Goal: Information Seeking & Learning: Check status

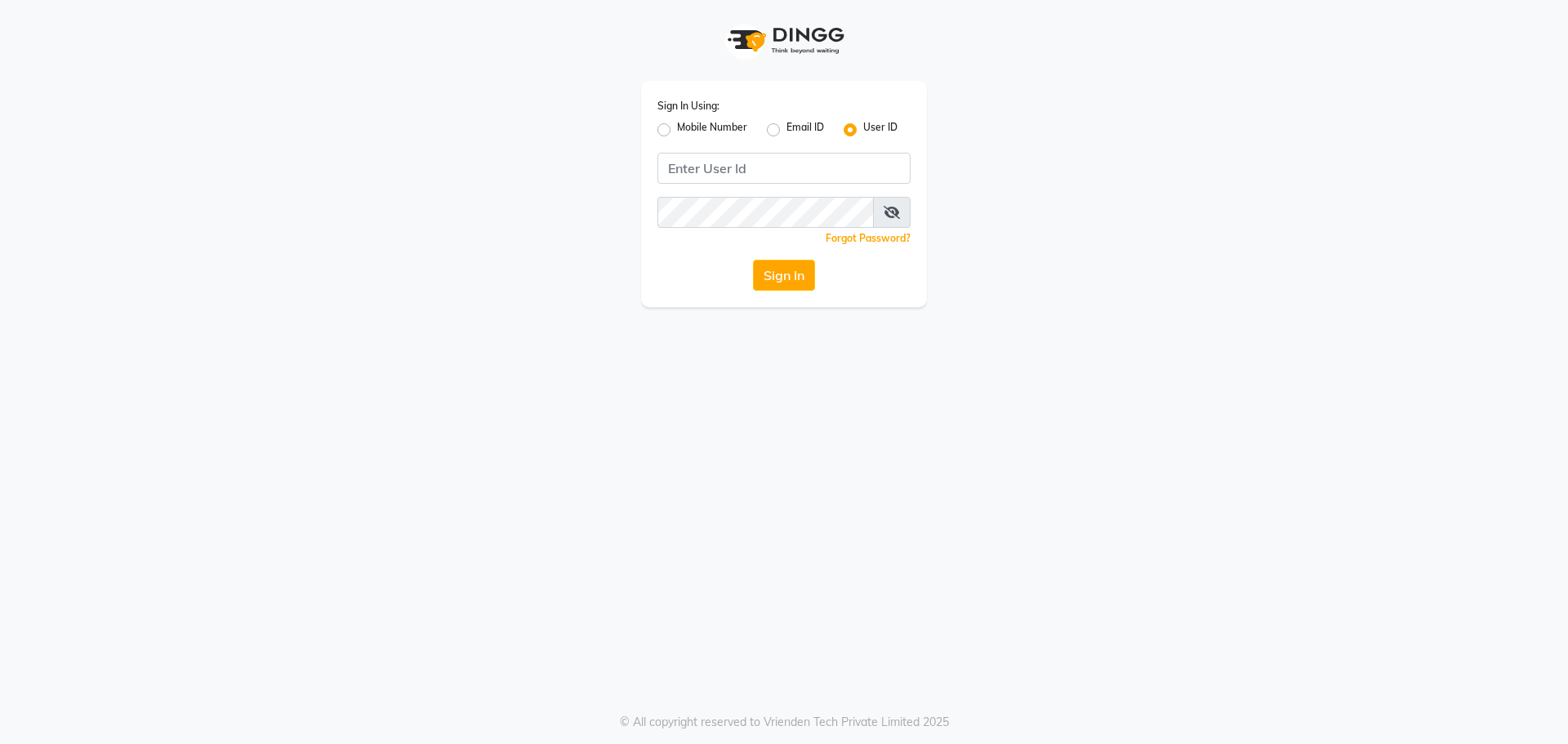
click at [677, 131] on label "Mobile Number" at bounding box center [712, 129] width 70 height 19
click at [677, 130] on input "Mobile Number" at bounding box center [682, 124] width 11 height 11
radio input "true"
radio input "false"
click at [777, 162] on input "Username" at bounding box center [811, 168] width 198 height 31
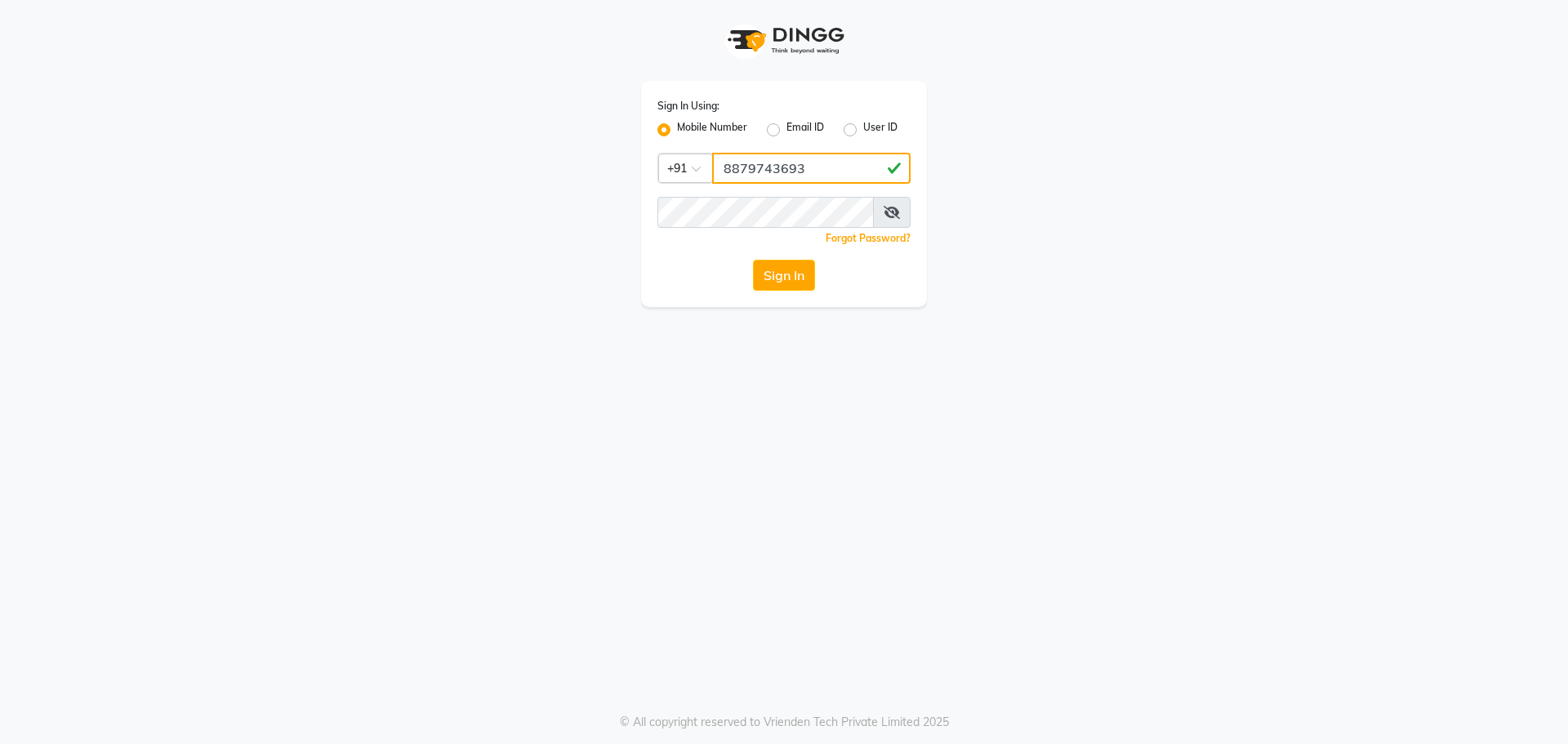
drag, startPoint x: 816, startPoint y: 166, endPoint x: 593, endPoint y: 96, distance: 233.7
click at [593, 96] on div "Sign In Using: Mobile Number Email ID User ID Country Code × +91 8879743693 Rem…" at bounding box center [783, 154] width 931 height 307
type input "8879743693"
click at [1132, 527] on div "Sign In Using: Mobile Number Email ID User ID Country Code × +91 8879743693 Rem…" at bounding box center [784, 372] width 1568 height 744
click at [793, 277] on button "Sign In" at bounding box center [784, 275] width 62 height 31
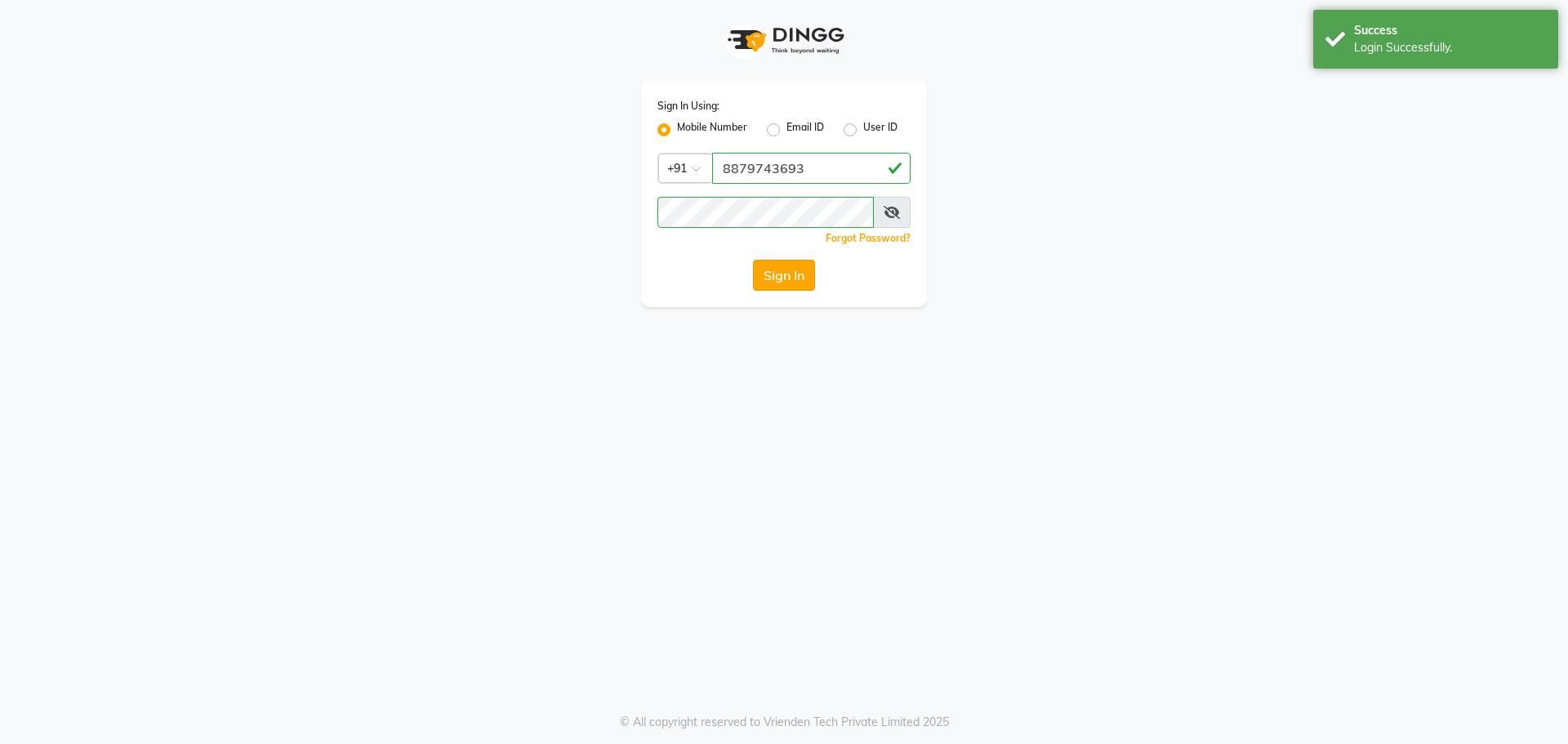
select select "5930"
select select "service"
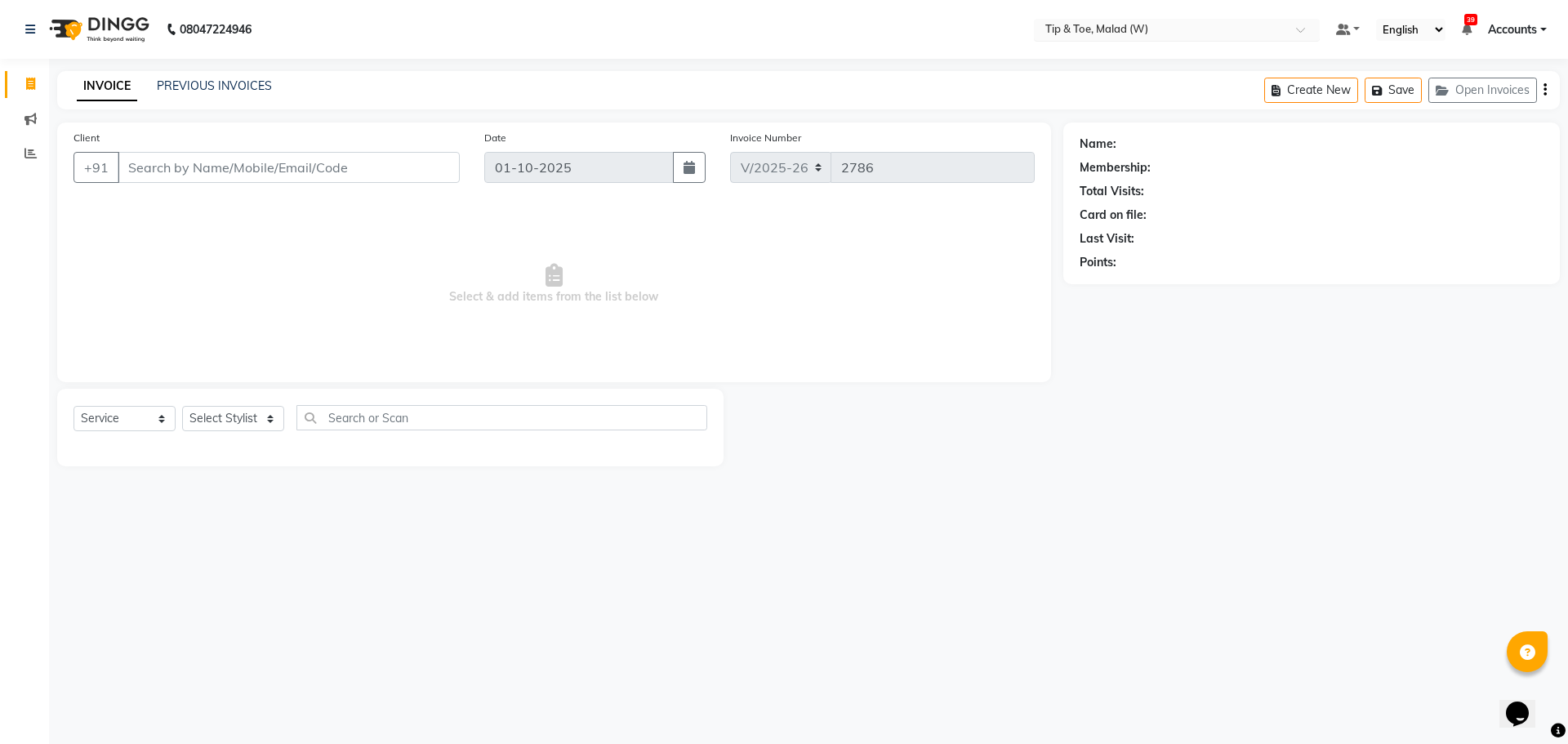
click at [1137, 23] on input "text" at bounding box center [1159, 31] width 236 height 17
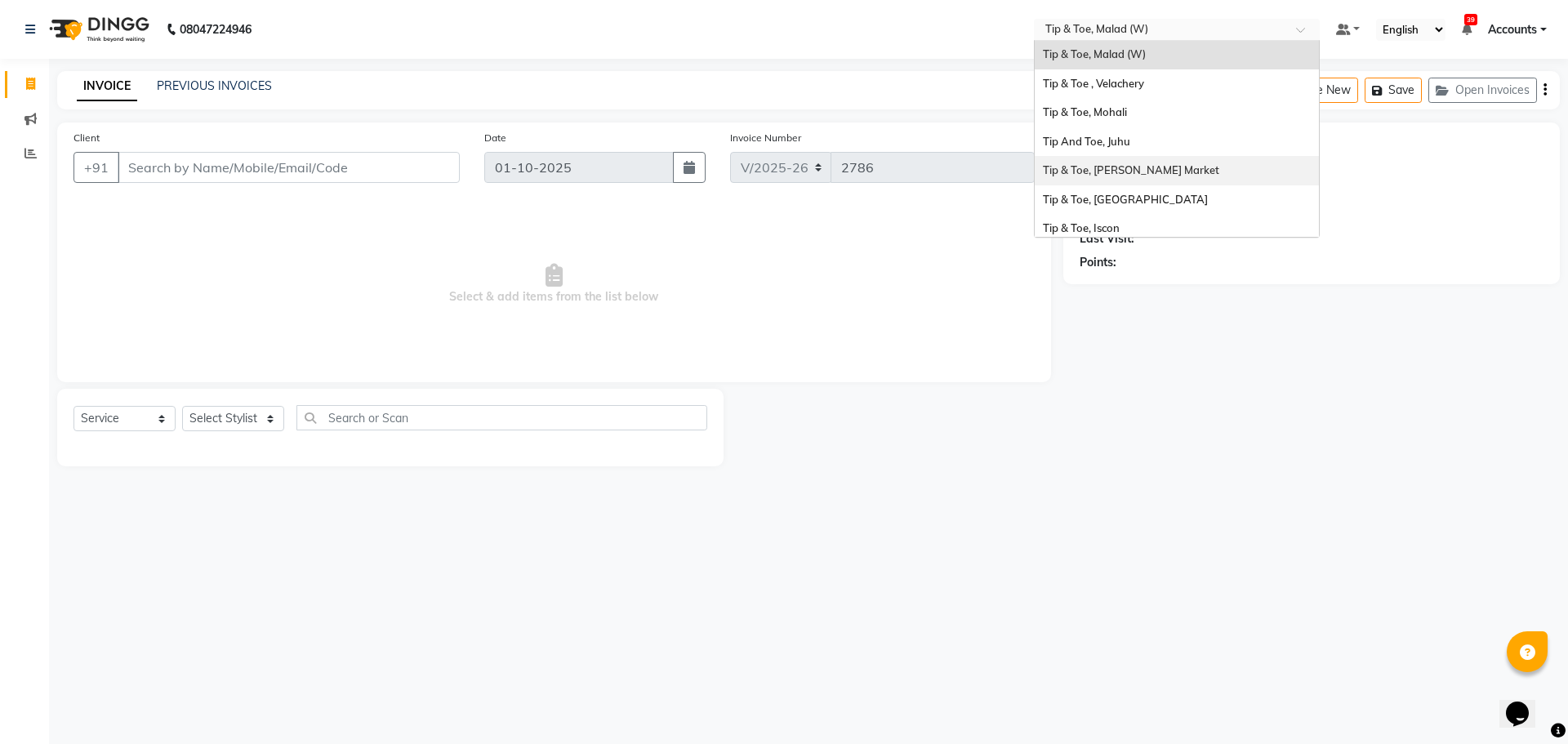
scroll to position [354, 0]
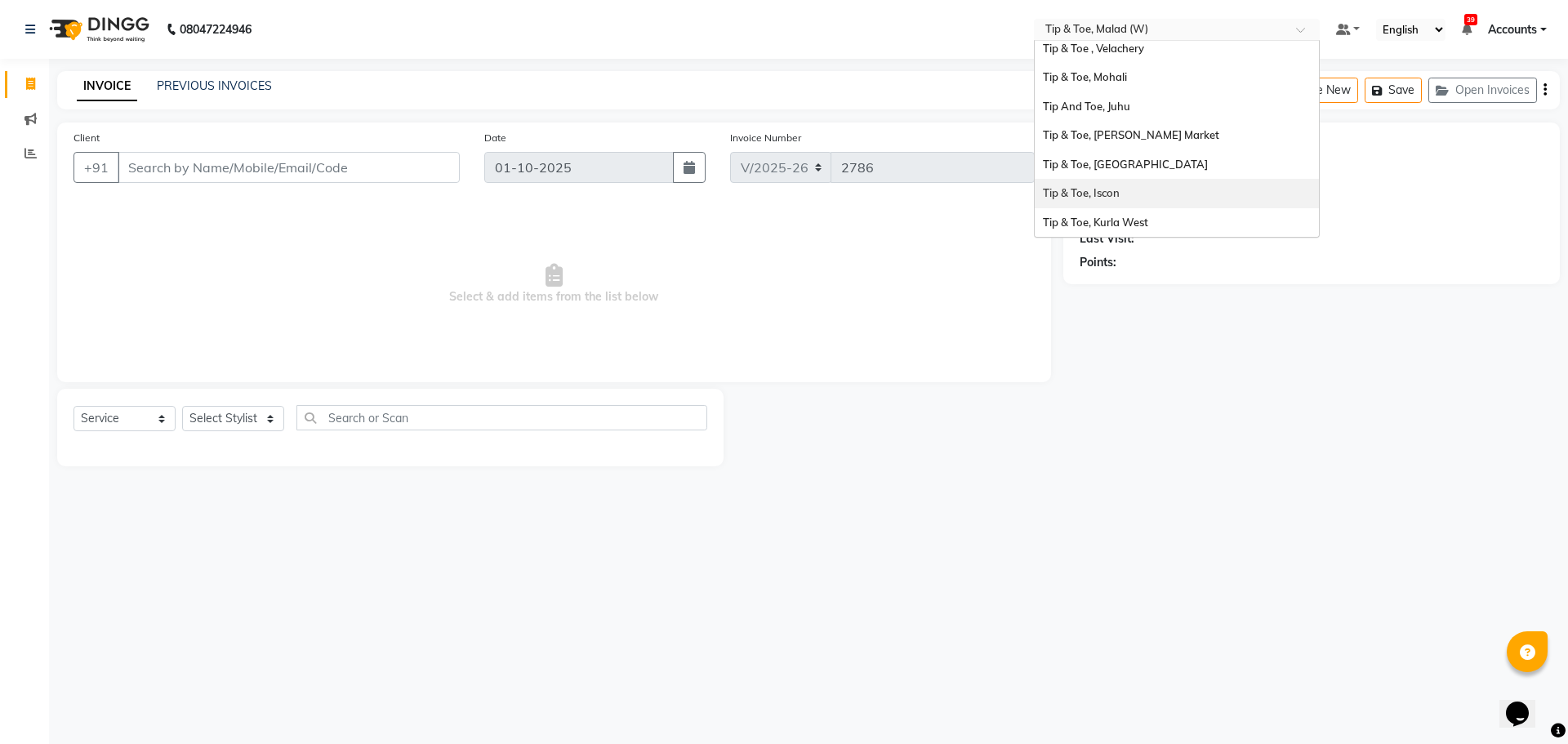
click at [1089, 193] on span "Tip & Toe, Iscon" at bounding box center [1081, 192] width 77 height 13
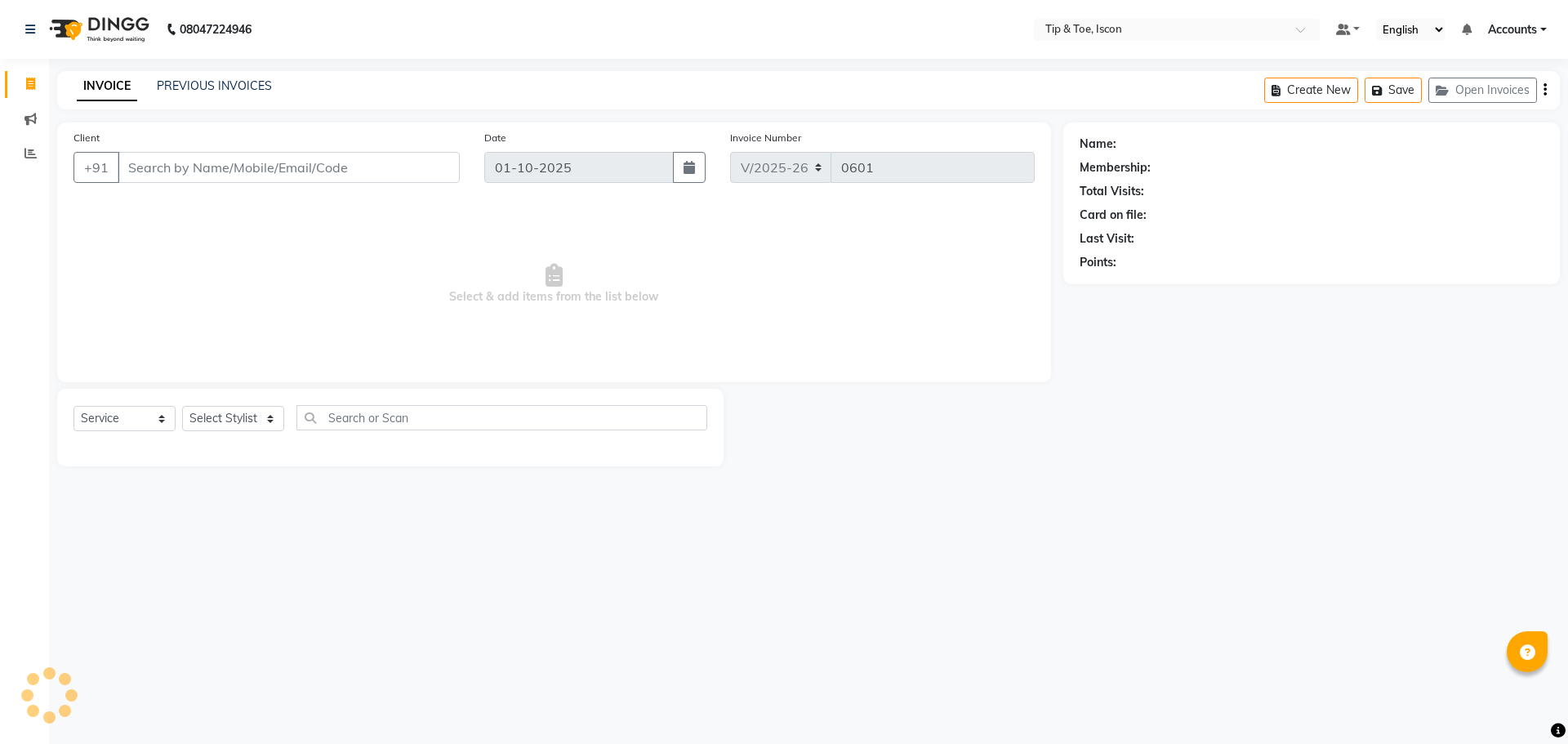
select select "5988"
select select "service"
click at [26, 152] on icon at bounding box center [30, 153] width 13 height 13
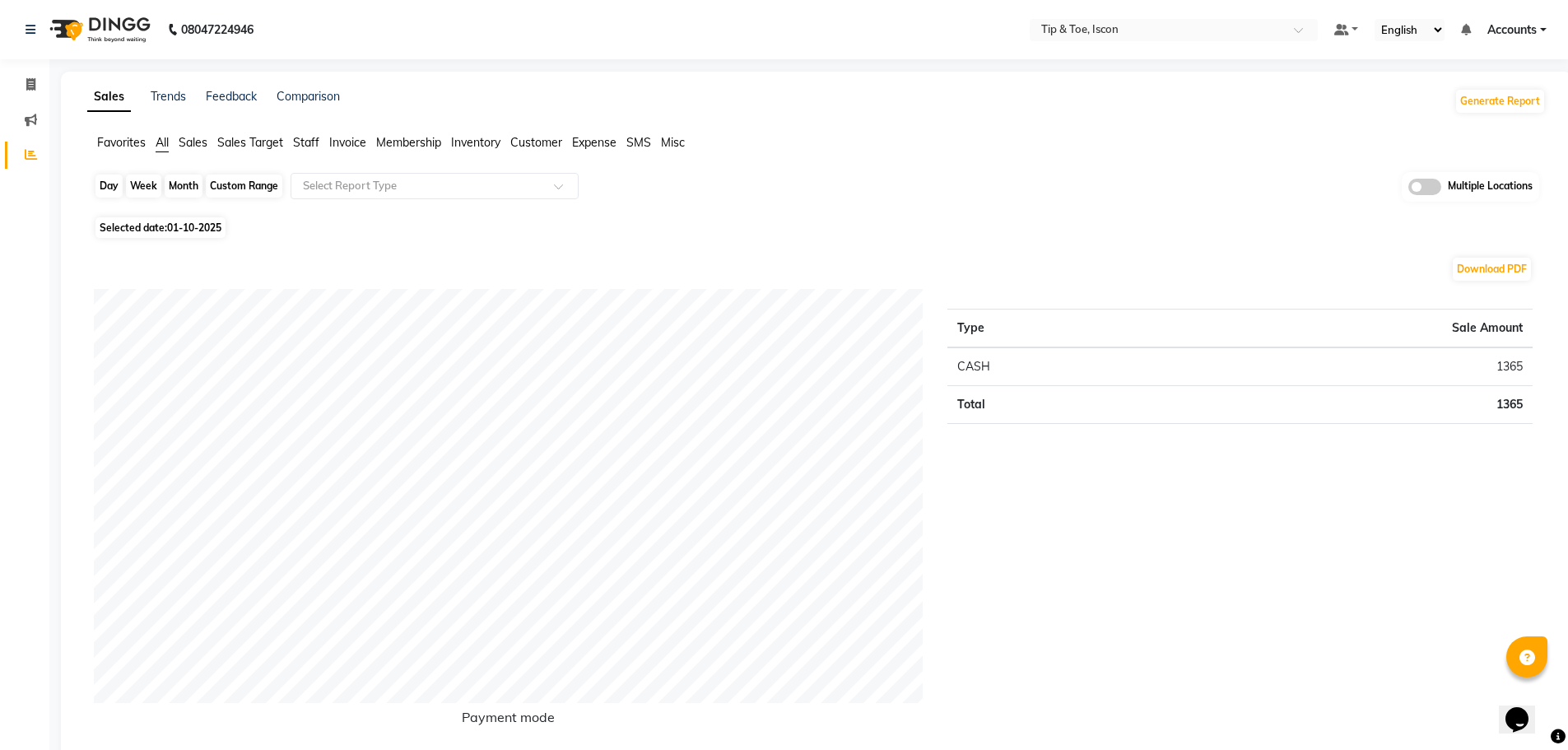
click at [107, 186] on div "Day" at bounding box center [109, 186] width 27 height 24
select select "10"
select select "2025"
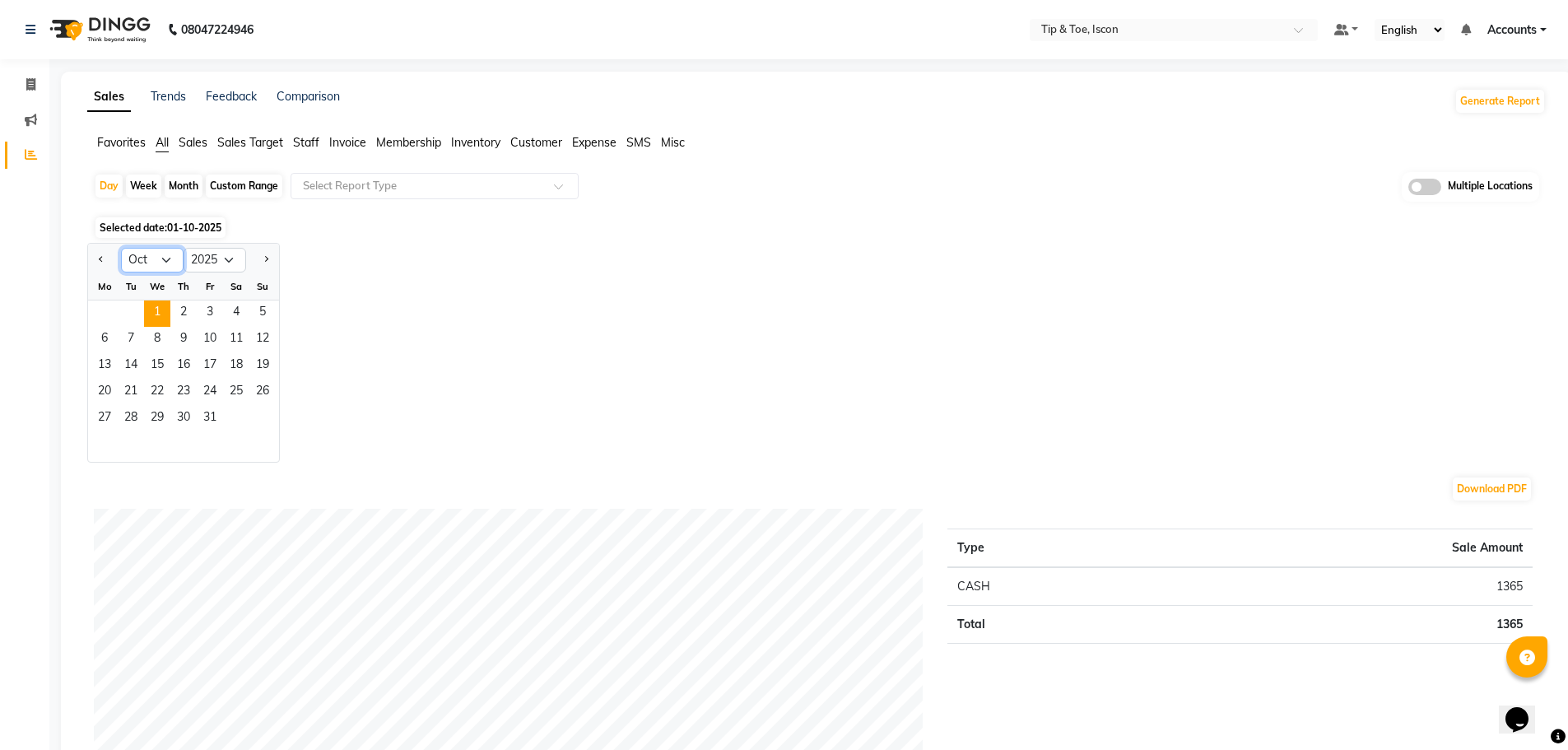
click at [167, 259] on select "Jan Feb Mar Apr May Jun Jul Aug Sep Oct Nov Dec" at bounding box center [152, 260] width 63 height 25
click at [111, 187] on div "Day" at bounding box center [109, 186] width 27 height 24
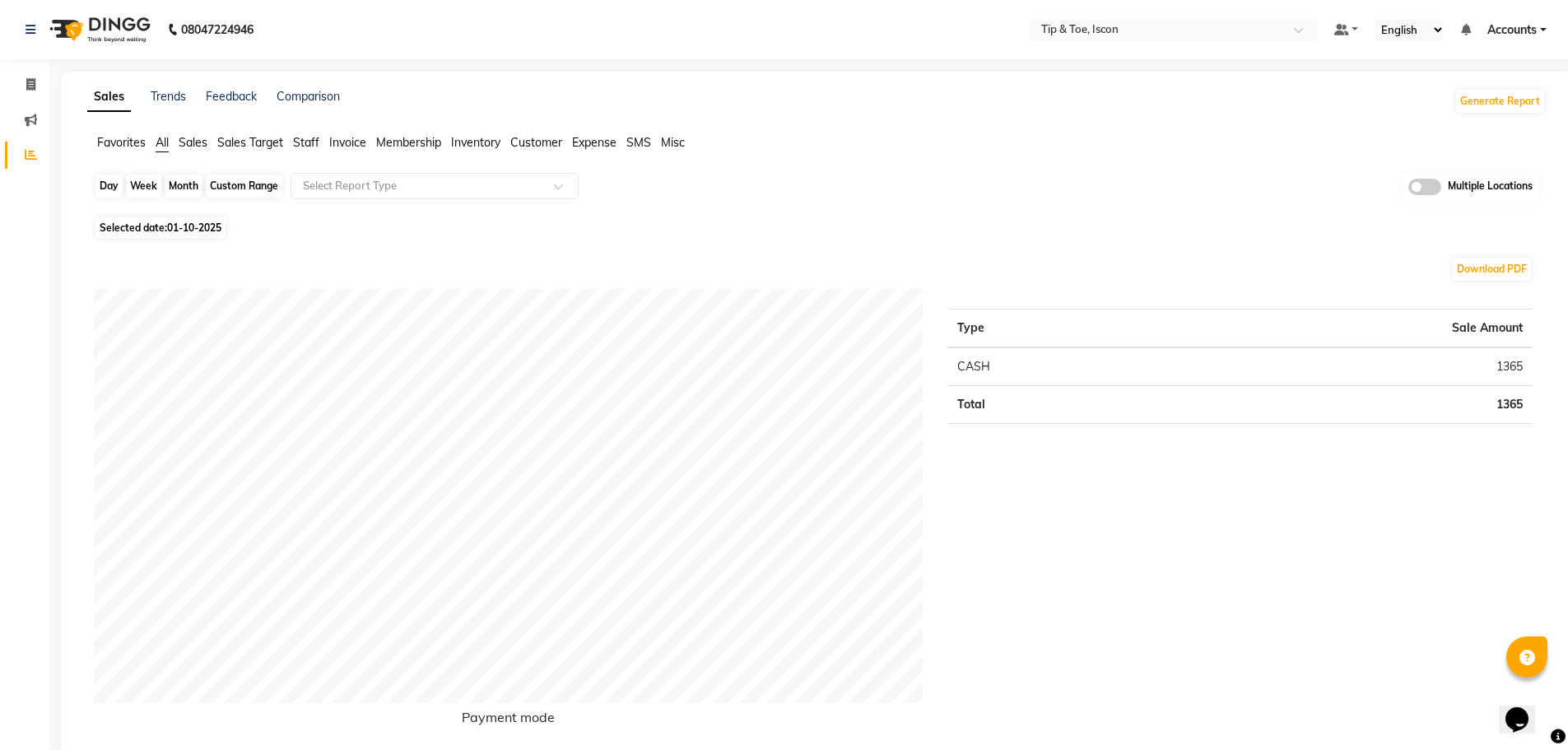
click at [111, 187] on div "Day" at bounding box center [109, 186] width 27 height 24
select select "10"
select select "2025"
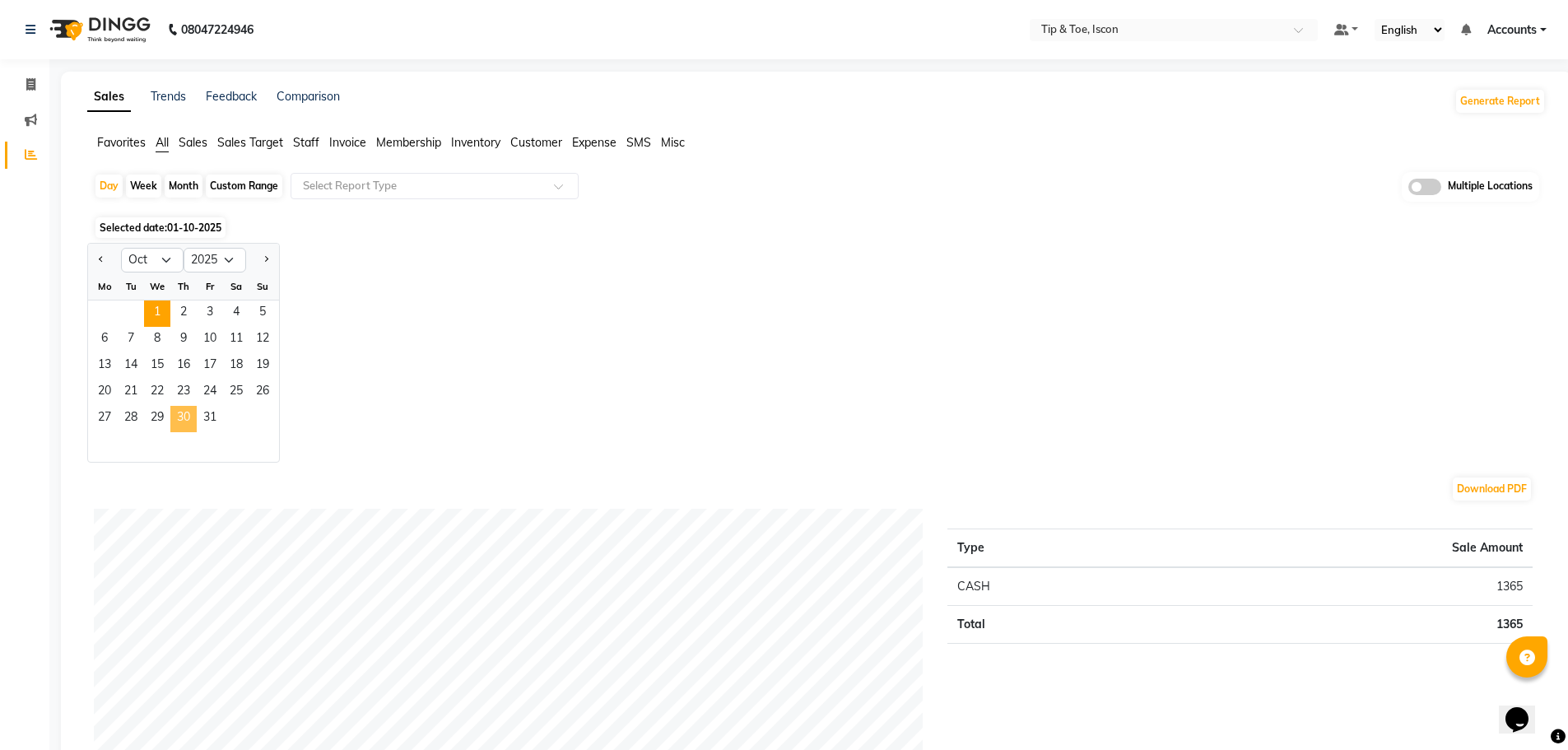
click at [182, 419] on span "30" at bounding box center [183, 419] width 26 height 26
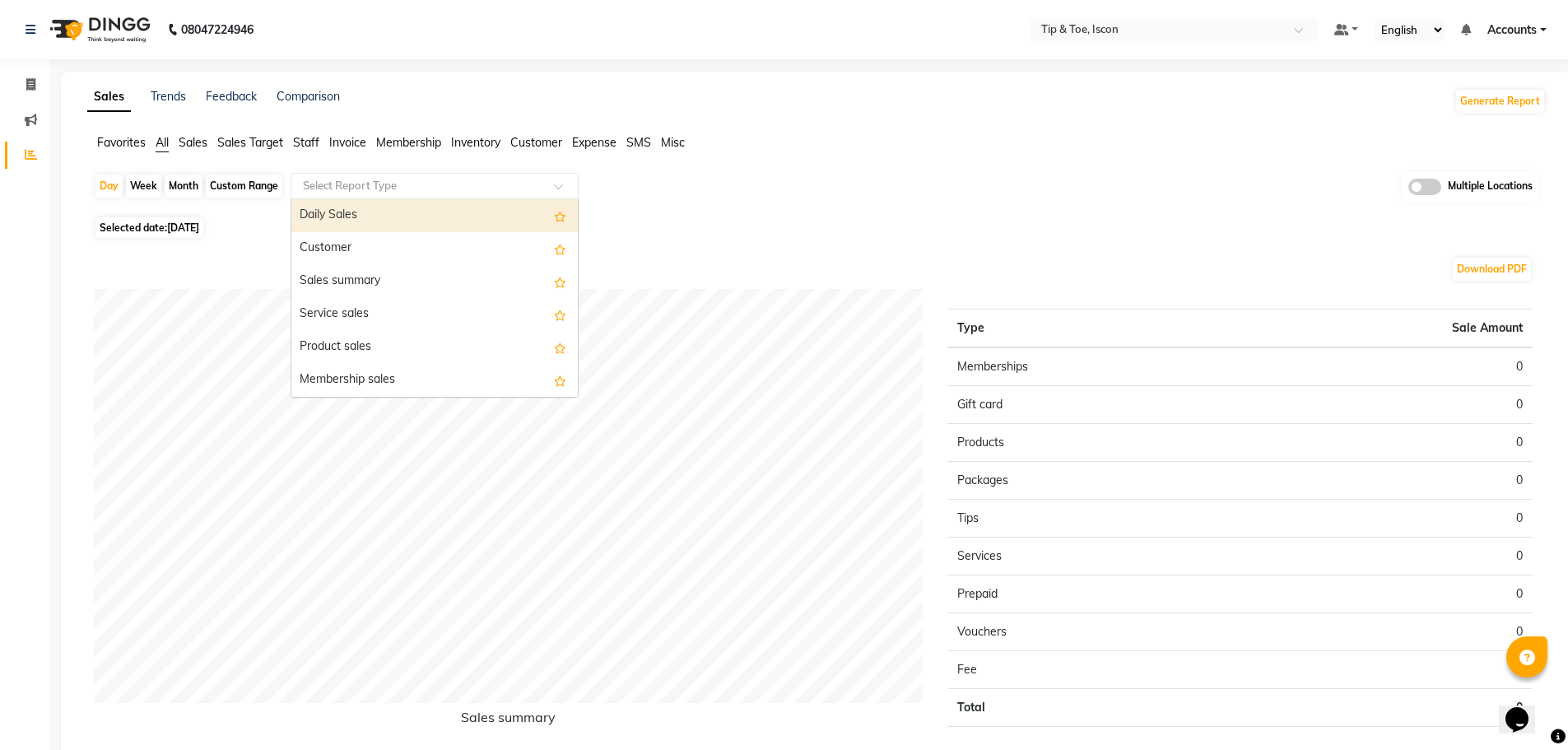
click at [326, 188] on input "text" at bounding box center [418, 185] width 237 height 17
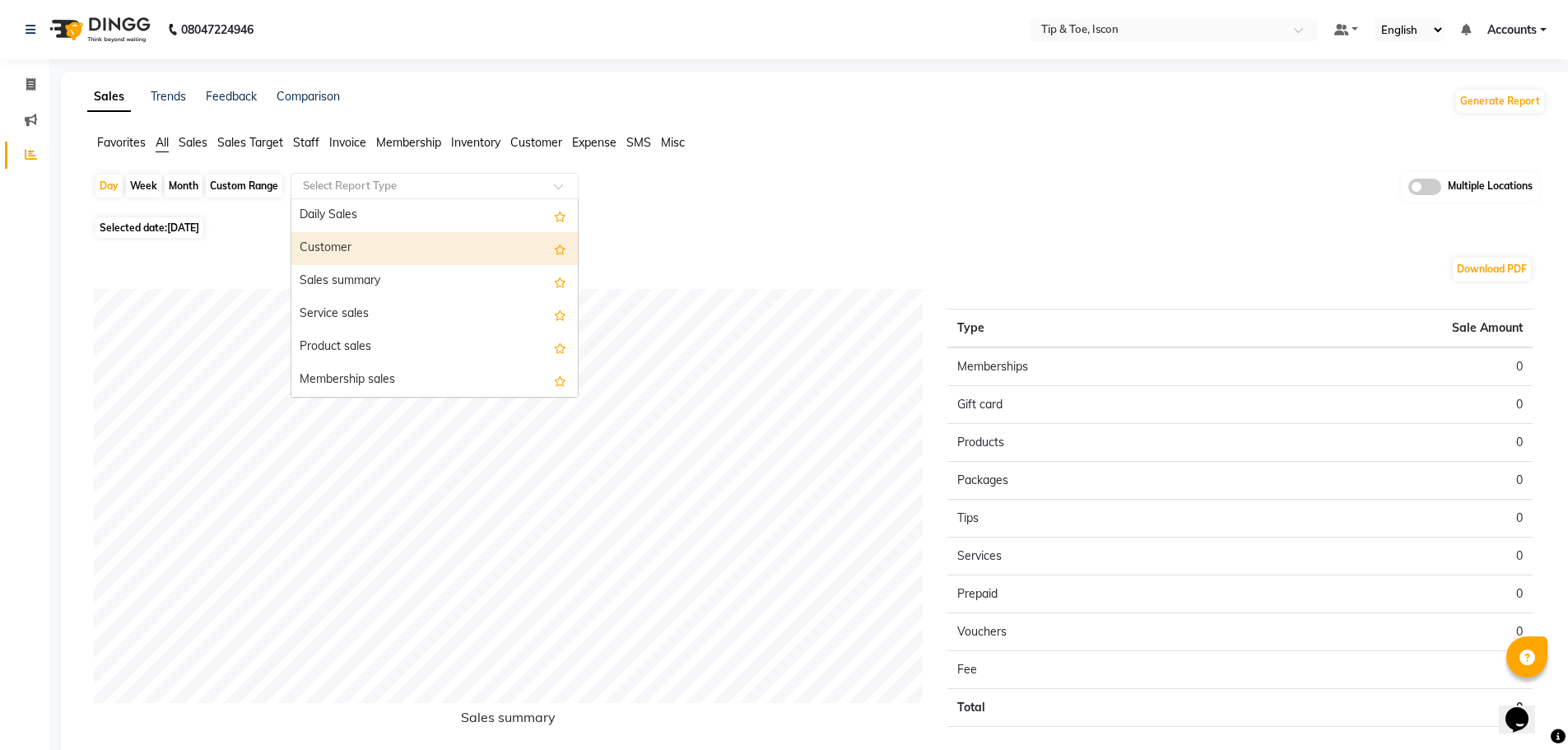
click at [228, 186] on div "Custom Range" at bounding box center [244, 186] width 76 height 24
select select "10"
select select "2025"
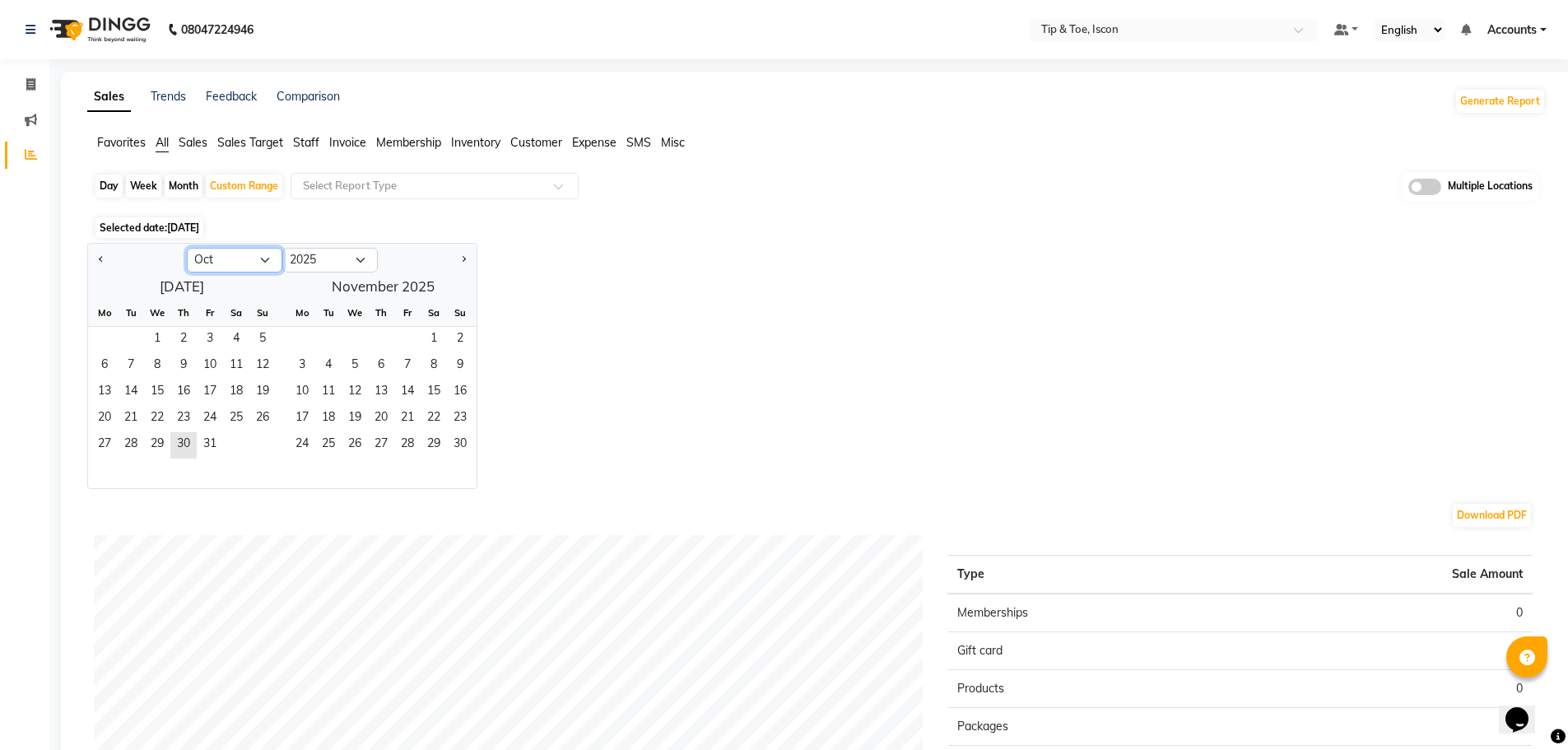
click at [263, 254] on select "Jan Feb Mar Apr May Jun Jul Aug Sep Oct Nov Dec" at bounding box center [234, 260] width 95 height 25
select select "9"
click at [187, 248] on select "Jan Feb Mar Apr May Jun Jul Aug Sep Oct Nov Dec" at bounding box center [234, 260] width 95 height 25
click at [132, 437] on span "30" at bounding box center [130, 445] width 26 height 26
click at [131, 441] on span "30" at bounding box center [130, 445] width 26 height 26
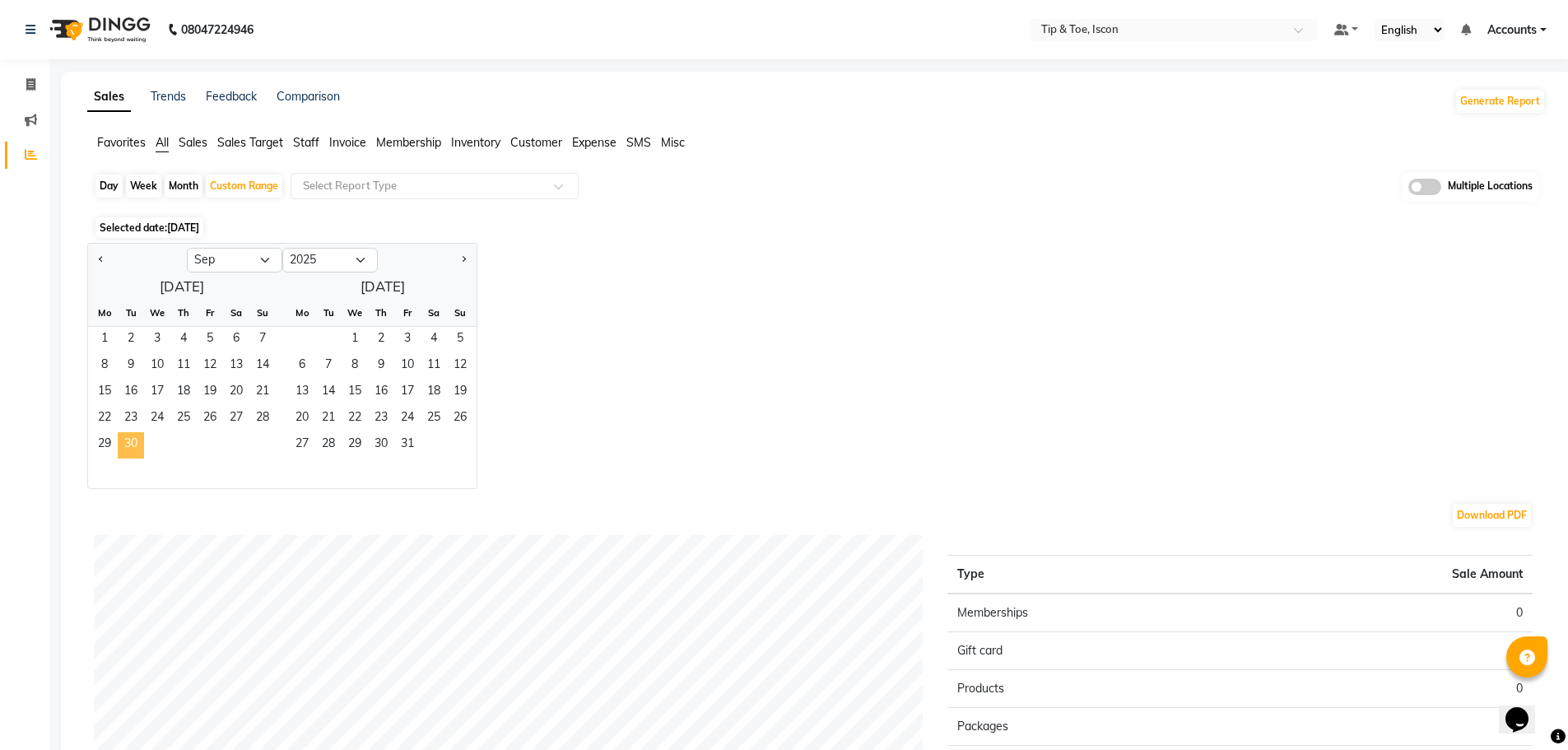
click at [132, 448] on span "30" at bounding box center [130, 445] width 26 height 26
click at [712, 339] on div "Jan Feb Mar Apr May Jun Jul Aug Sep Oct Nov Dec 2015 2016 2017 2018 2019 2020 2…" at bounding box center [816, 366] width 1458 height 246
click at [136, 440] on span "30" at bounding box center [130, 445] width 26 height 26
click at [111, 187] on div "Day" at bounding box center [109, 186] width 27 height 24
select select "9"
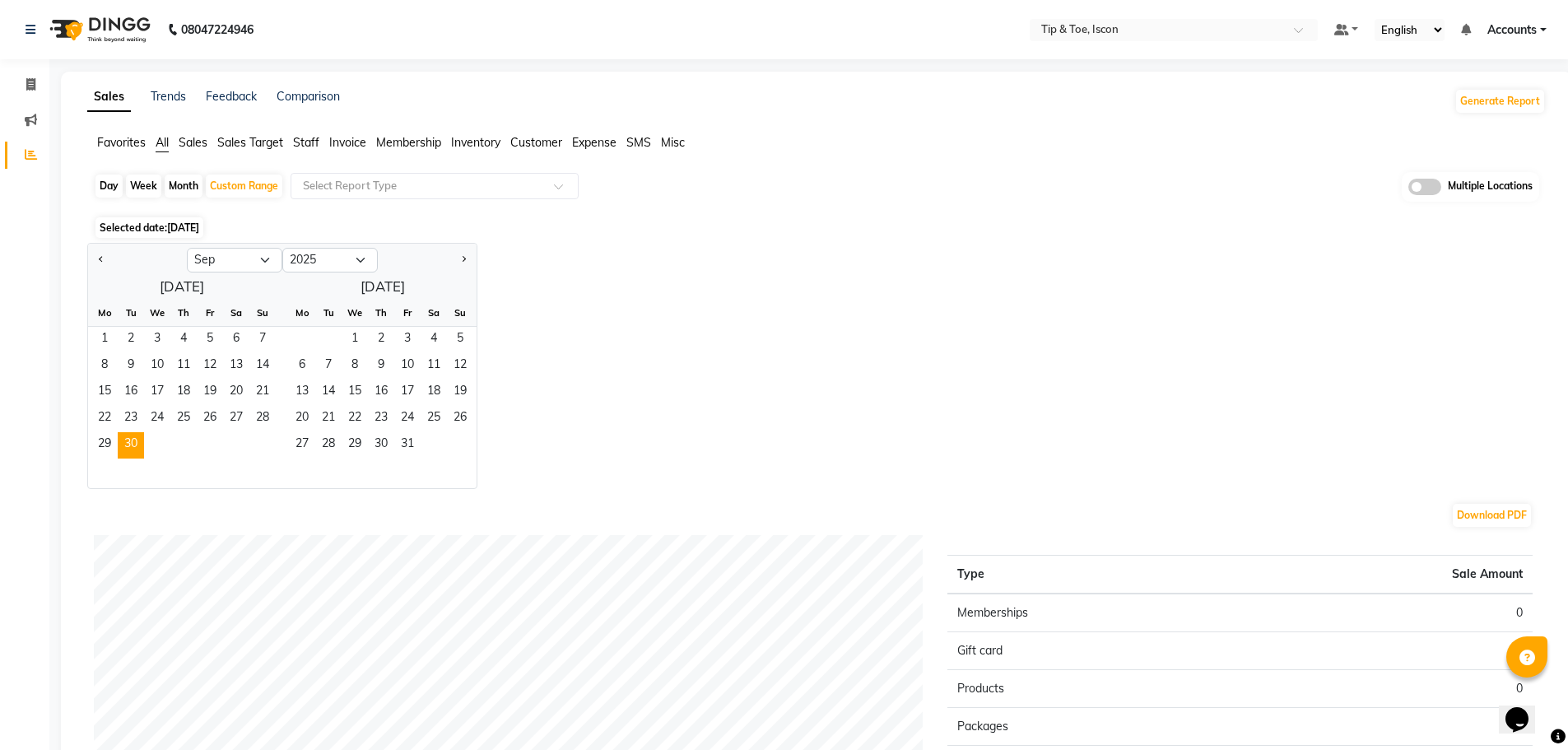
select select "2025"
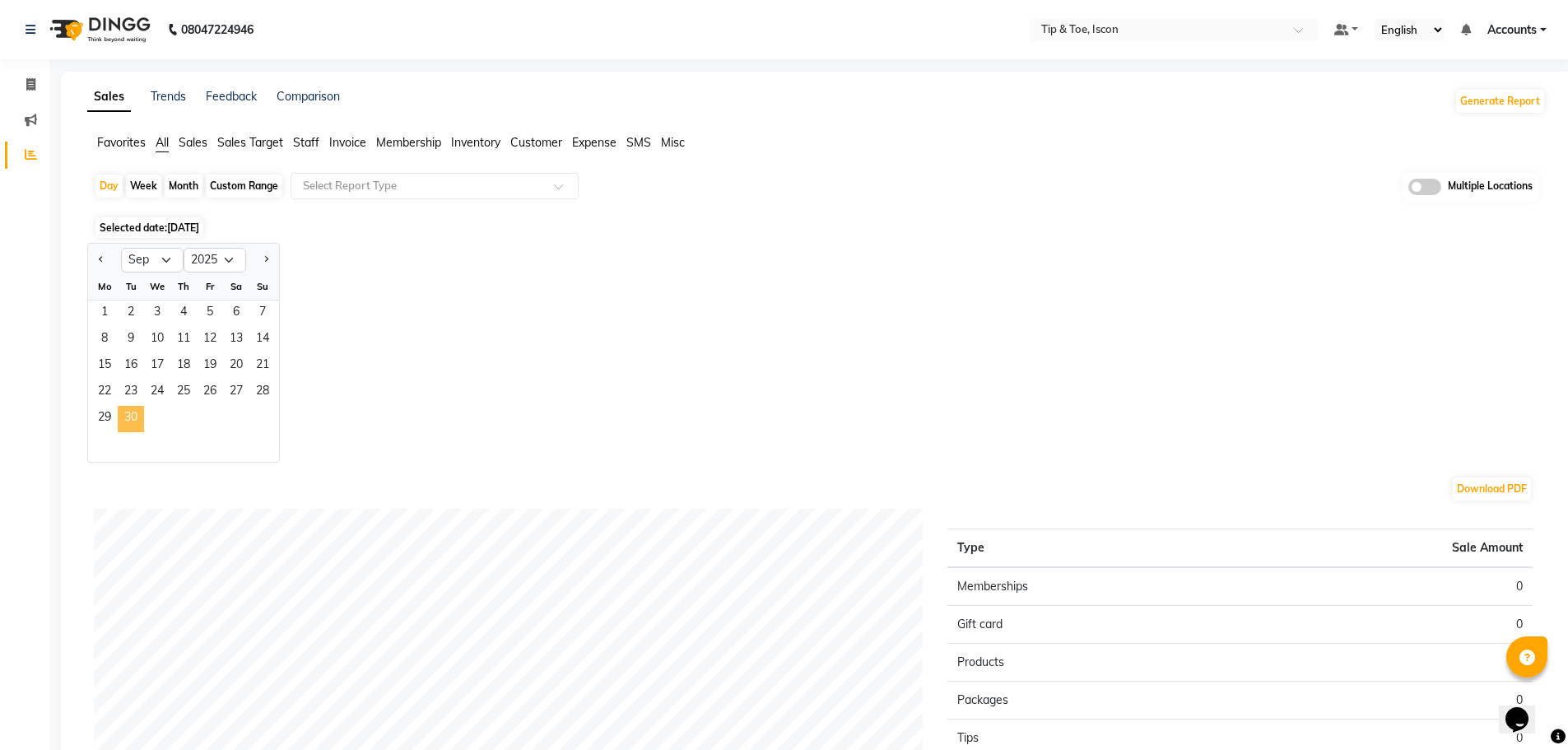
click at [129, 421] on span "30" at bounding box center [130, 419] width 26 height 26
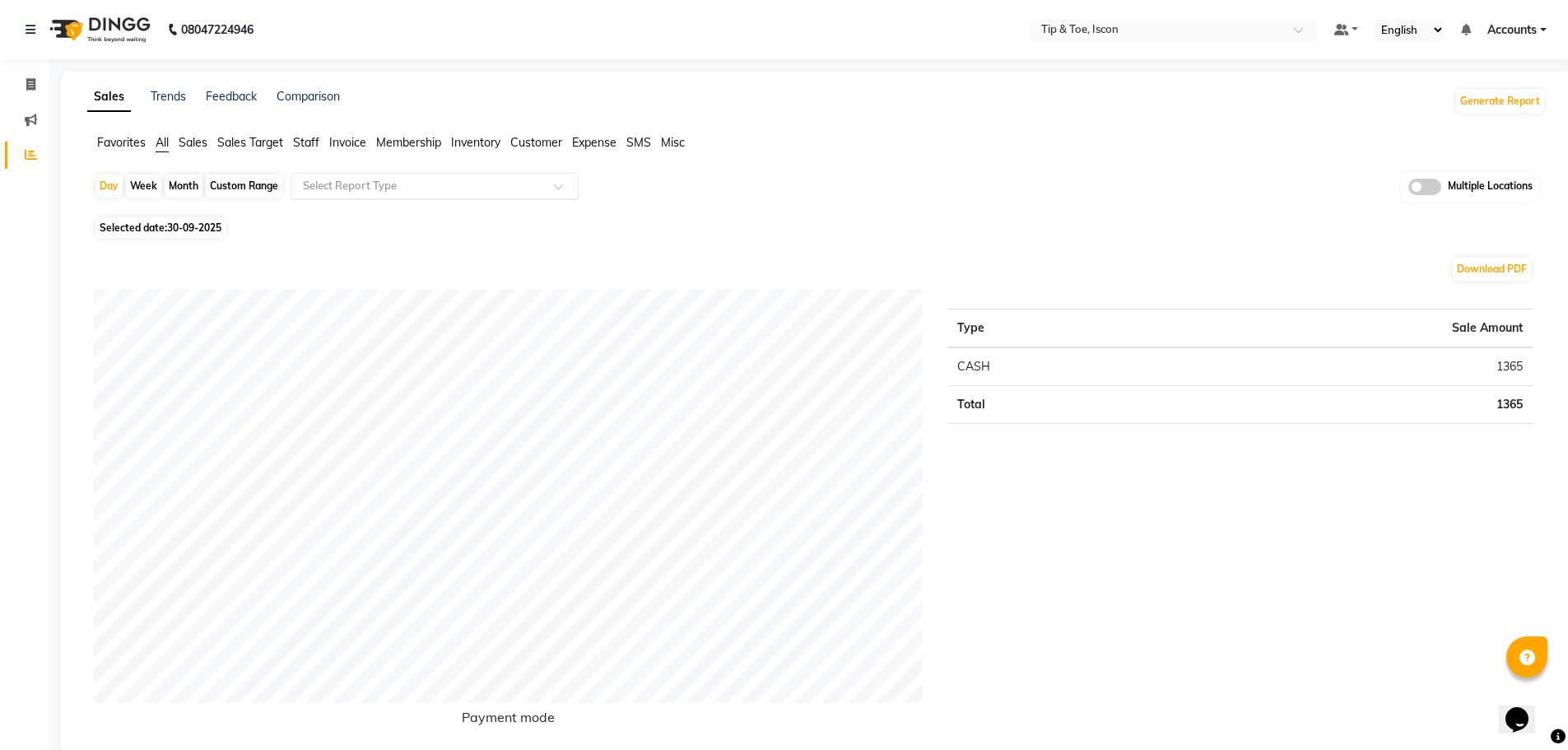
click at [368, 182] on input "text" at bounding box center [418, 185] width 237 height 17
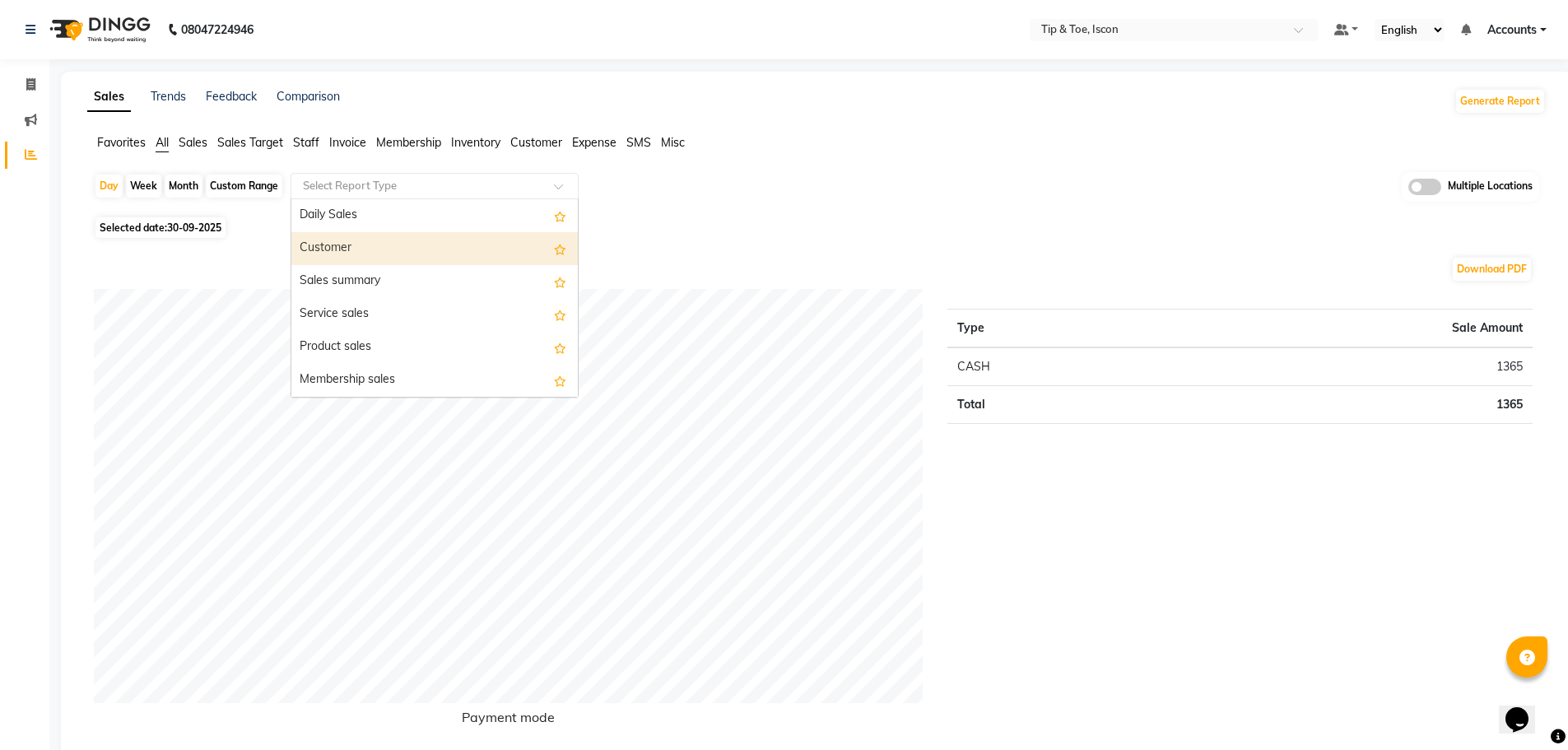
click at [351, 244] on div "Customer" at bounding box center [434, 249] width 286 height 33
select select "full_report"
select select "csv"
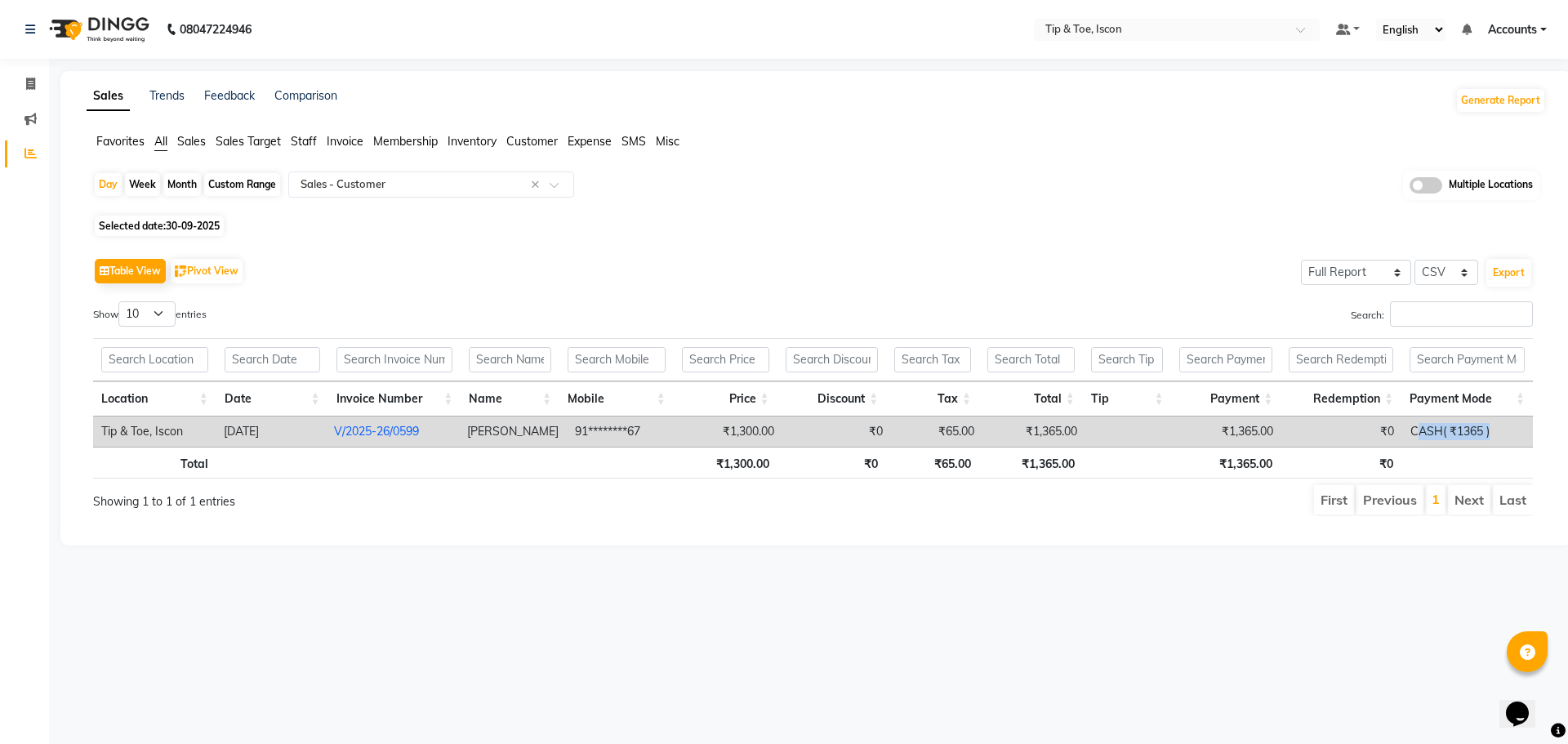
drag, startPoint x: 1416, startPoint y: 429, endPoint x: 1504, endPoint y: 428, distance: 88.0
click at [1504, 428] on td "CASH( ₹1365 )" at bounding box center [1468, 431] width 130 height 30
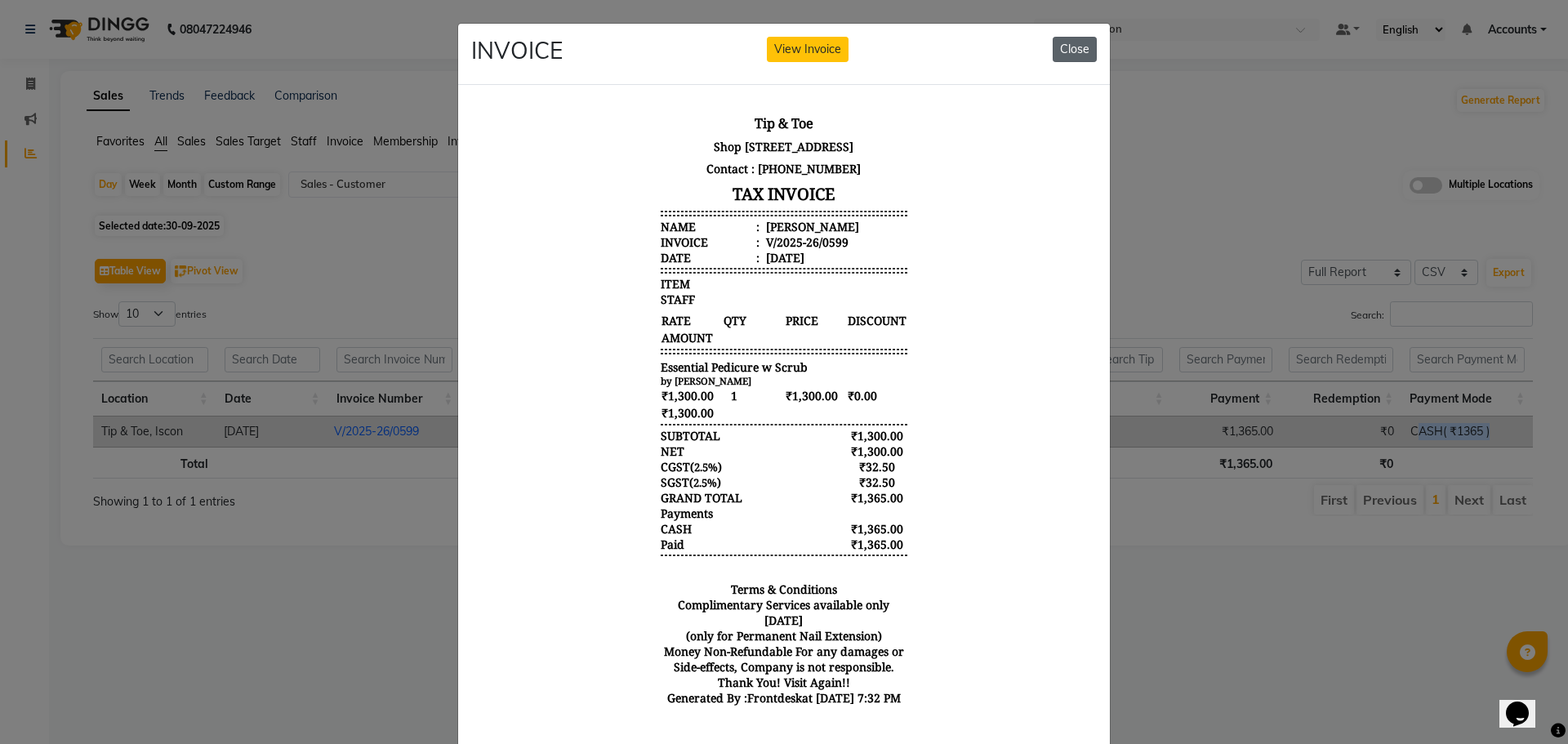
click at [1058, 49] on button "Close" at bounding box center [1074, 50] width 44 height 25
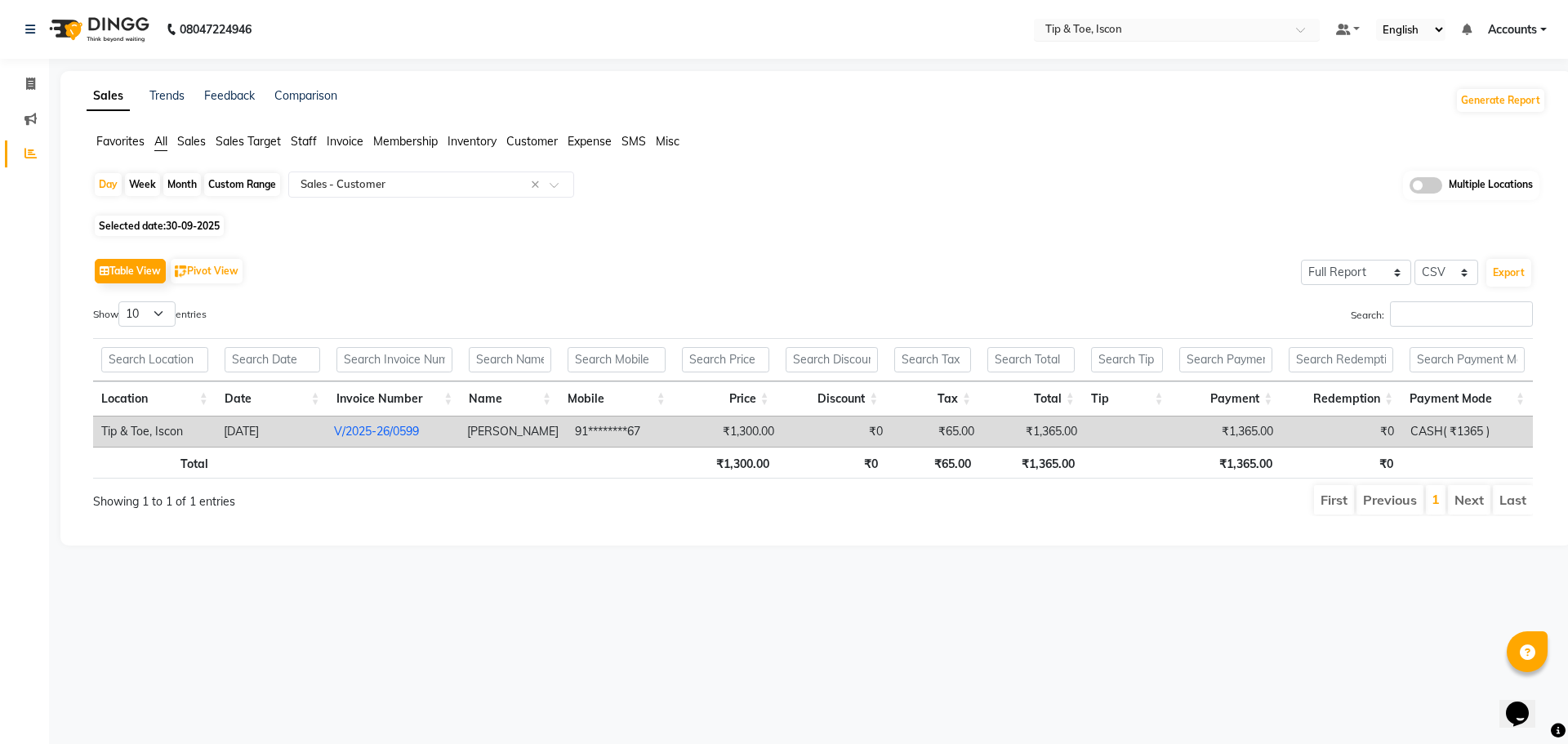
click at [1128, 31] on input "text" at bounding box center [1159, 31] width 236 height 17
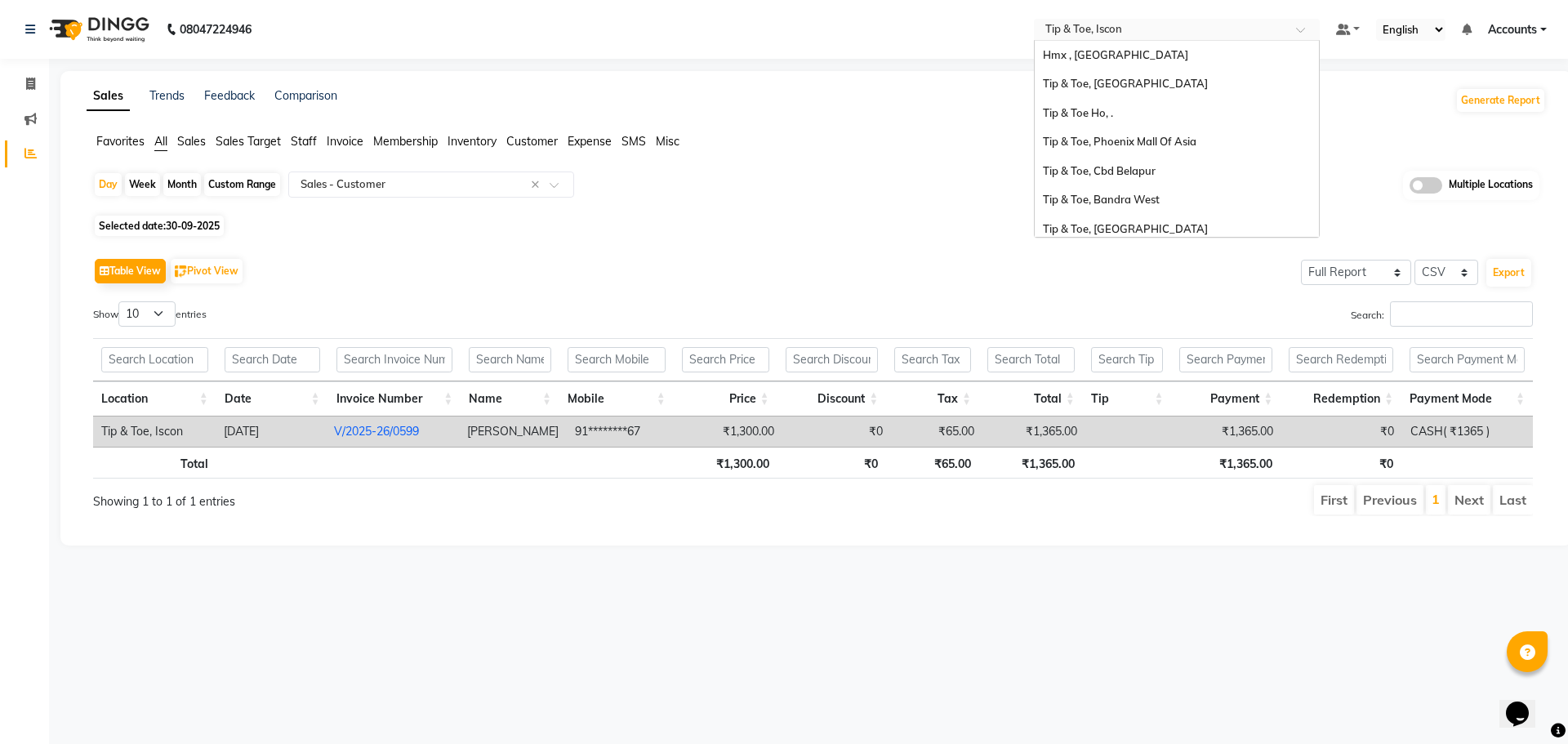
scroll to position [355, 0]
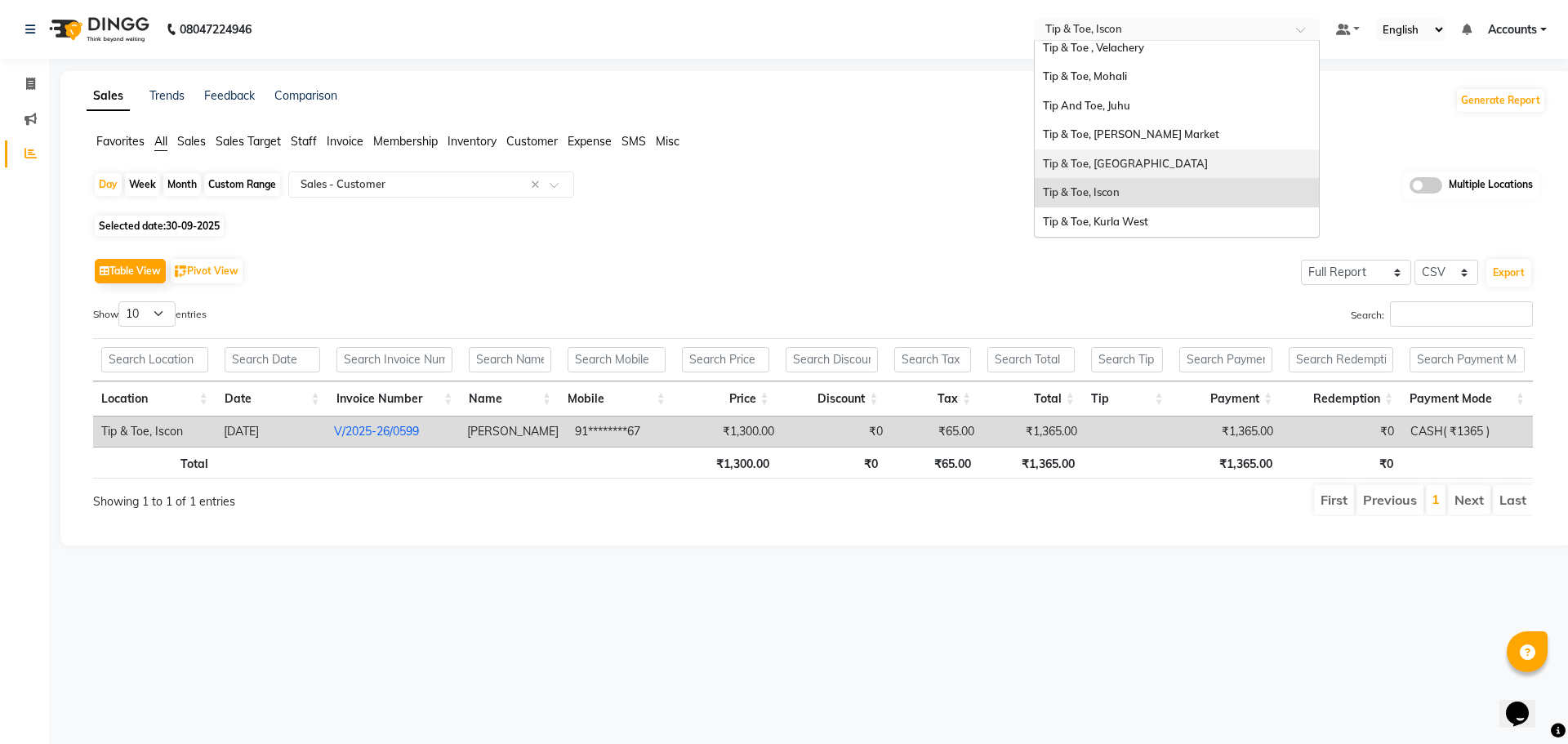
click at [1153, 161] on span "Tip & Toe, Shimpoli Road" at bounding box center [1125, 162] width 165 height 13
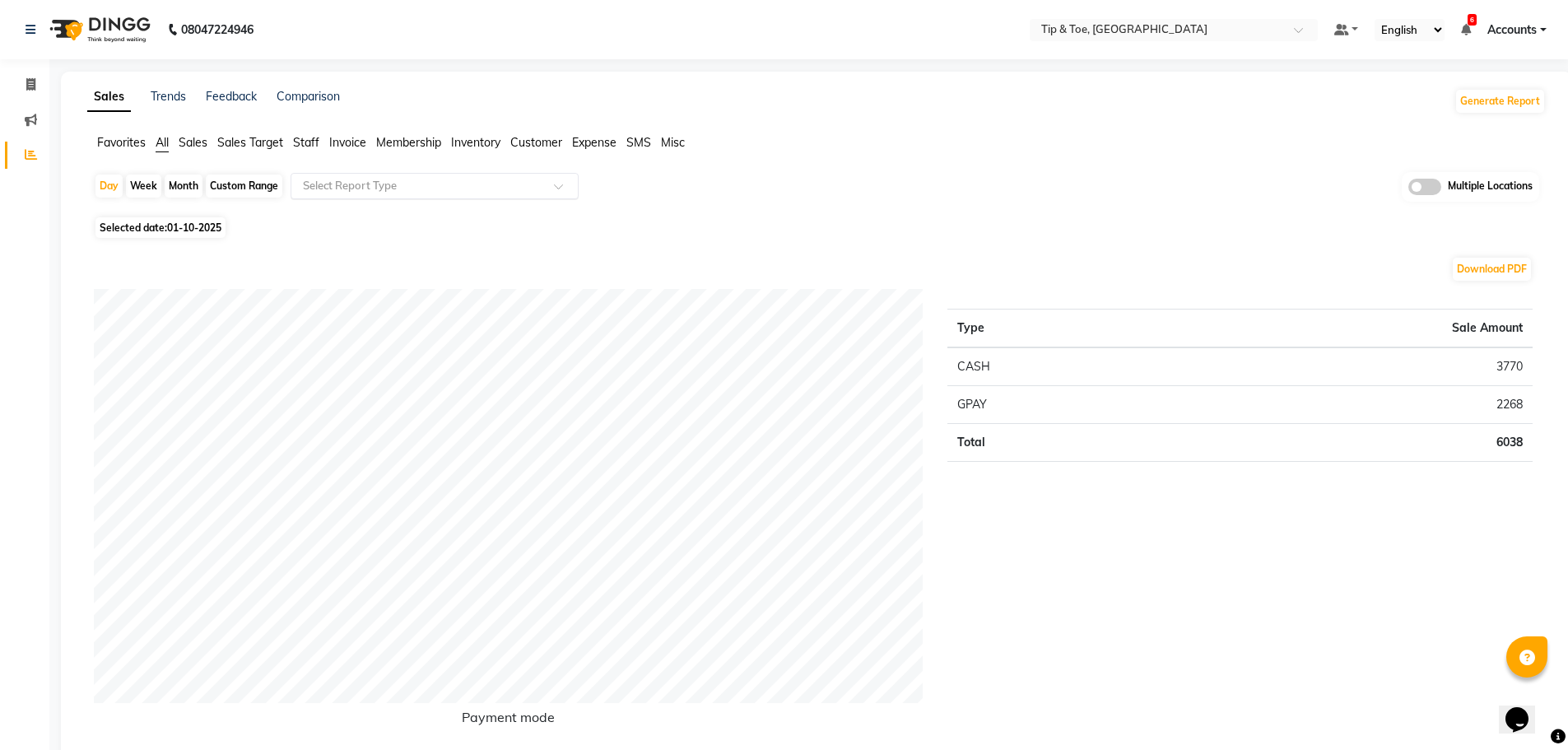
click at [346, 187] on input "text" at bounding box center [418, 185] width 237 height 17
click at [238, 186] on div "Custom Range" at bounding box center [244, 186] width 76 height 24
select select "10"
select select "2025"
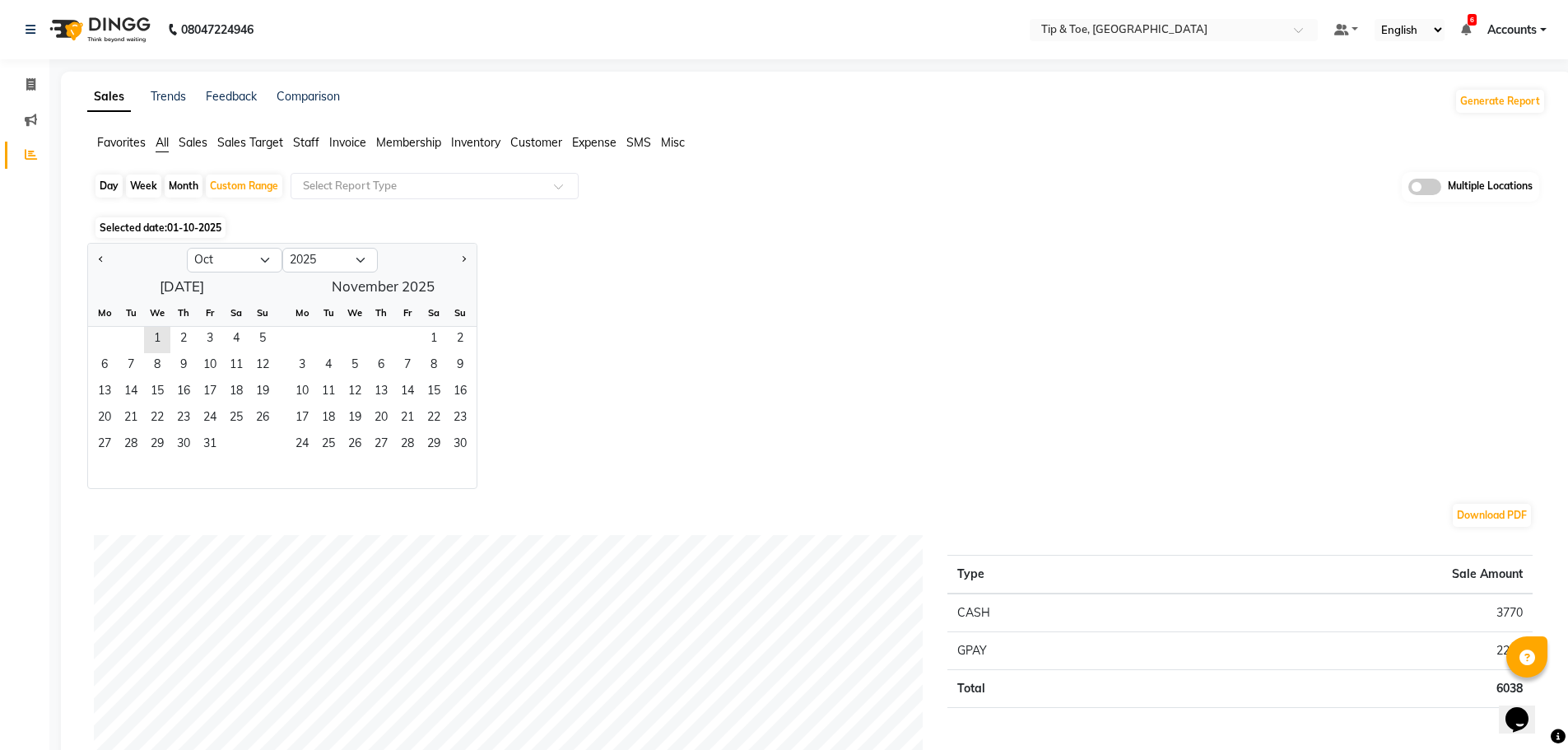
click at [108, 186] on div "Day" at bounding box center [109, 186] width 27 height 24
select select "10"
select select "2025"
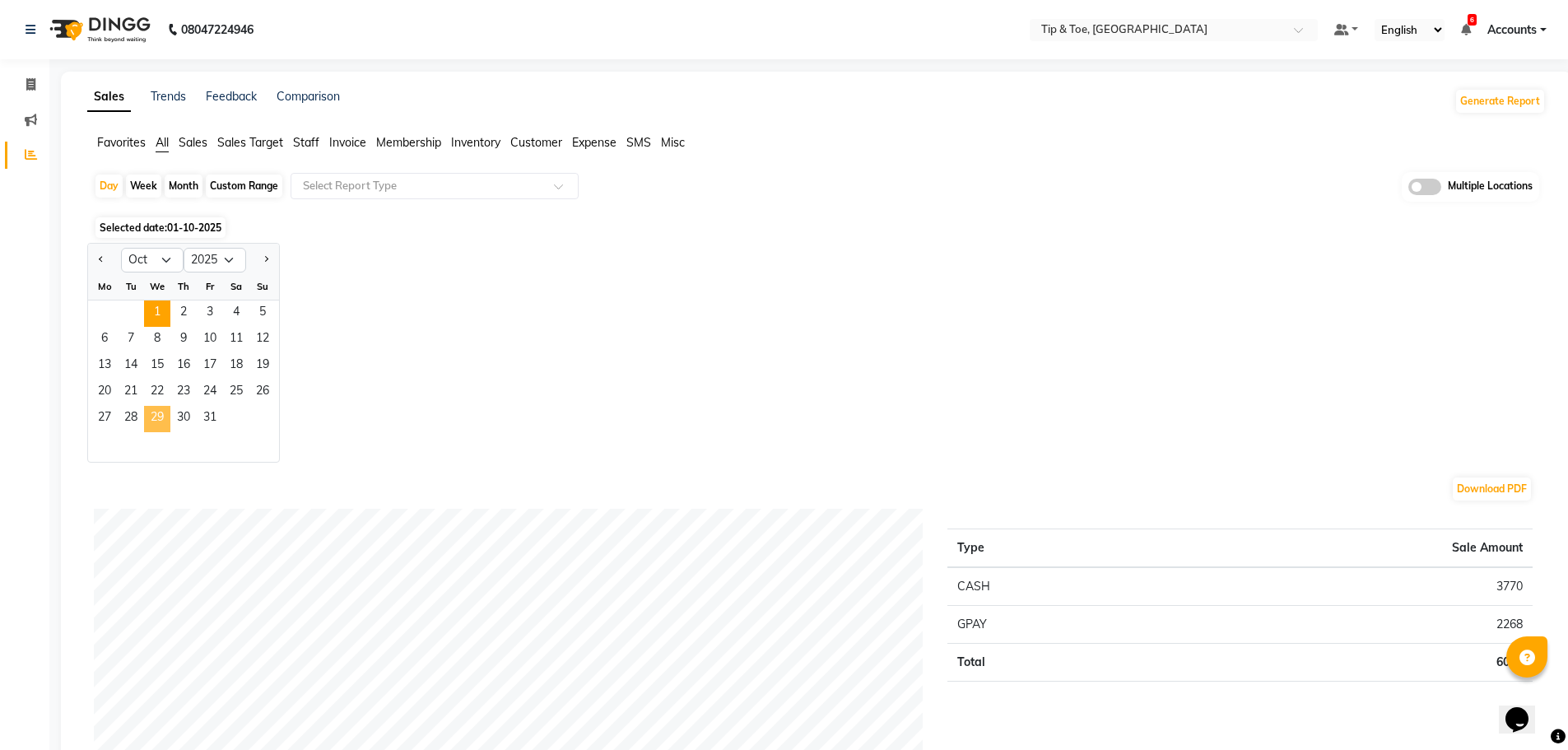
click at [151, 415] on span "29" at bounding box center [157, 419] width 26 height 26
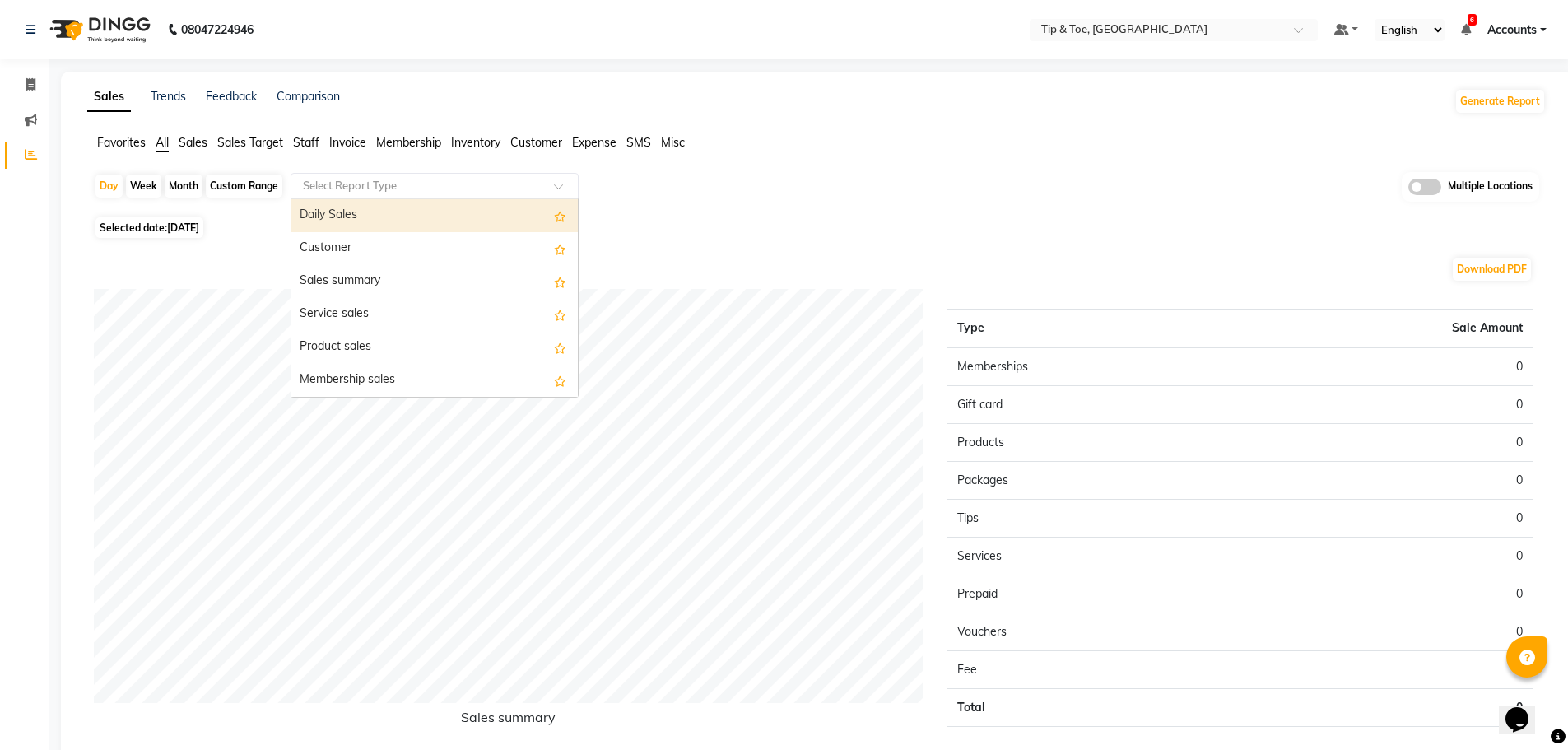
click at [368, 184] on input "text" at bounding box center [418, 185] width 237 height 17
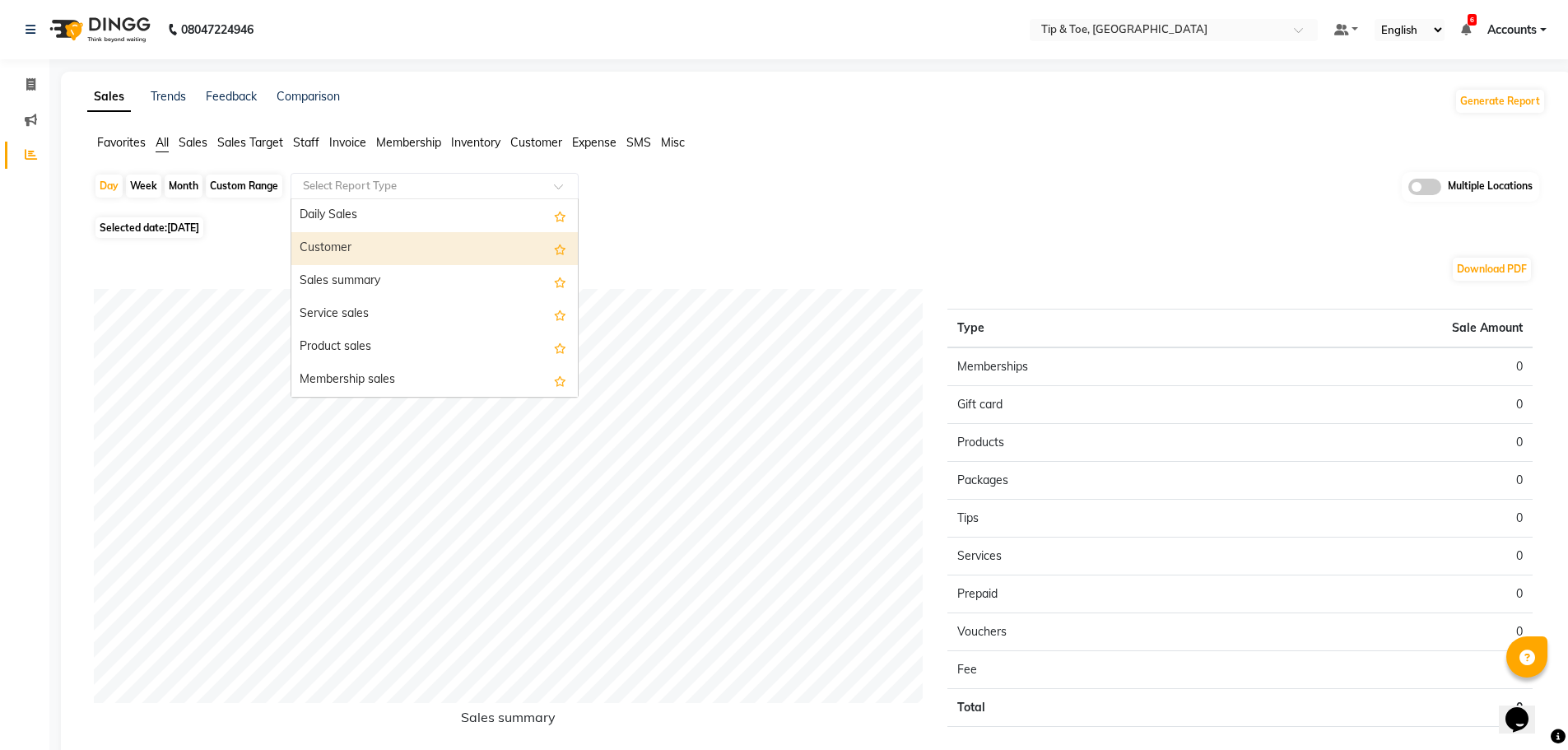
click at [341, 245] on div "Customer" at bounding box center [434, 249] width 286 height 33
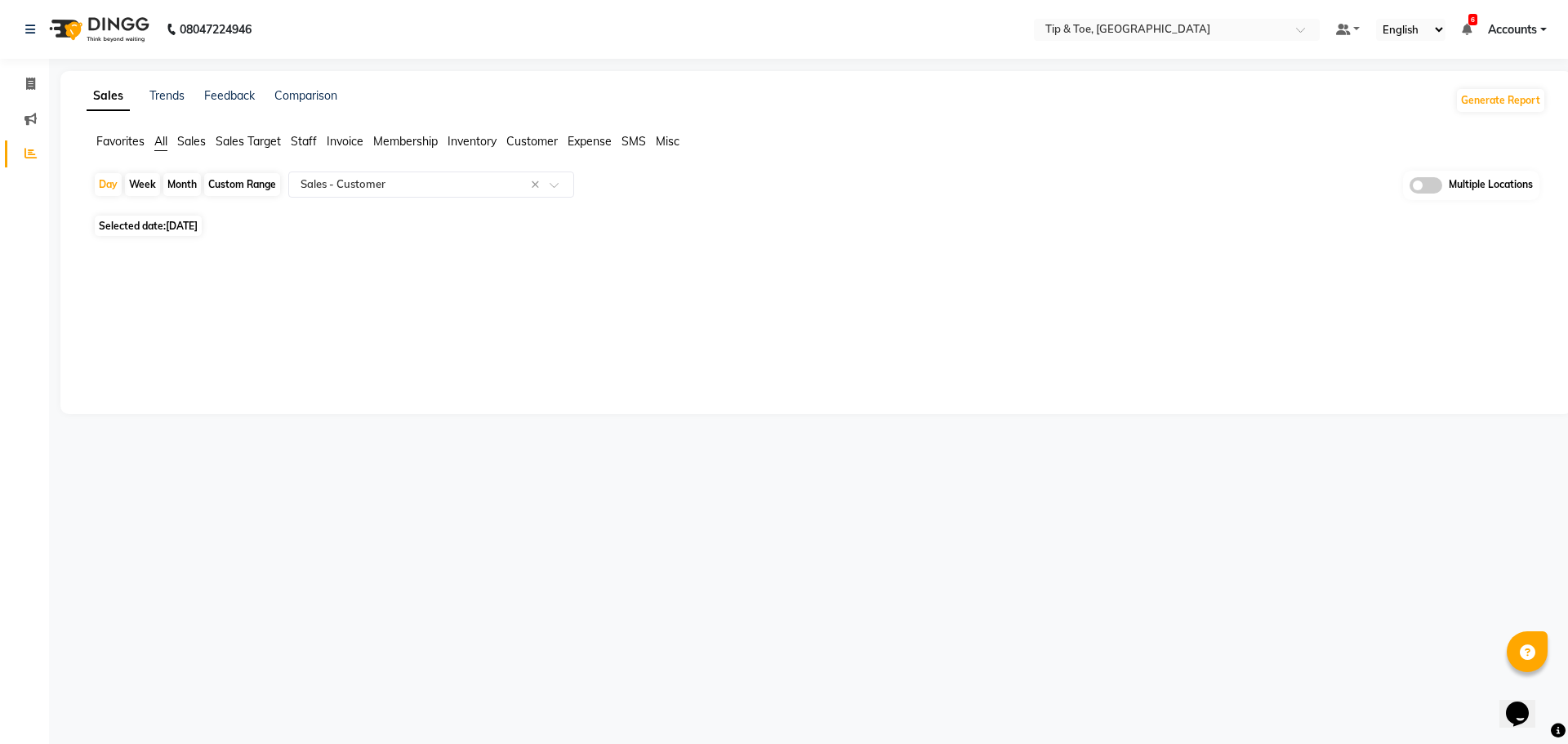
click at [232, 187] on div "Custom Range" at bounding box center [242, 185] width 76 height 23
select select "10"
select select "2025"
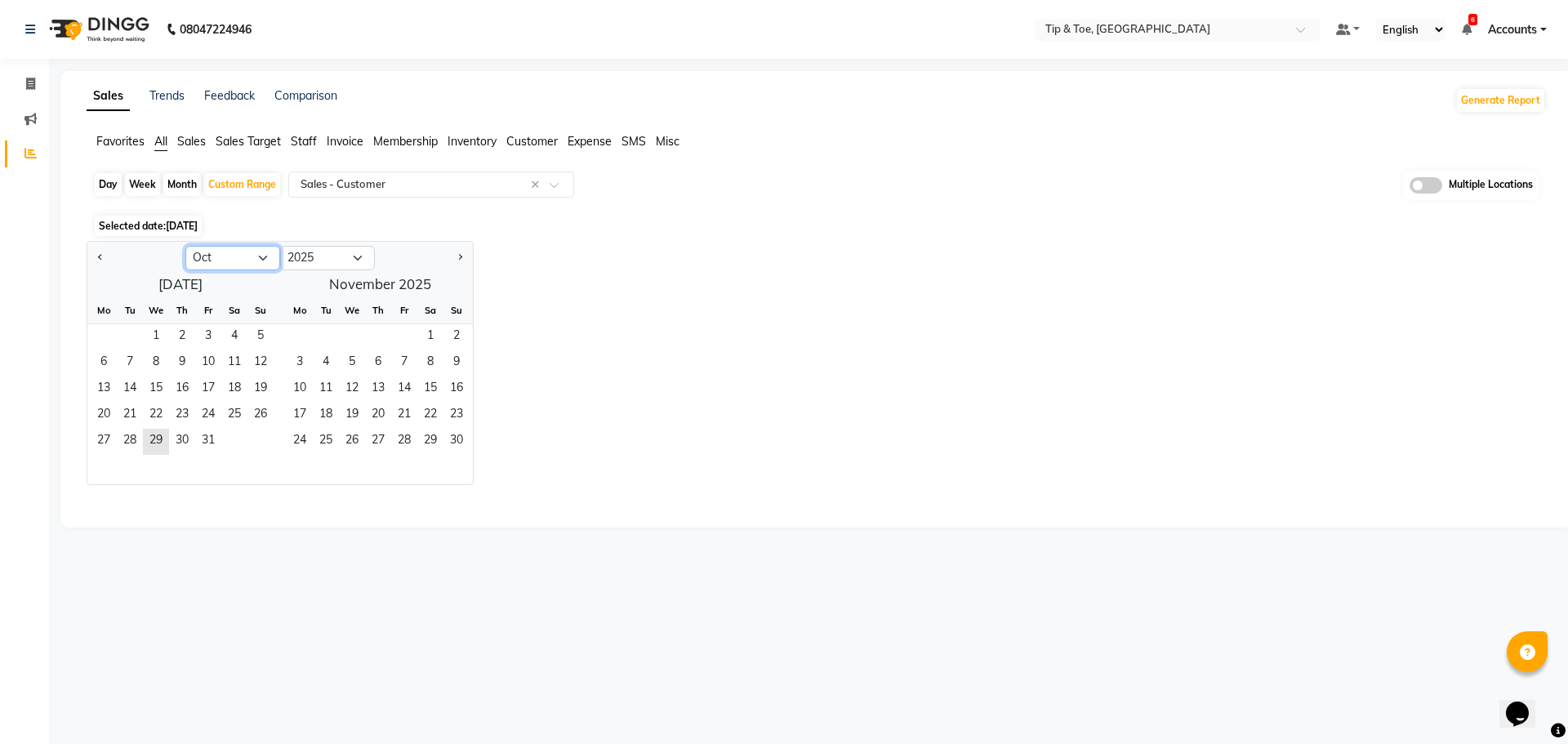
click at [262, 258] on select "Jan Feb Mar Apr May Jun [DATE] Aug Sep Oct Nov Dec" at bounding box center [232, 258] width 94 height 24
select select "9"
click at [186, 246] on select "Jan Feb Mar Apr May Jun [DATE] Aug Sep Oct Nov Dec" at bounding box center [232, 258] width 94 height 24
click at [129, 444] on span "30" at bounding box center [129, 442] width 26 height 26
click at [408, 566] on div "08047224946 Select Location × Tip & Toe, Shimpoli Road Default Panel My Panel E…" at bounding box center [784, 372] width 1568 height 744
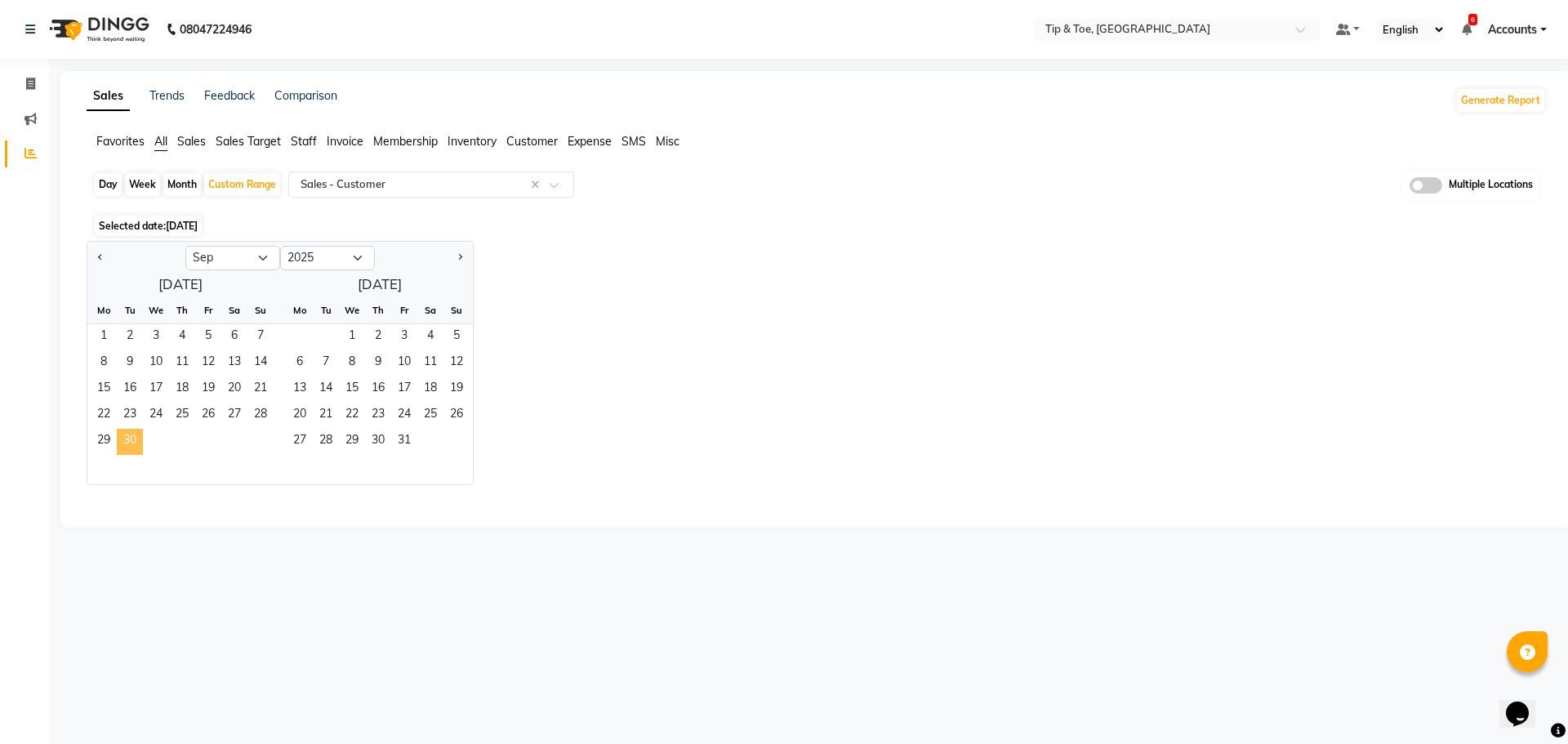
click at [126, 443] on span "30" at bounding box center [129, 442] width 26 height 26
click at [802, 339] on div "Jan Feb Mar Apr May Jun [DATE] Aug Sep Oct Nov [DATE] 2016 2017 2018 2019 2020 …" at bounding box center [816, 363] width 1459 height 244
click at [130, 444] on span "30" at bounding box center [129, 442] width 26 height 26
click at [130, 442] on span "30" at bounding box center [129, 442] width 26 height 26
click at [226, 181] on div "Custom Range" at bounding box center [242, 185] width 76 height 23
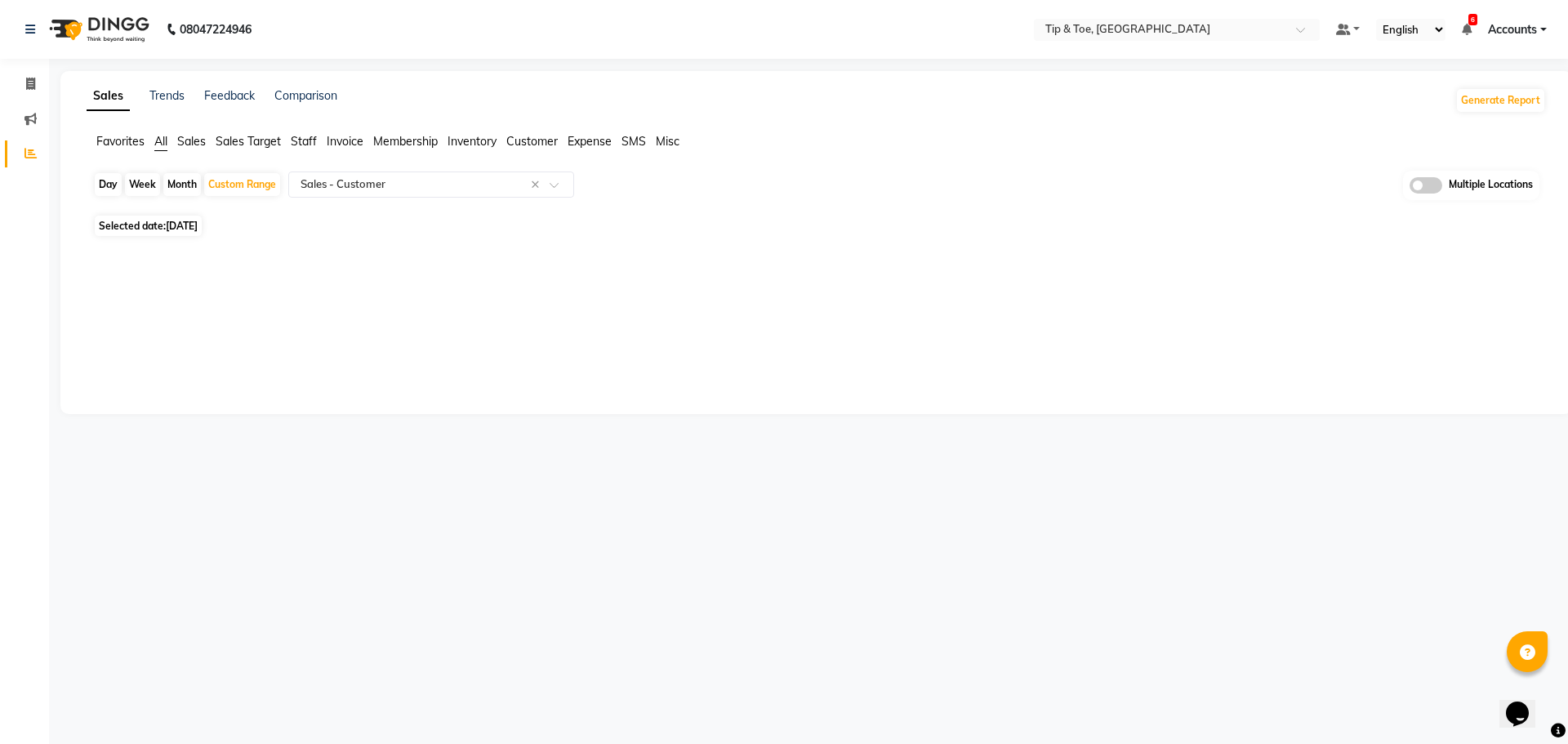
click at [109, 187] on div "Day" at bounding box center [108, 185] width 27 height 23
select select "9"
select select "2025"
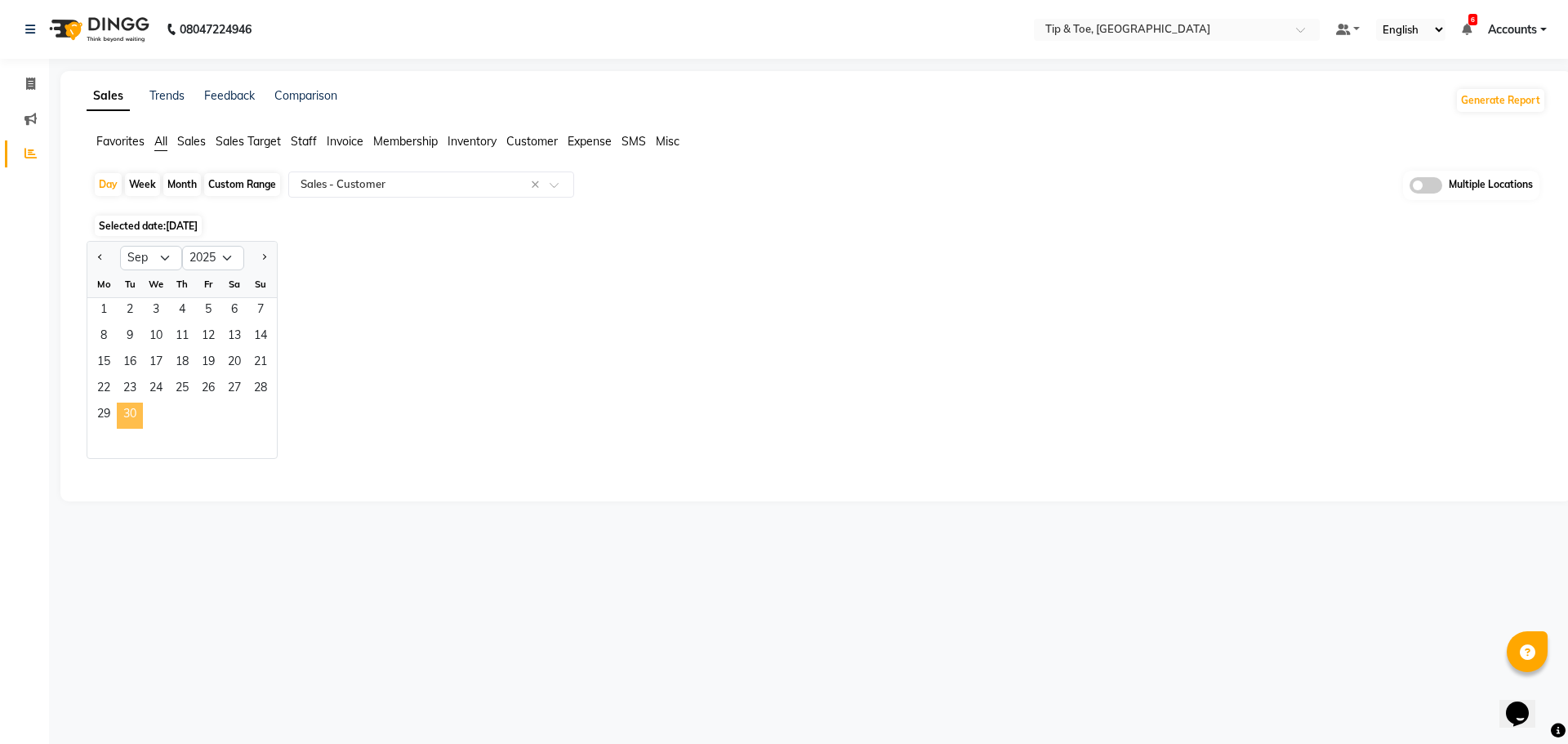
click at [127, 420] on span "30" at bounding box center [129, 415] width 26 height 26
select select "full_report"
select select "csv"
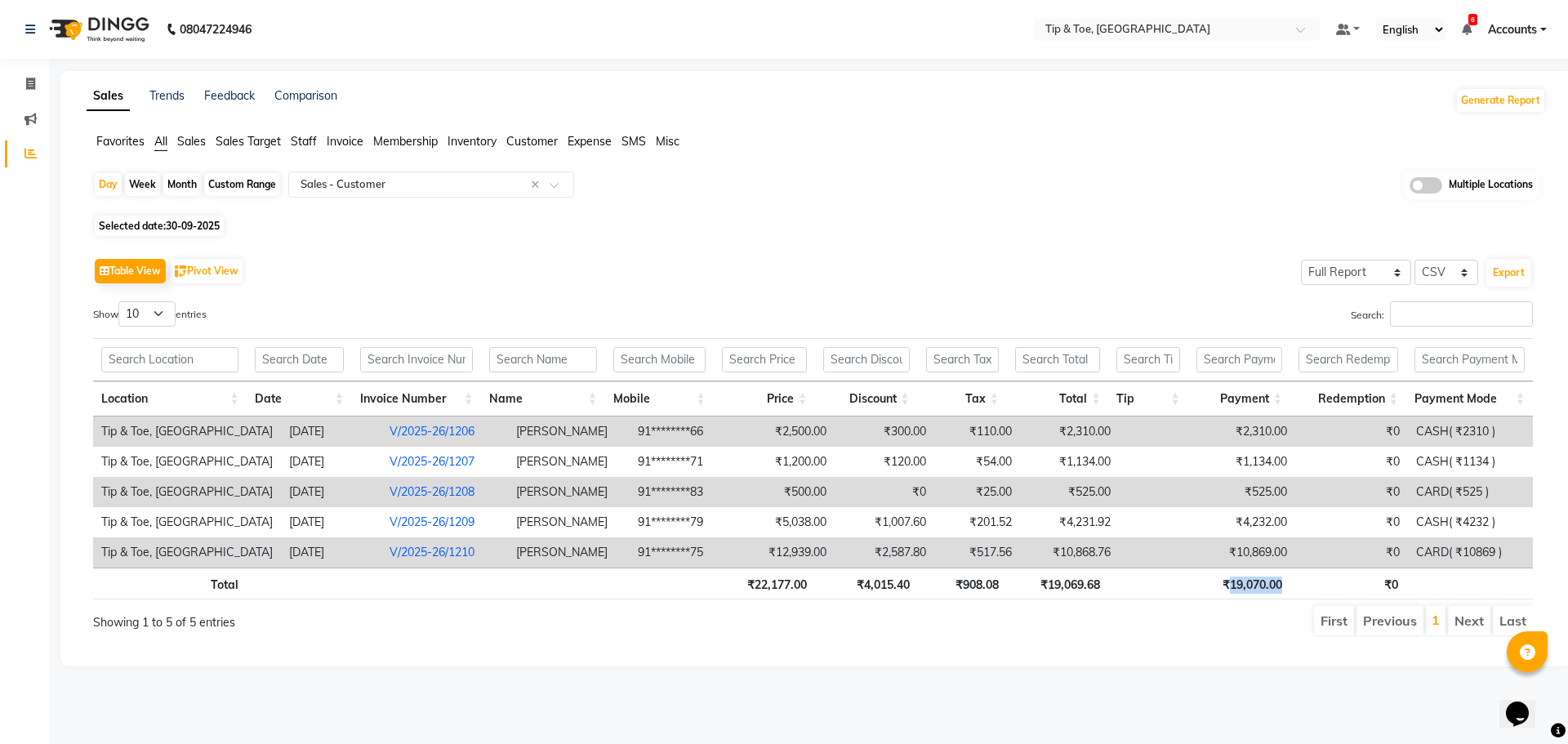
drag, startPoint x: 1229, startPoint y: 586, endPoint x: 1289, endPoint y: 585, distance: 60.0
click at [1289, 585] on th "₹19,070.00" at bounding box center [1240, 584] width 103 height 32
click at [93, 186] on div "Day Week Month Custom Range Select Report Type × Sales - Customer × Multiple Lo…" at bounding box center [816, 190] width 1446 height 40
click at [103, 183] on div "Day" at bounding box center [108, 185] width 27 height 23
select select "9"
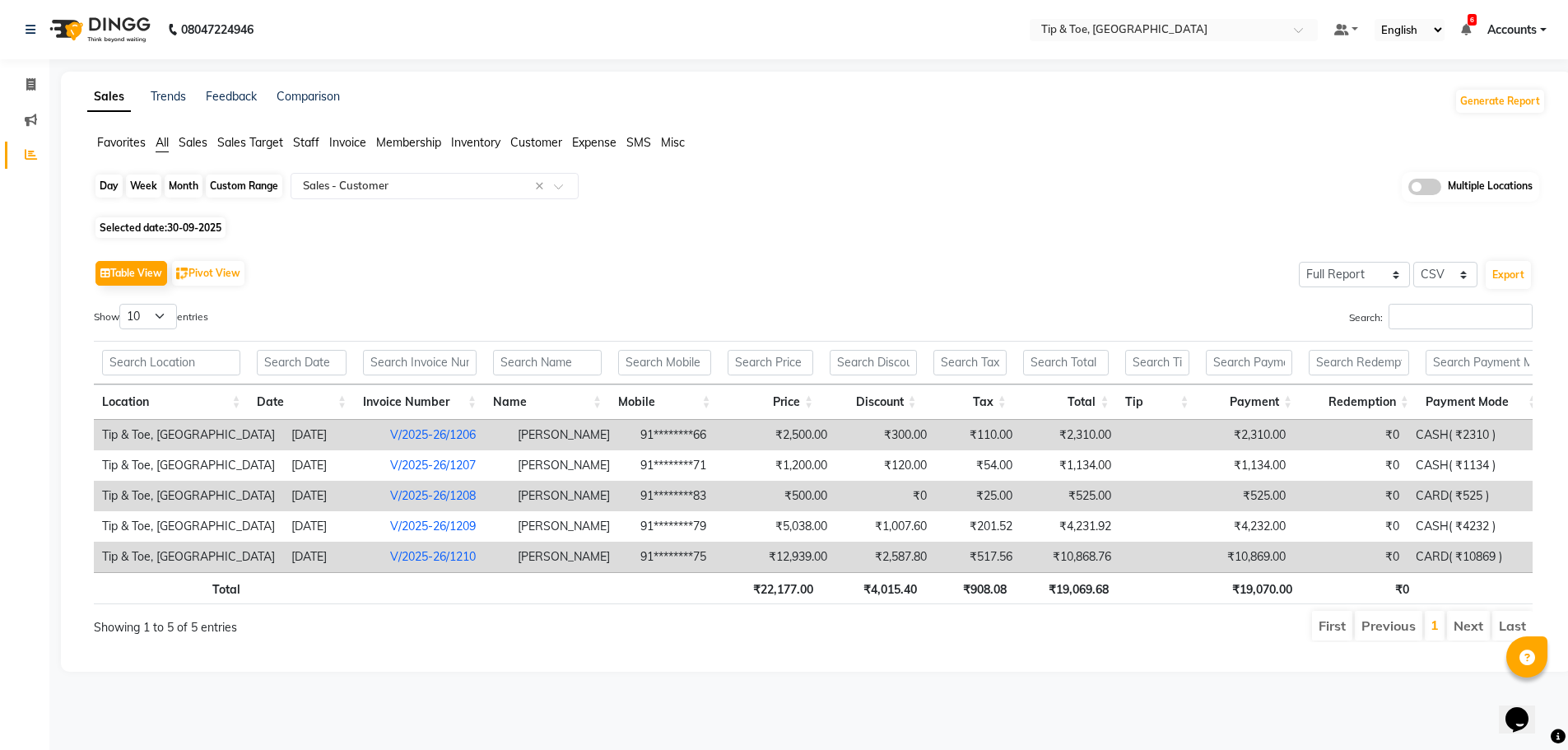
select select "2025"
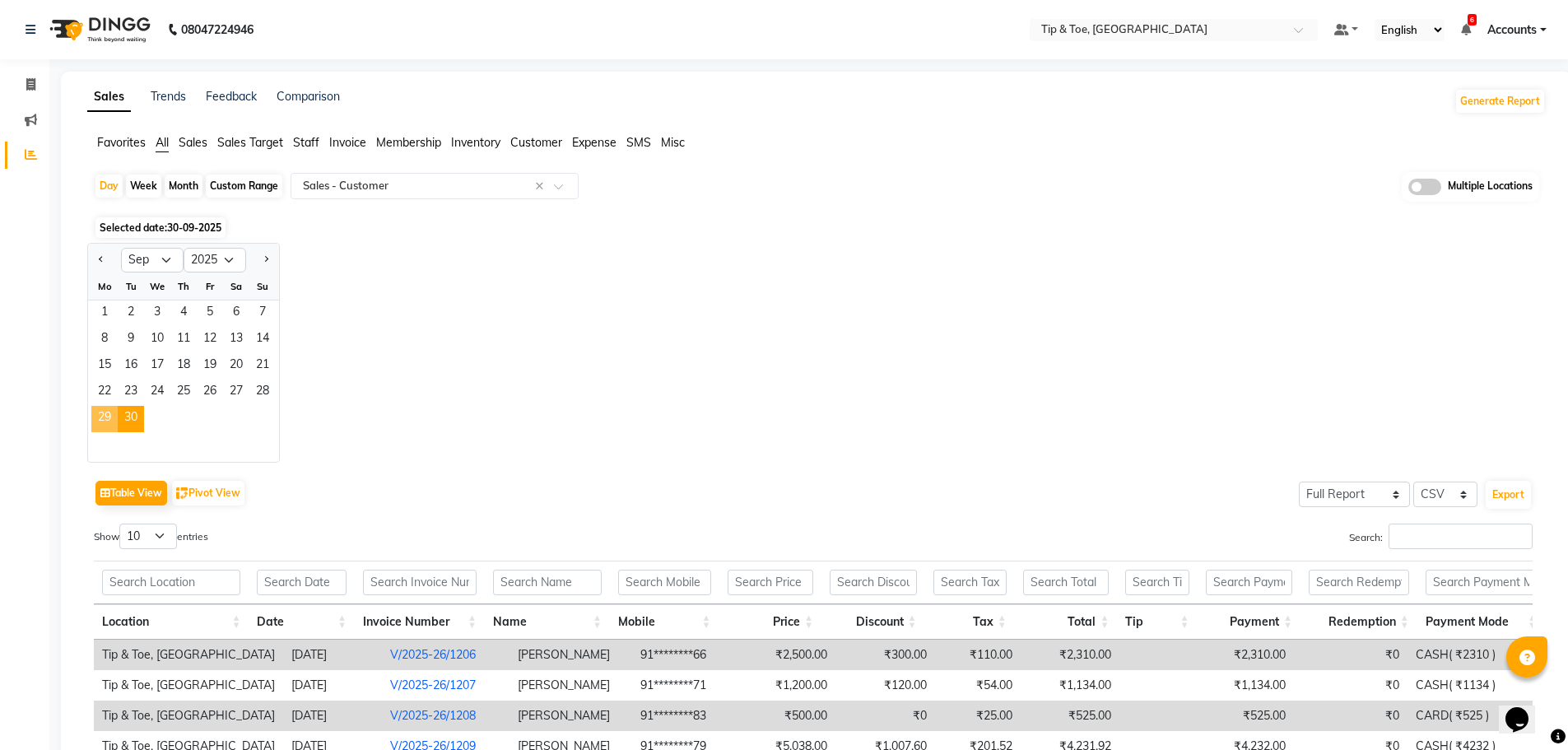
click at [101, 416] on span "29" at bounding box center [104, 419] width 26 height 26
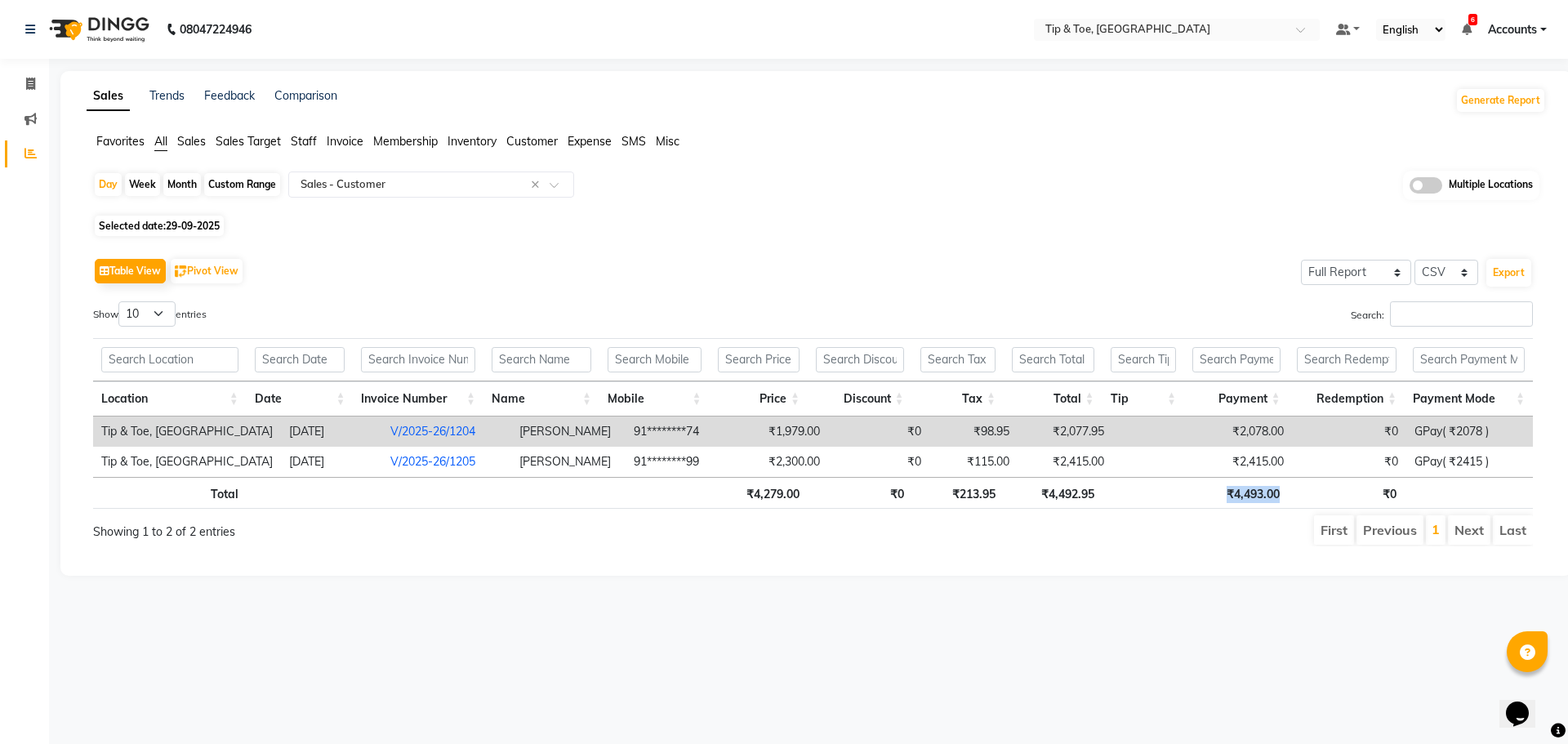
drag, startPoint x: 1229, startPoint y: 495, endPoint x: 1282, endPoint y: 498, distance: 53.1
click at [1282, 498] on th "₹4,493.00" at bounding box center [1235, 492] width 104 height 32
click at [165, 310] on select "10 25 50 100" at bounding box center [147, 314] width 57 height 25
select select "100"
click at [121, 301] on select "10 25 50 100" at bounding box center [147, 314] width 57 height 25
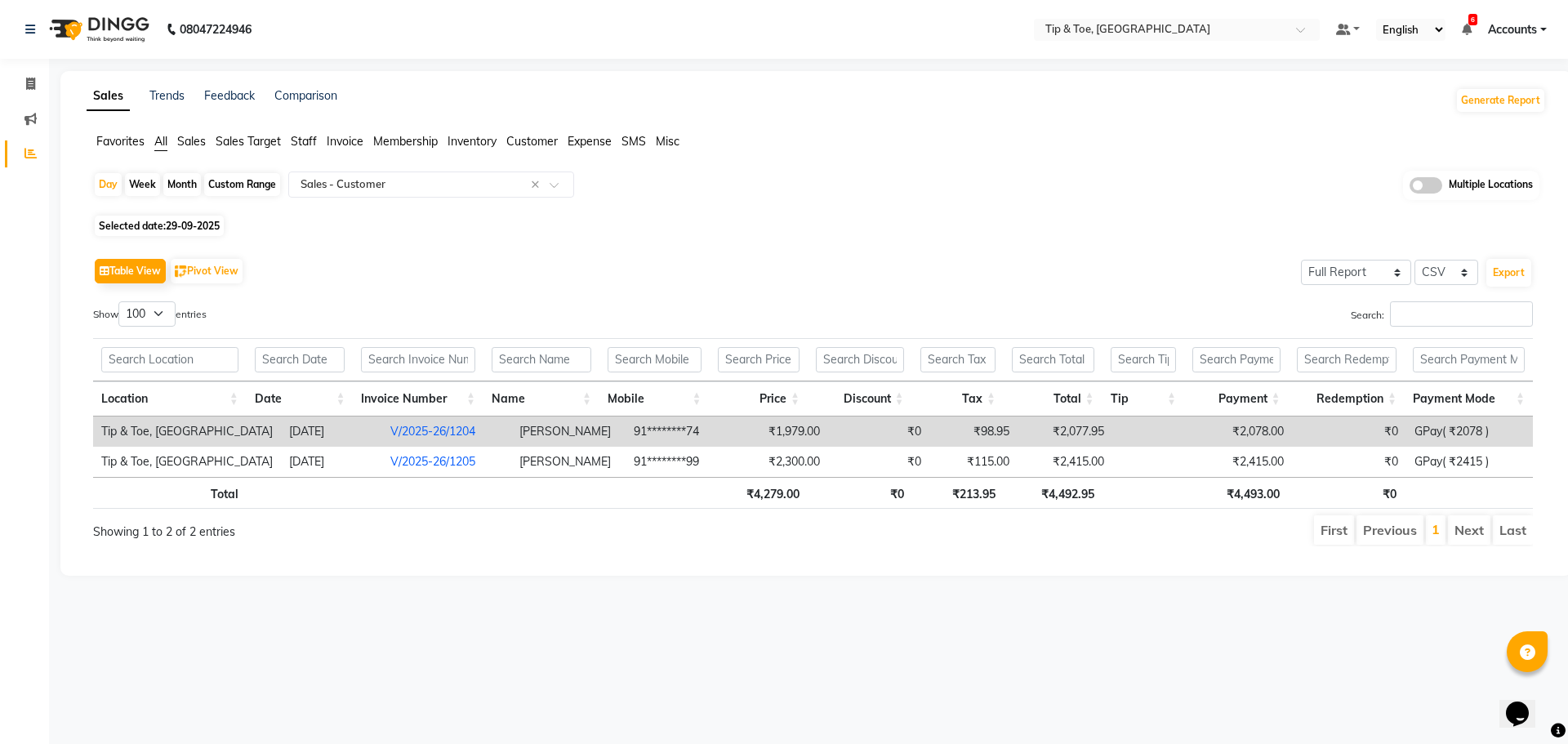
click at [424, 432] on link "V/2025-26/1204" at bounding box center [432, 431] width 85 height 15
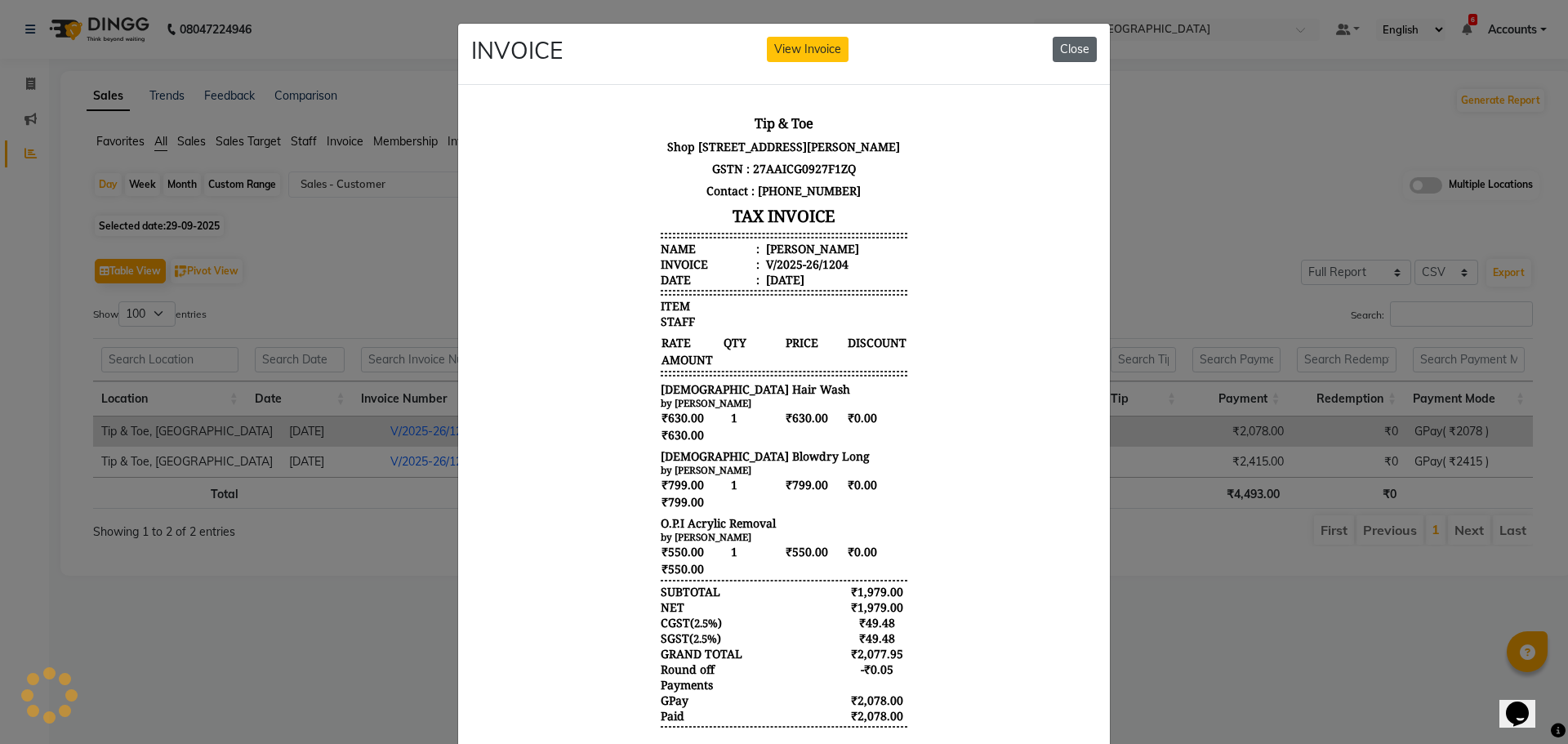
click at [1072, 53] on button "Close" at bounding box center [1074, 50] width 44 height 25
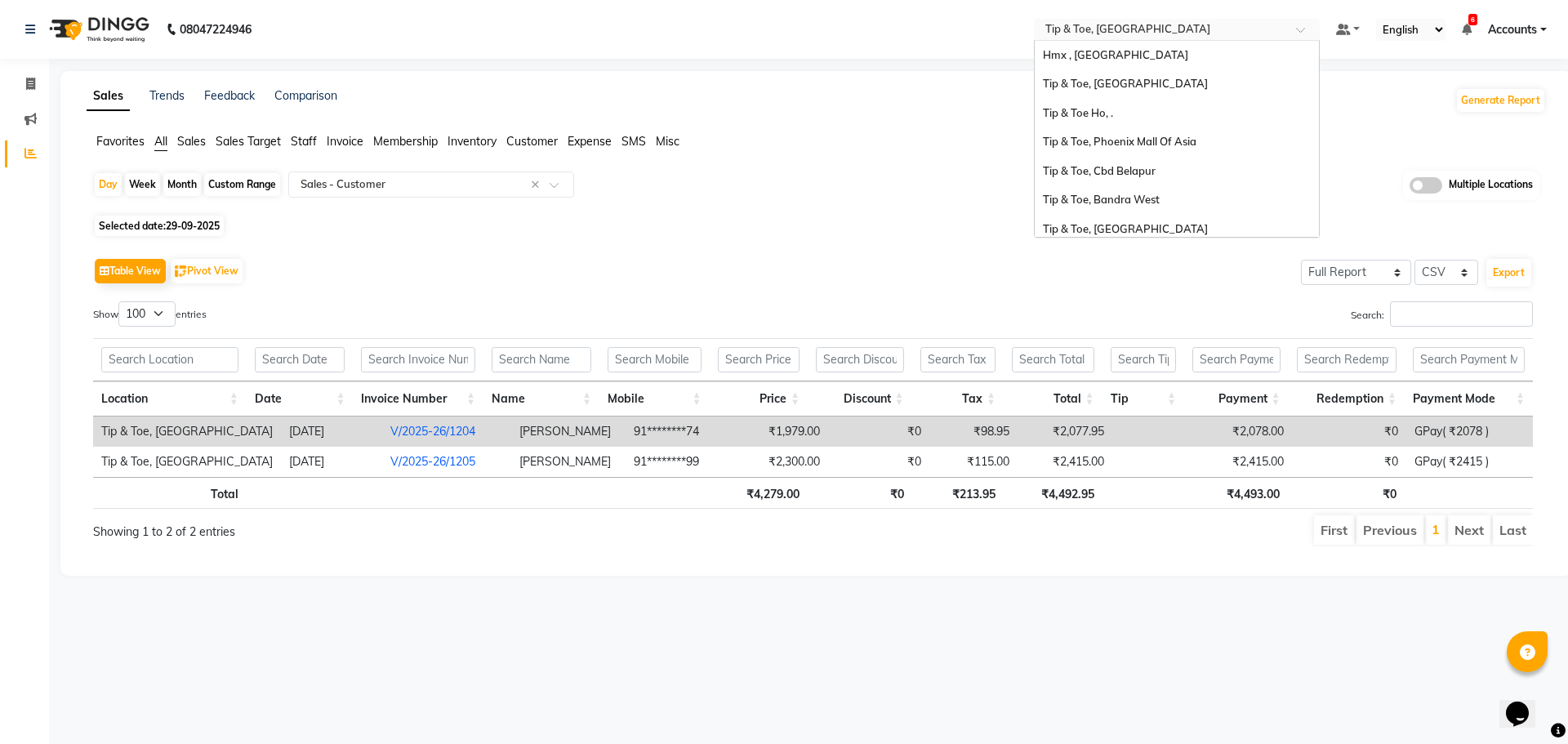
click at [1142, 20] on div "Select Location × Tip & Toe, Shimpoli Road" at bounding box center [1177, 29] width 286 height 22
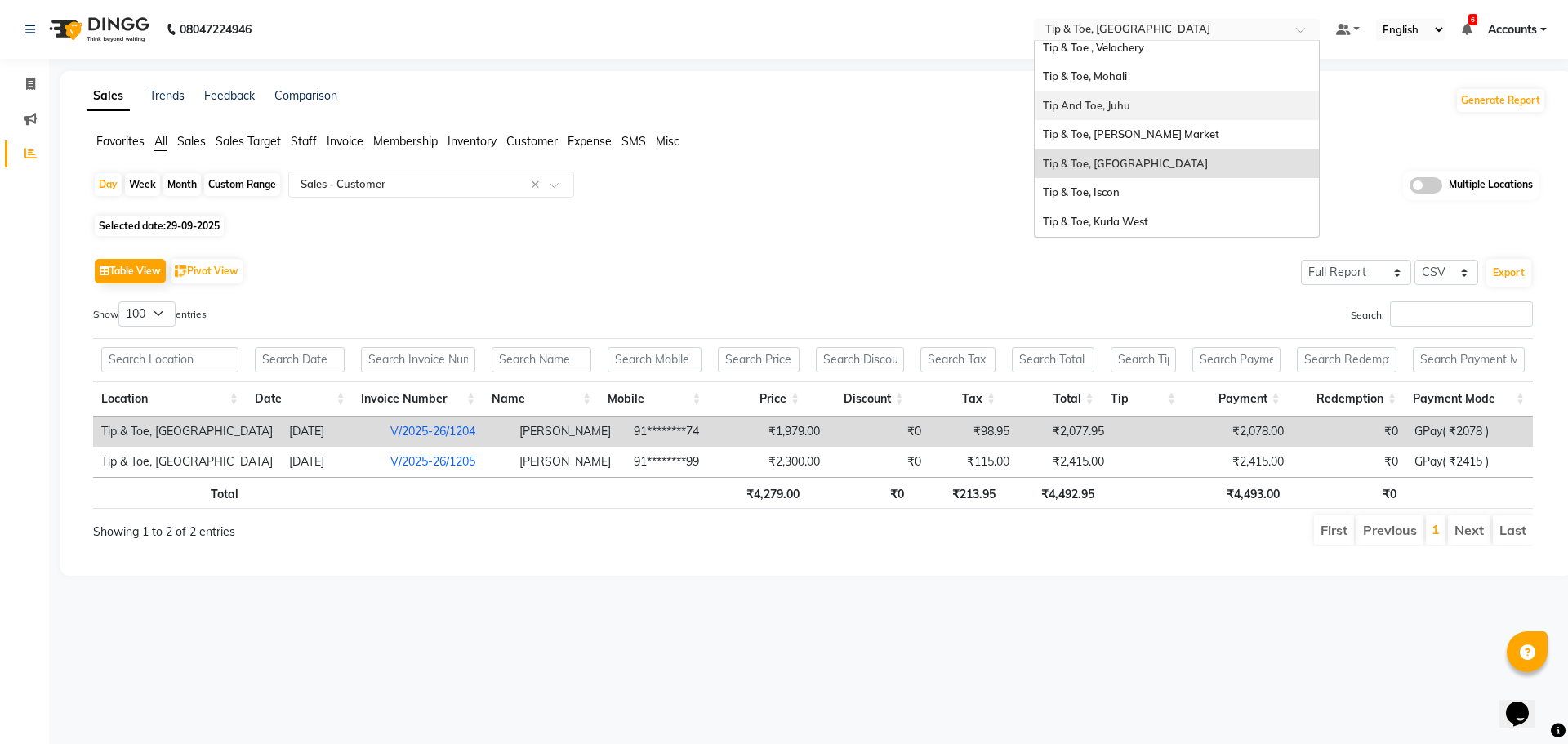
click at [1120, 106] on span "Tip And Toe, Juhu" at bounding box center [1087, 105] width 88 height 13
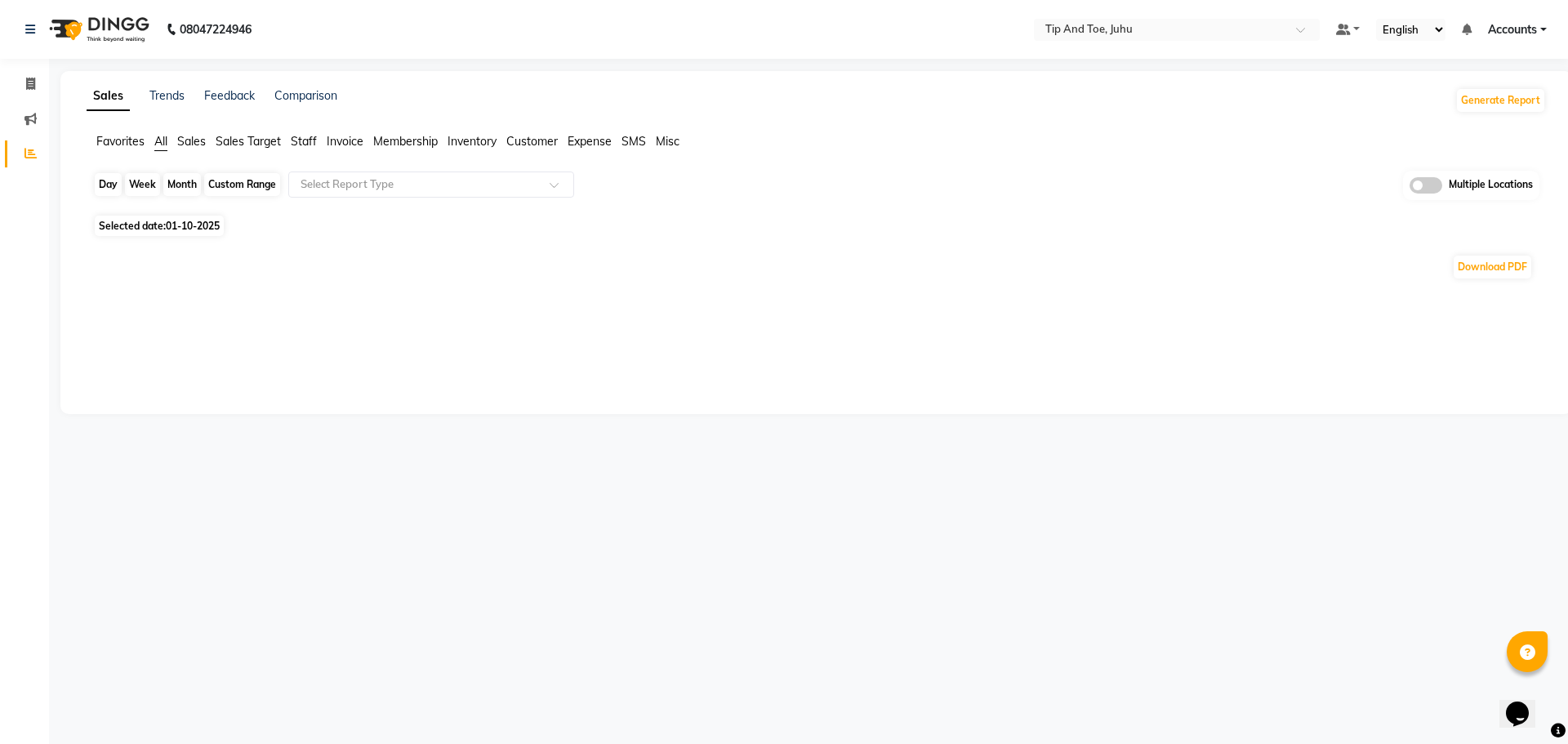
click at [116, 186] on div "Day" at bounding box center [108, 185] width 27 height 23
select select "10"
select select "2025"
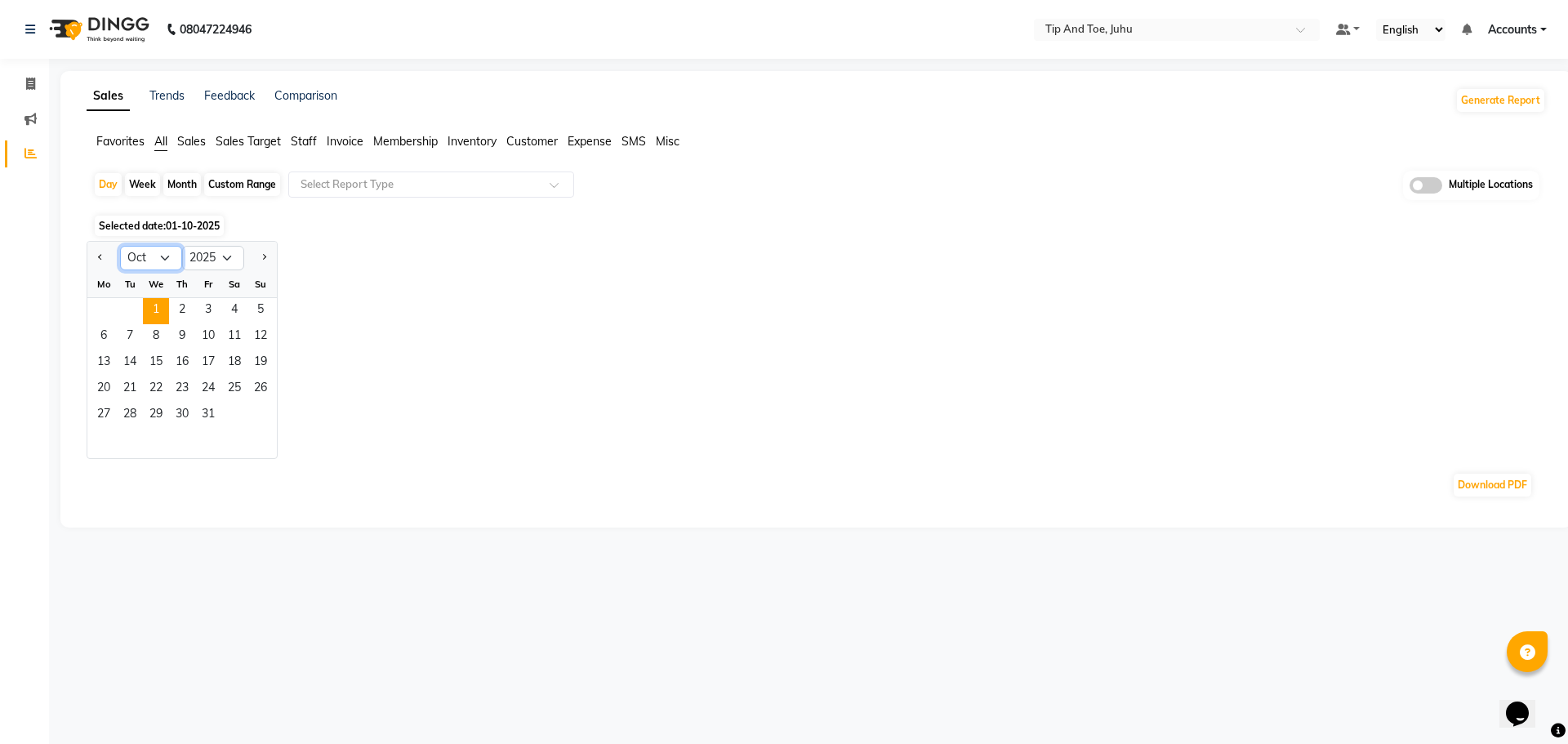
click at [160, 257] on select "Jan Feb Mar Apr May Jun Jul Aug Sep Oct Nov Dec" at bounding box center [151, 258] width 62 height 24
select select "9"
click at [120, 246] on select "Jan Feb Mar Apr May Jun Jul Aug Sep Oct Nov Dec" at bounding box center [151, 258] width 62 height 24
click at [102, 411] on span "29" at bounding box center [103, 415] width 26 height 26
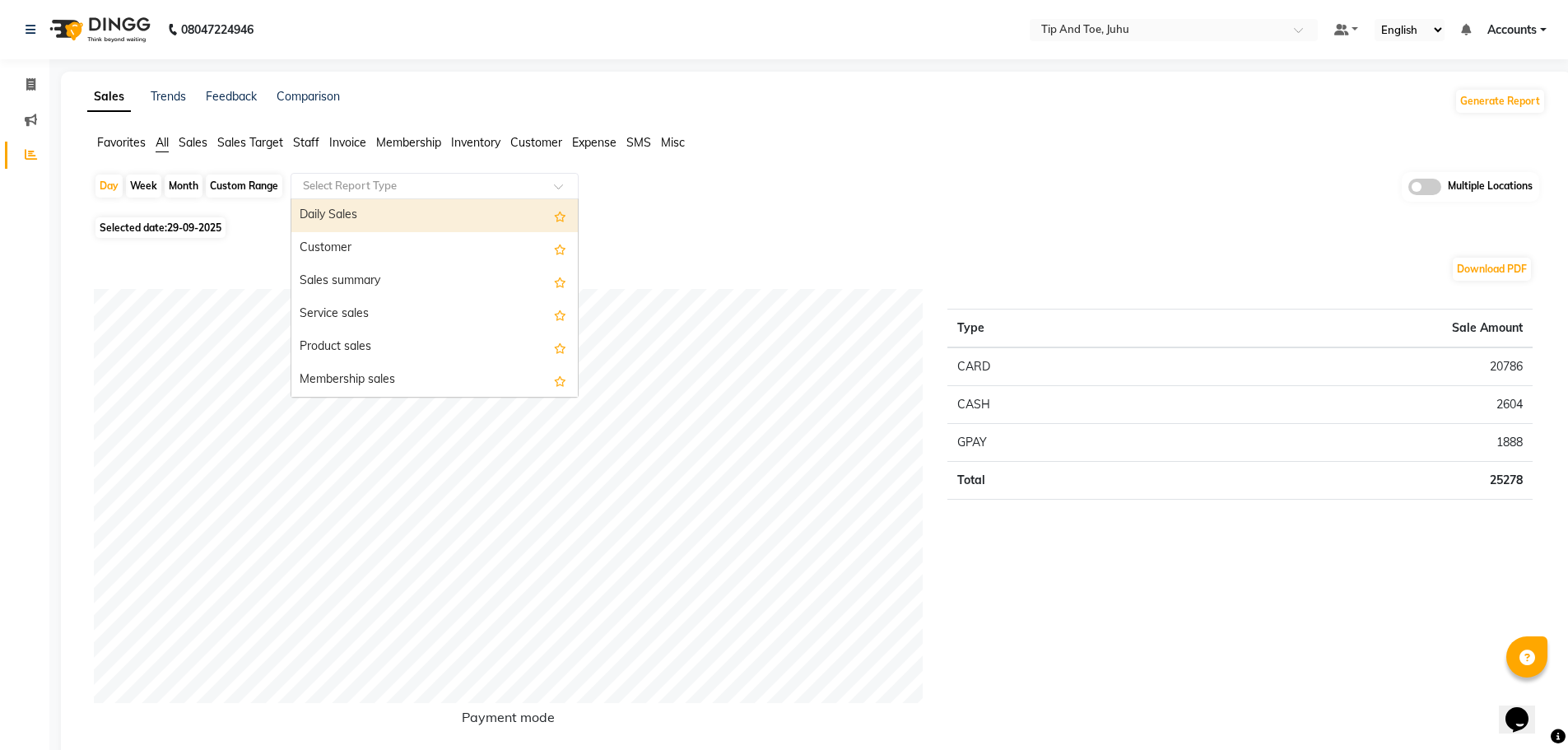
click at [379, 185] on input "text" at bounding box center [418, 185] width 237 height 17
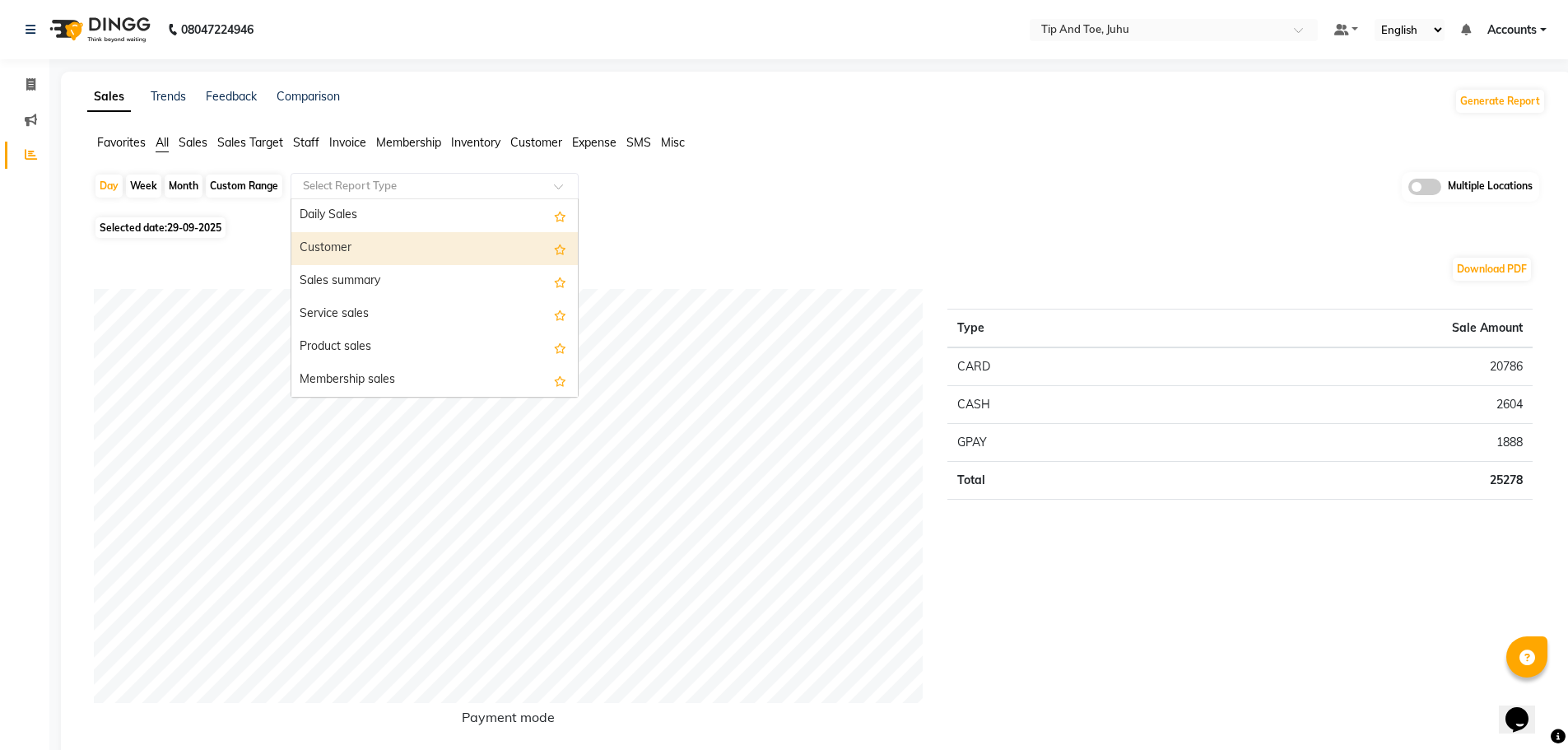
click at [362, 249] on div "Customer" at bounding box center [434, 249] width 286 height 33
select select "filtered_report"
select select "csv"
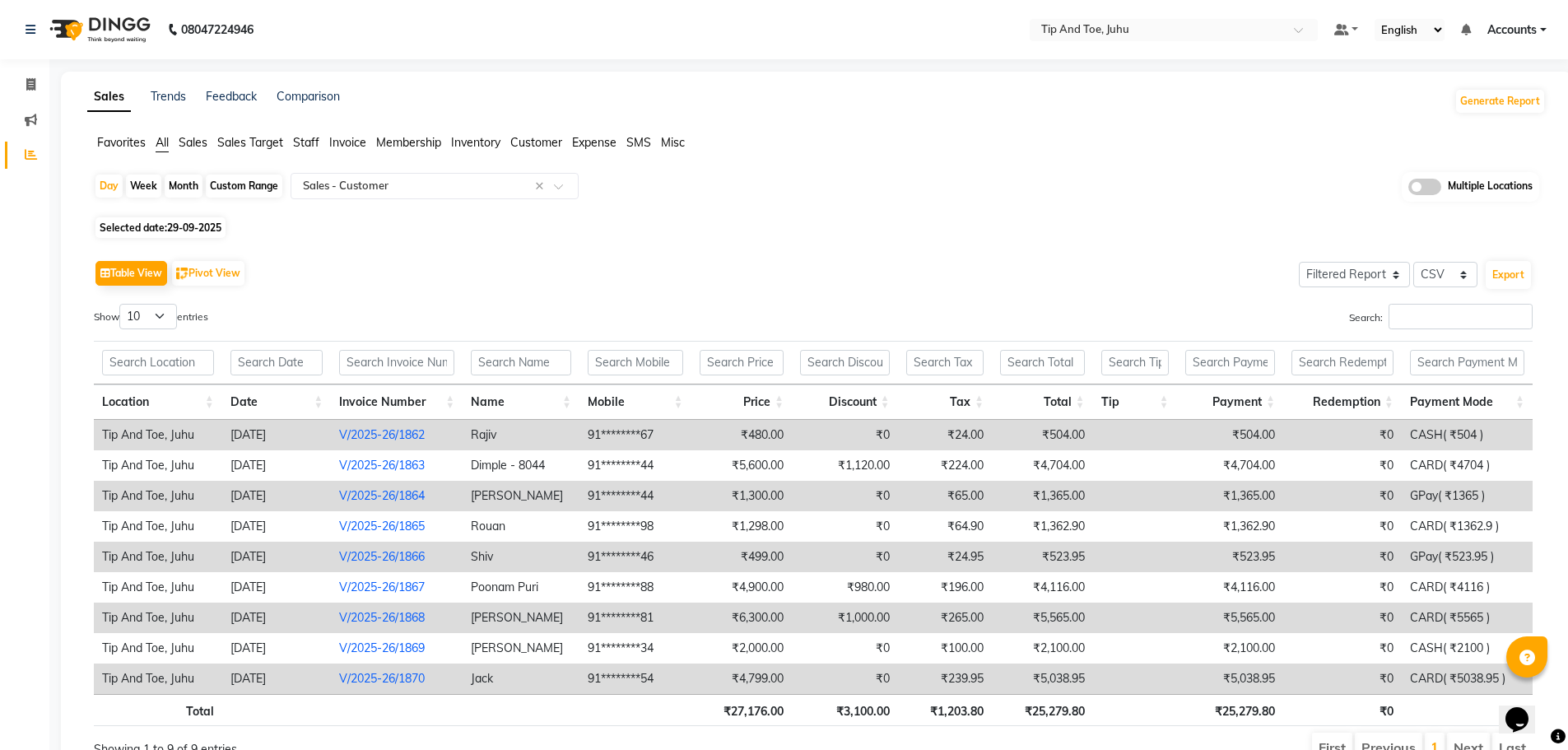
click at [24, 29] on div "08047224946" at bounding box center [139, 29] width 253 height 46
click at [28, 30] on icon at bounding box center [30, 29] width 10 height 12
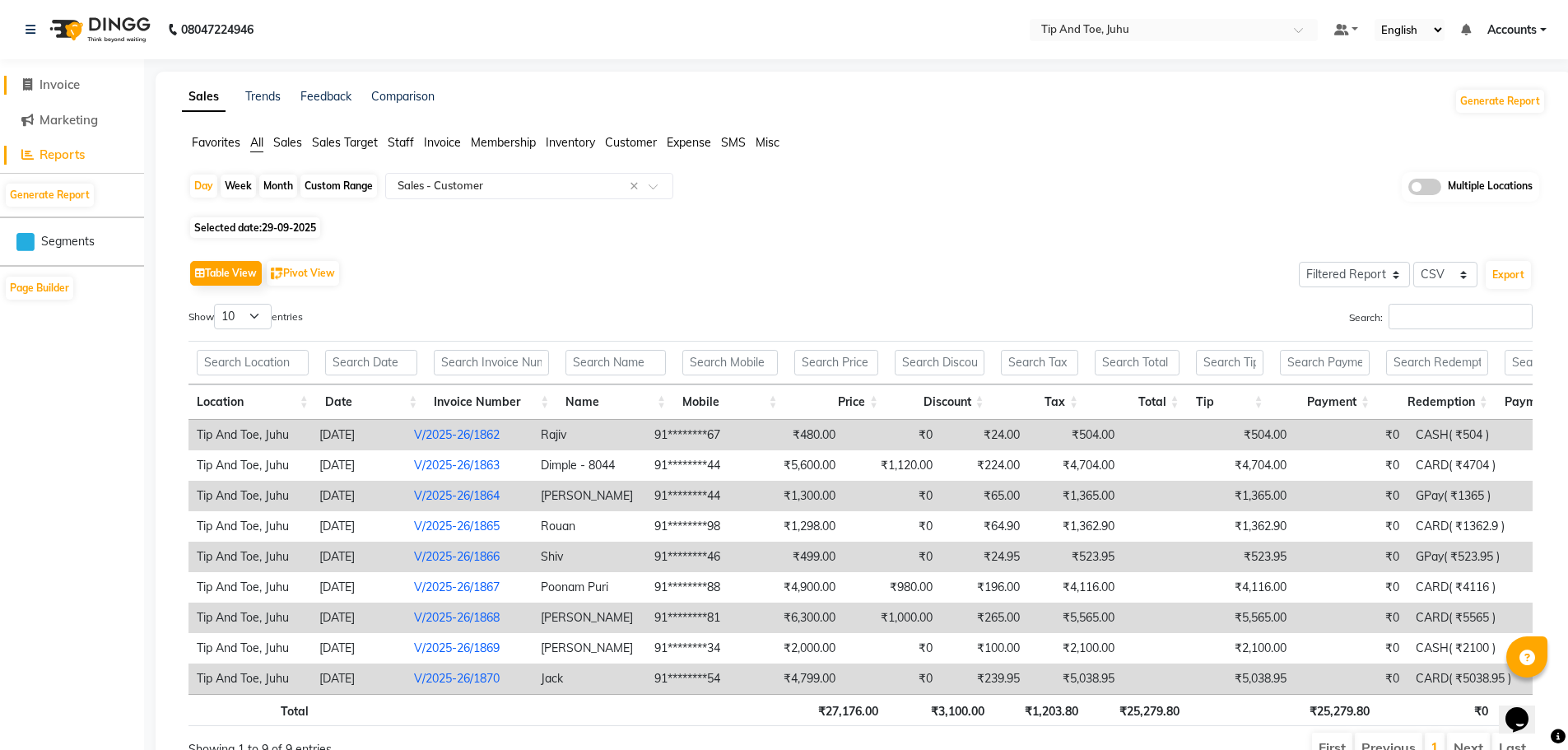
click at [68, 88] on span "Invoice" at bounding box center [59, 84] width 40 height 16
select select "5516"
select select "service"
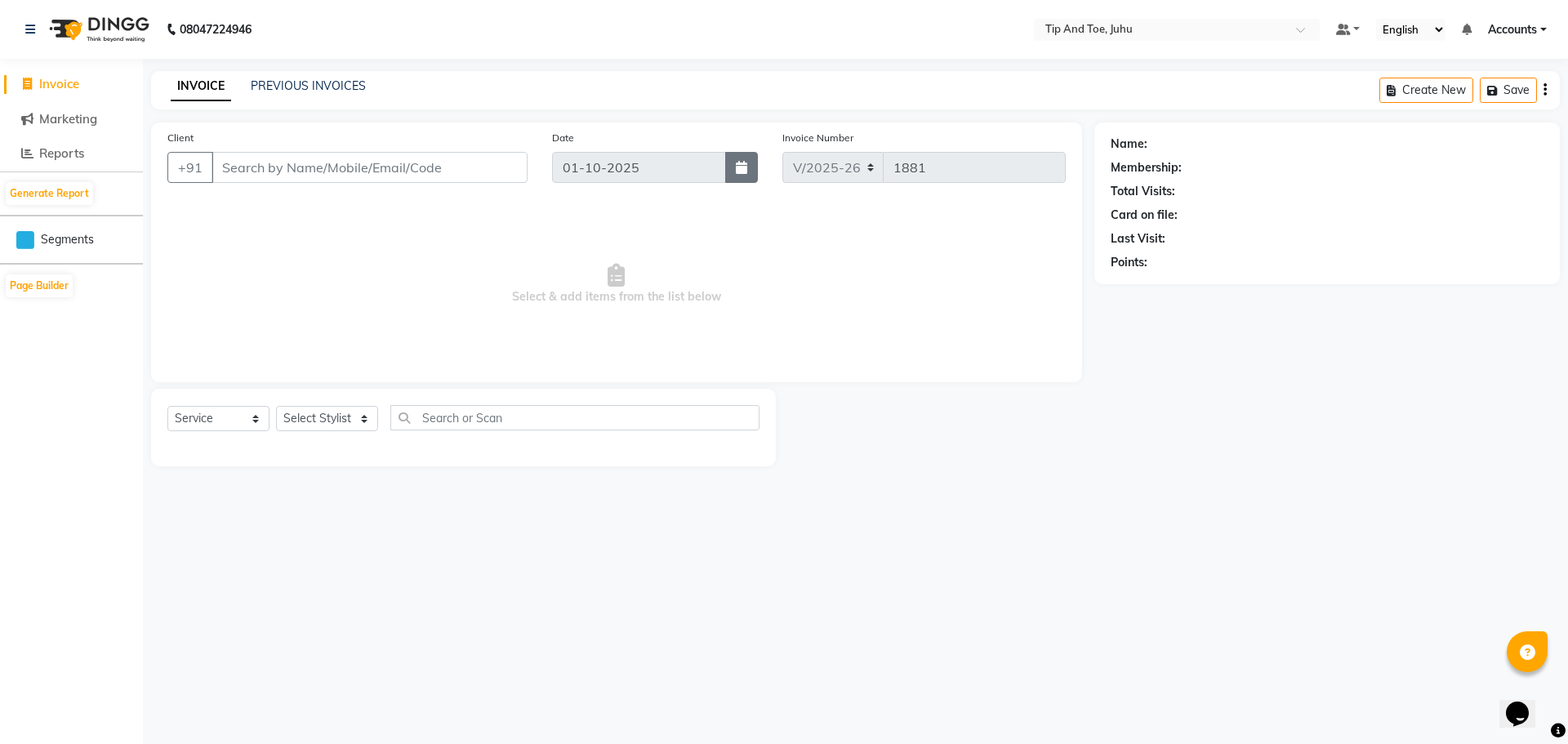
click at [744, 168] on icon "button" at bounding box center [742, 166] width 12 height 13
select select "10"
select select "2025"
click at [563, 202] on div at bounding box center [569, 201] width 33 height 26
click at [778, 557] on div "08047224946 Select Location × Tip And Toe, Juhu Default Panel My Panel English …" at bounding box center [784, 372] width 1568 height 744
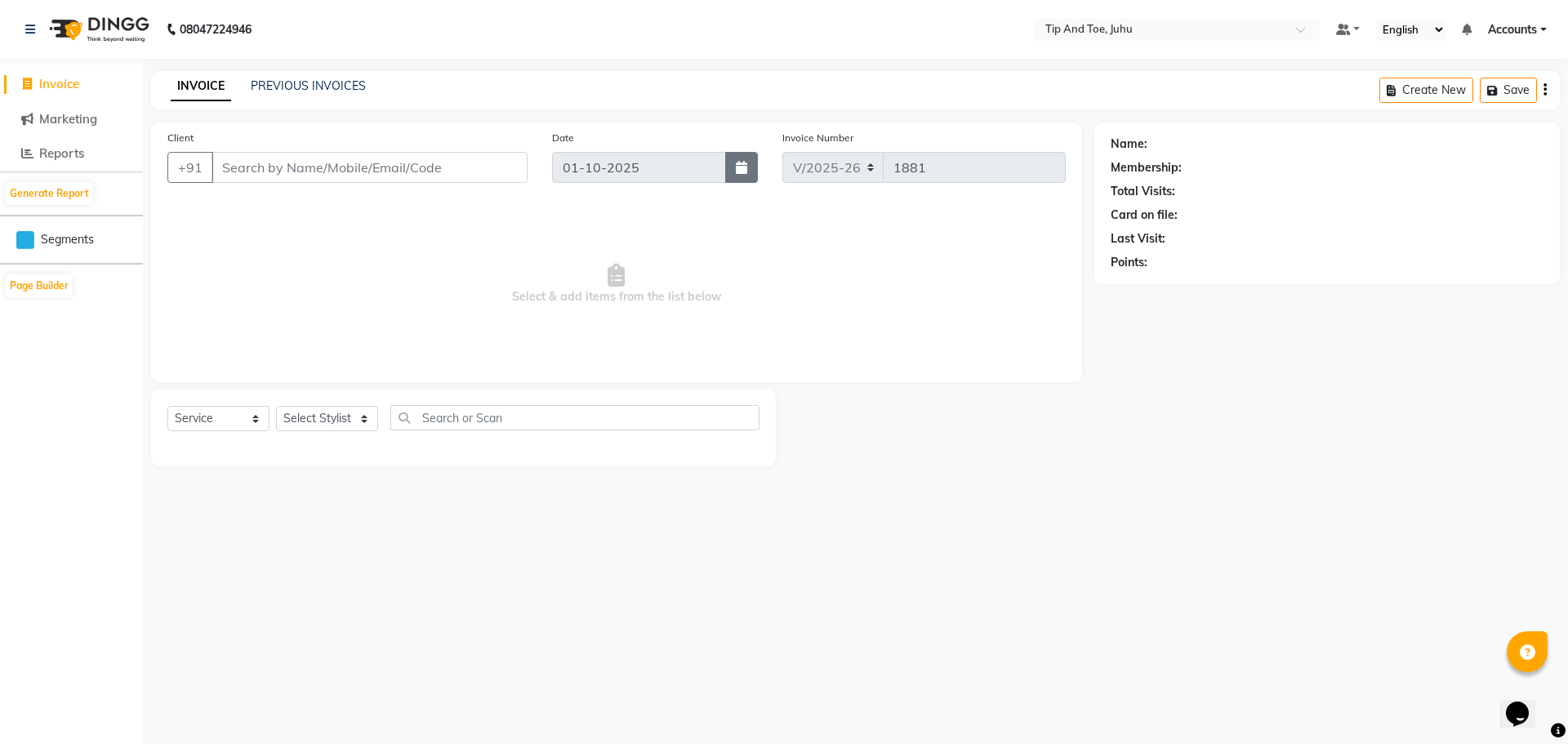
click at [741, 169] on icon "button" at bounding box center [742, 166] width 12 height 13
select select "10"
select select "2025"
click at [293, 88] on link "PREVIOUS INVOICES" at bounding box center [308, 86] width 115 height 15
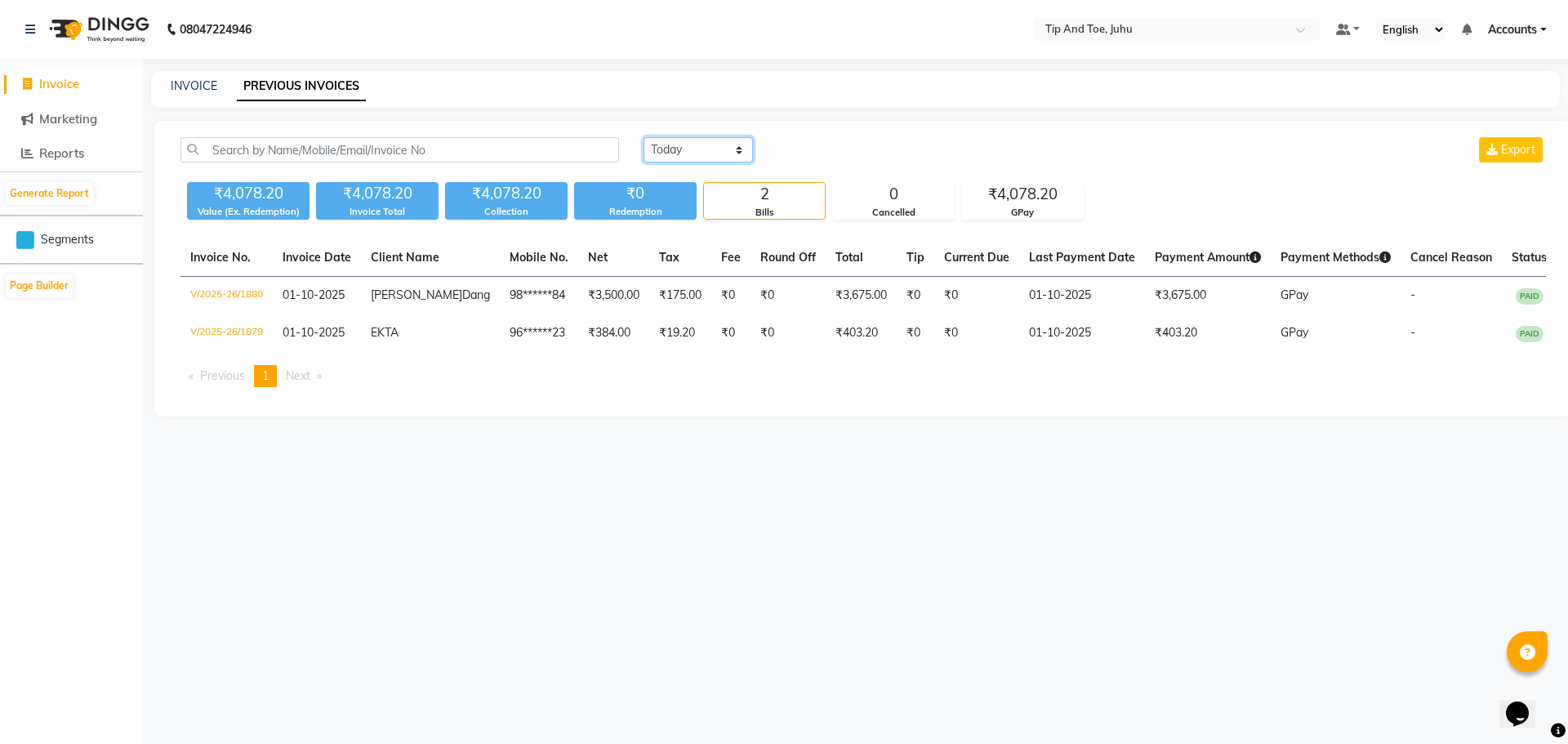
click at [705, 147] on select "Today Yesterday Custom Range" at bounding box center [698, 150] width 110 height 25
select select "range"
click at [644, 137] on select "Today Yesterday Custom Range" at bounding box center [698, 150] width 110 height 25
click at [838, 146] on input "01-10-2025" at bounding box center [832, 151] width 115 height 23
select select "10"
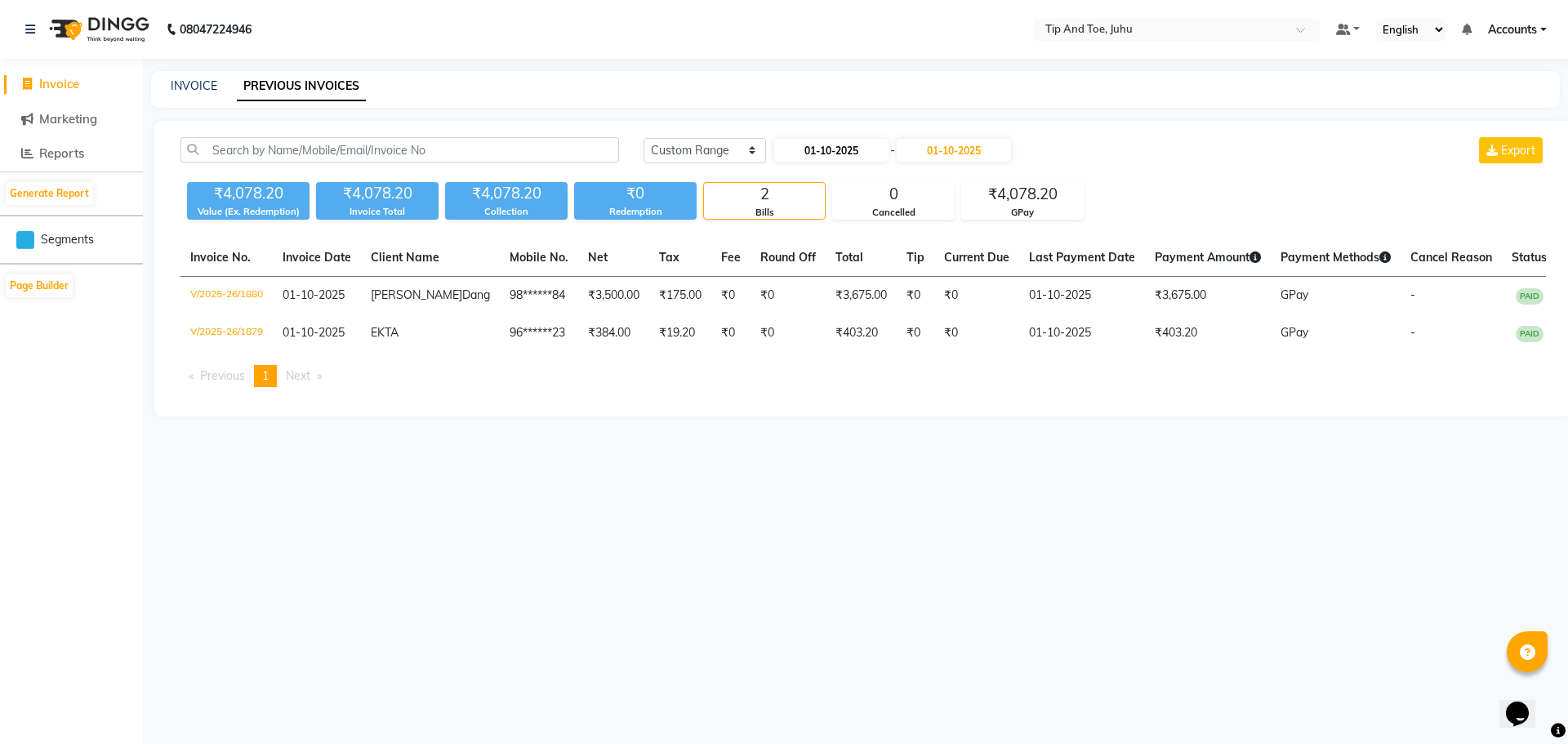
select select "2025"
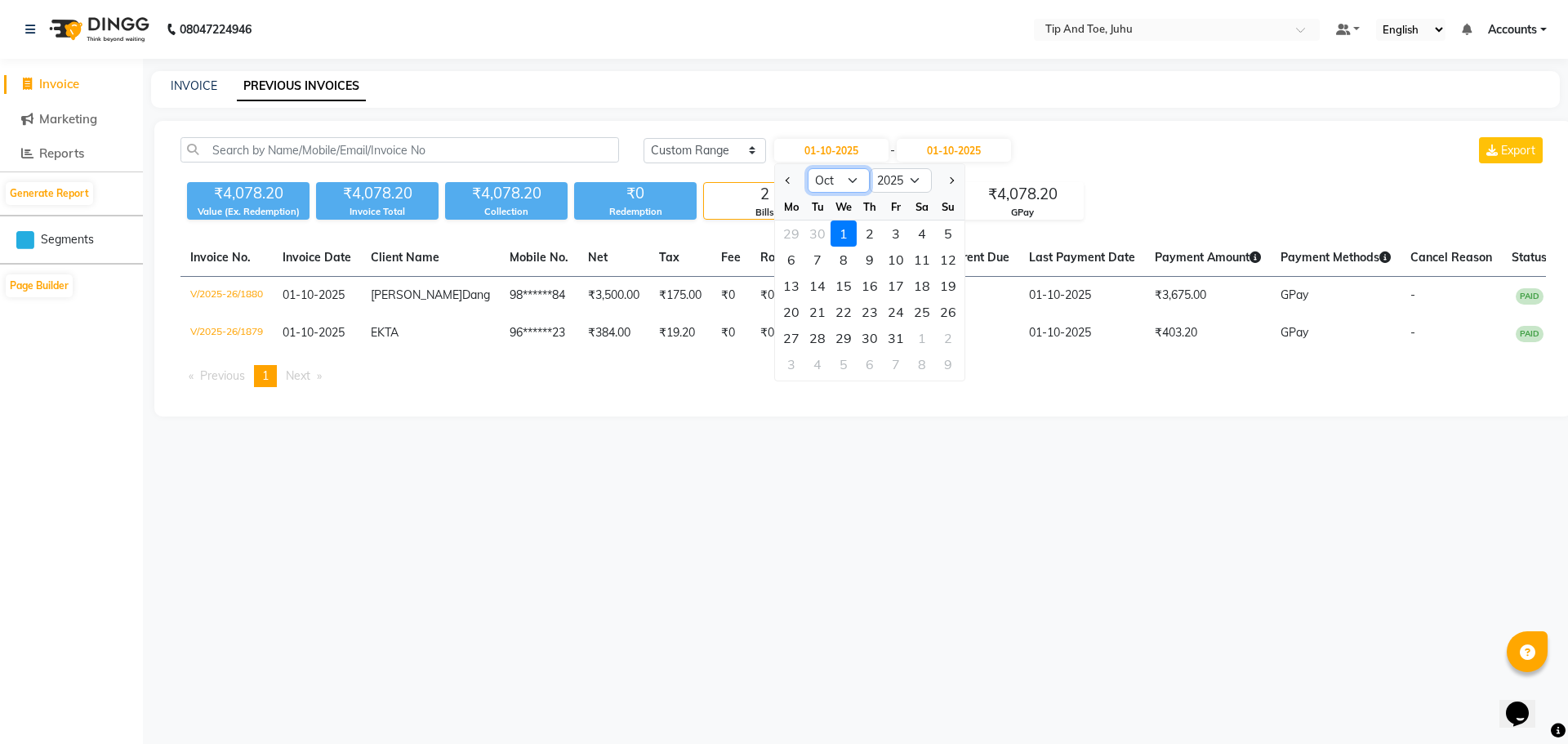
click at [852, 181] on select "Jan Feb Mar Apr May Jun [DATE] Aug Sep Oct Nov Dec" at bounding box center [838, 180] width 62 height 24
select select "9"
click at [807, 168] on select "Jan Feb Mar Apr May Jun [DATE] Aug Sep Oct Nov Dec" at bounding box center [838, 180] width 62 height 24
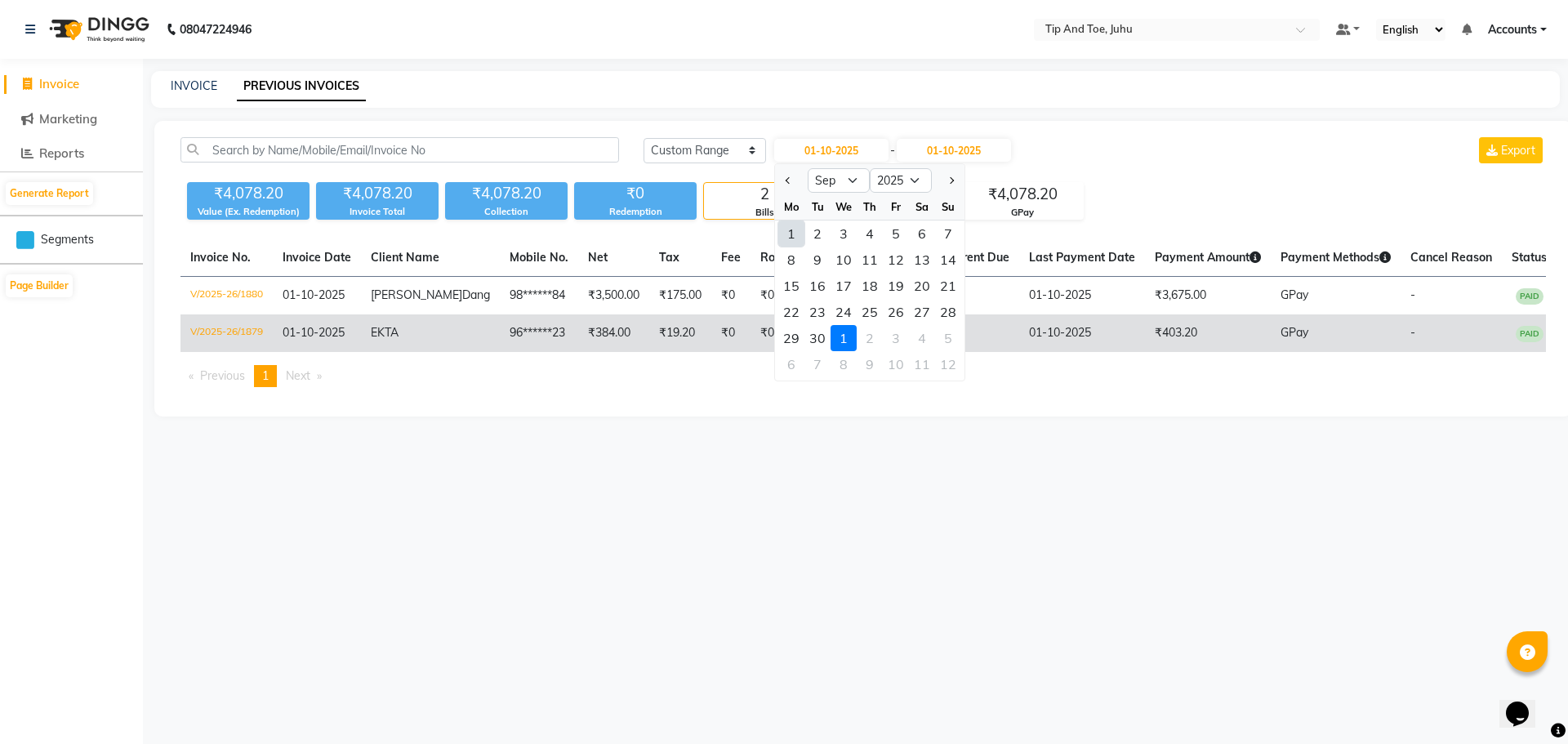
click at [796, 337] on div "29" at bounding box center [791, 337] width 26 height 26
type input "29-09-2025"
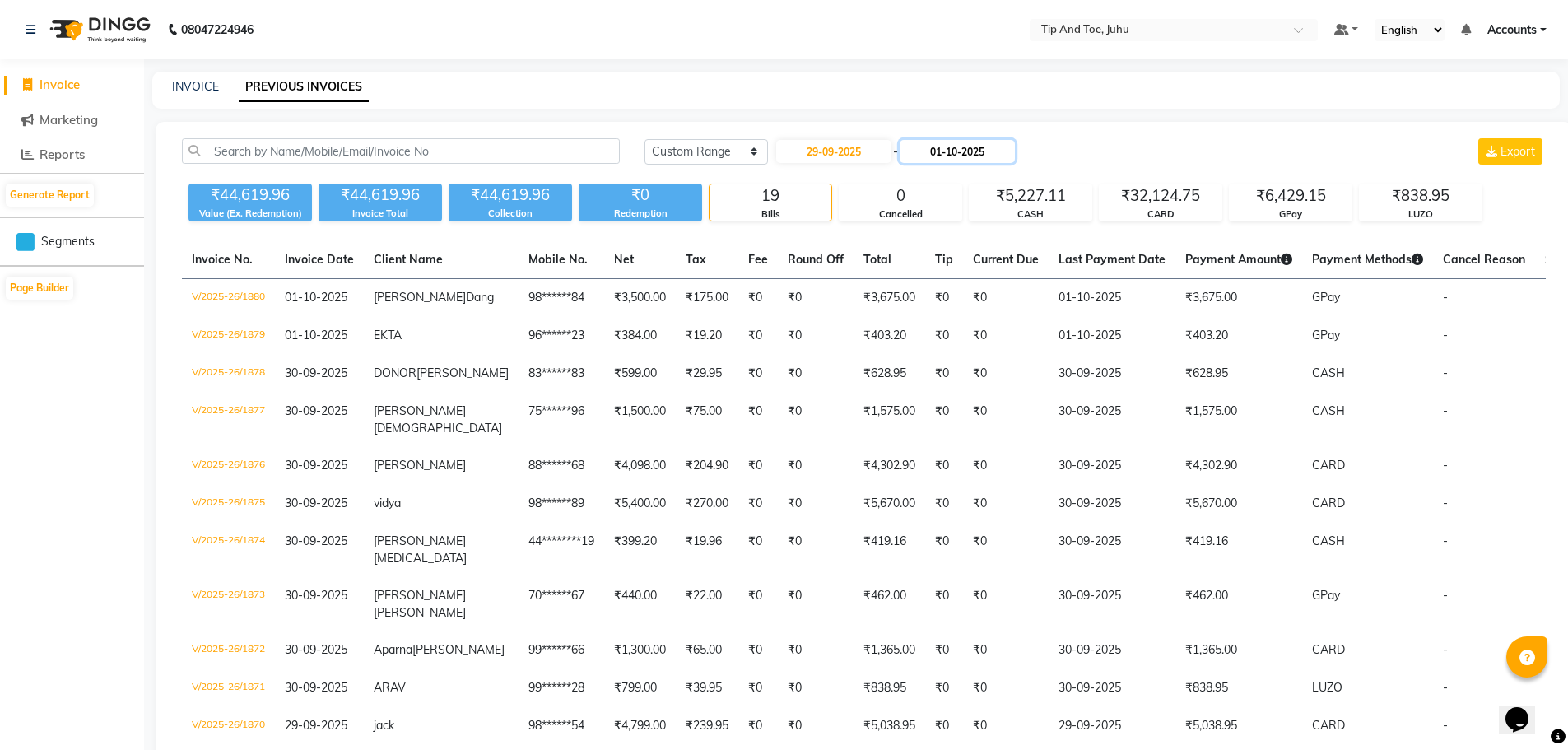
click at [977, 149] on input "01-10-2025" at bounding box center [957, 152] width 116 height 24
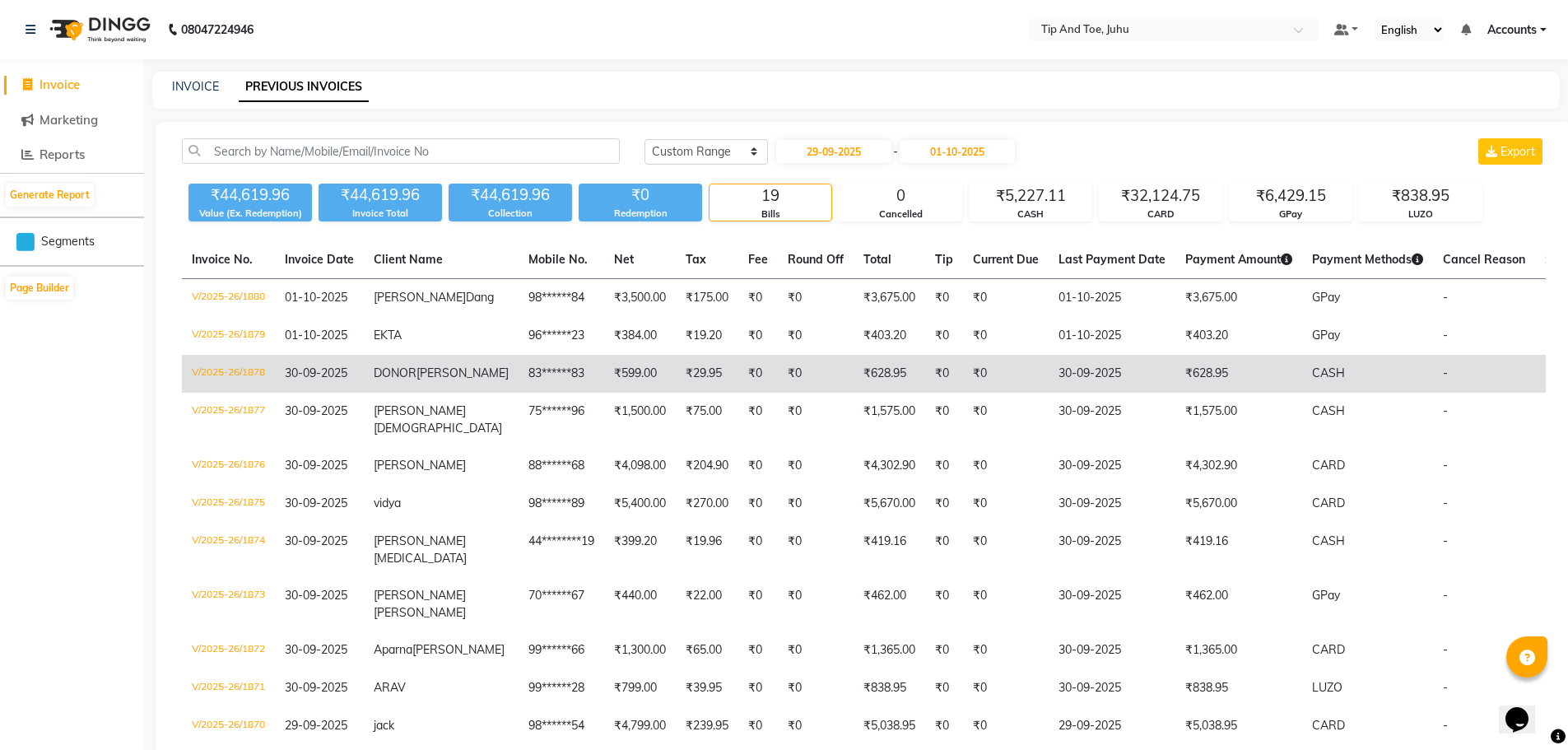
select select "10"
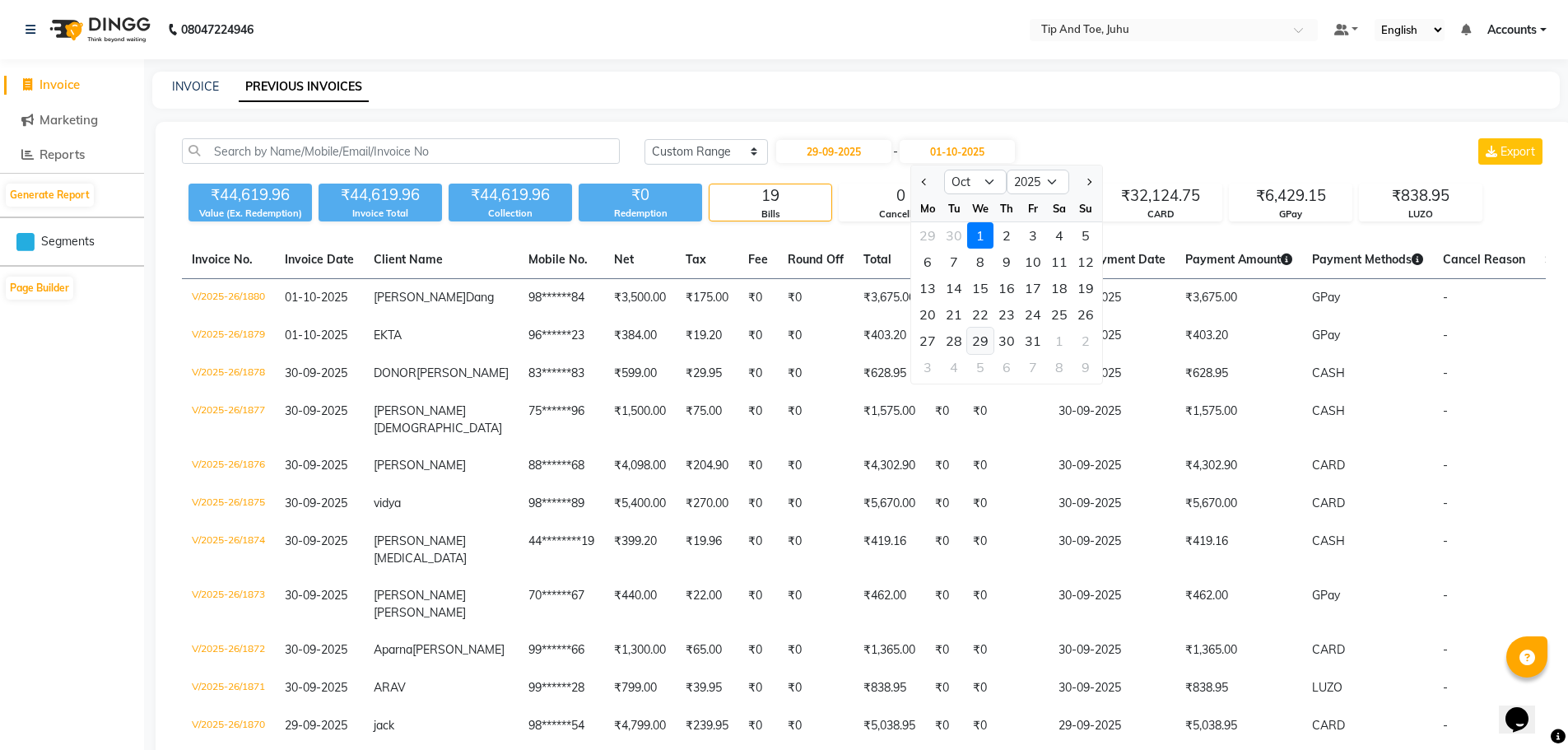
click at [983, 336] on div "29" at bounding box center [980, 340] width 26 height 26
type input "29-10-2025"
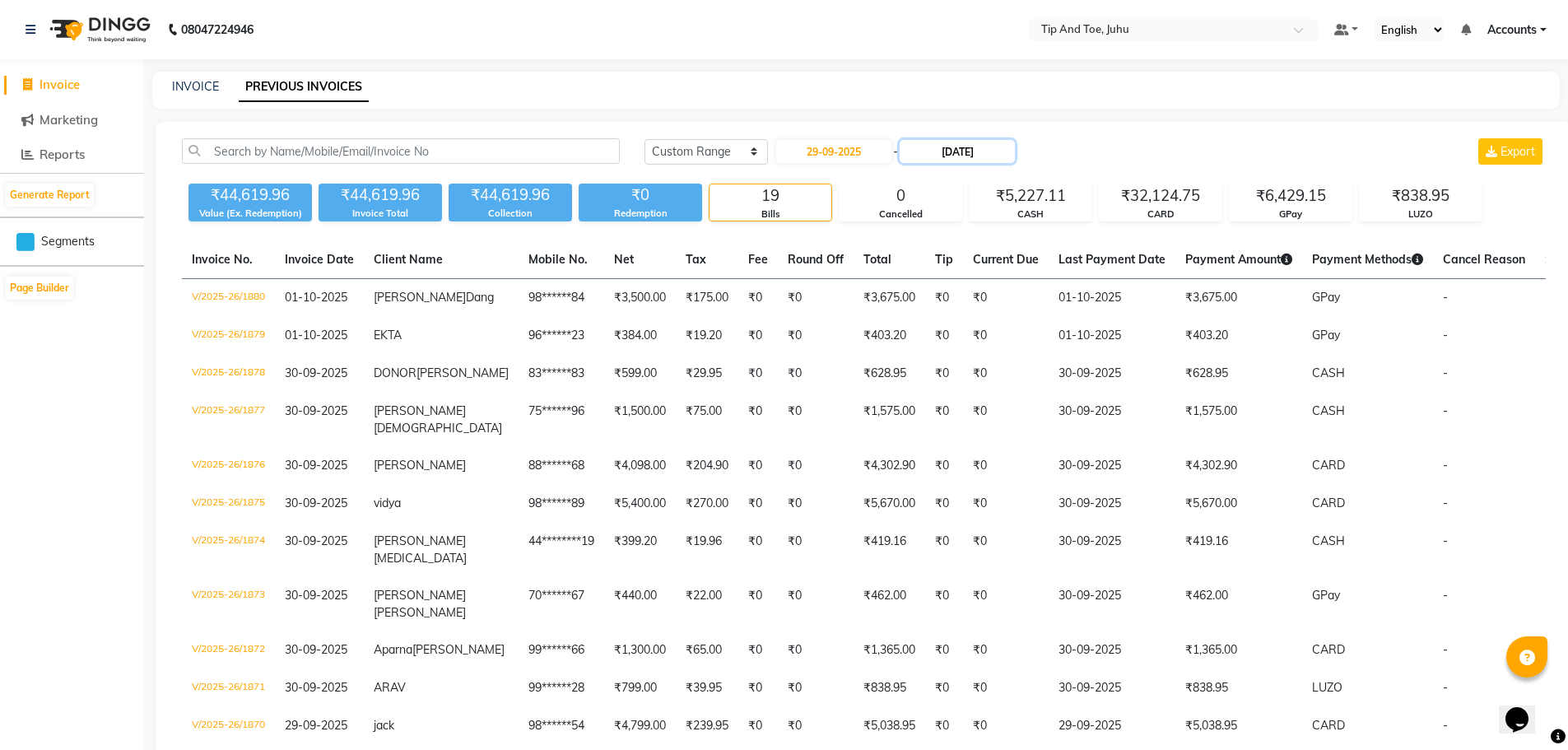
click at [982, 153] on input "29-10-2025" at bounding box center [957, 152] width 116 height 24
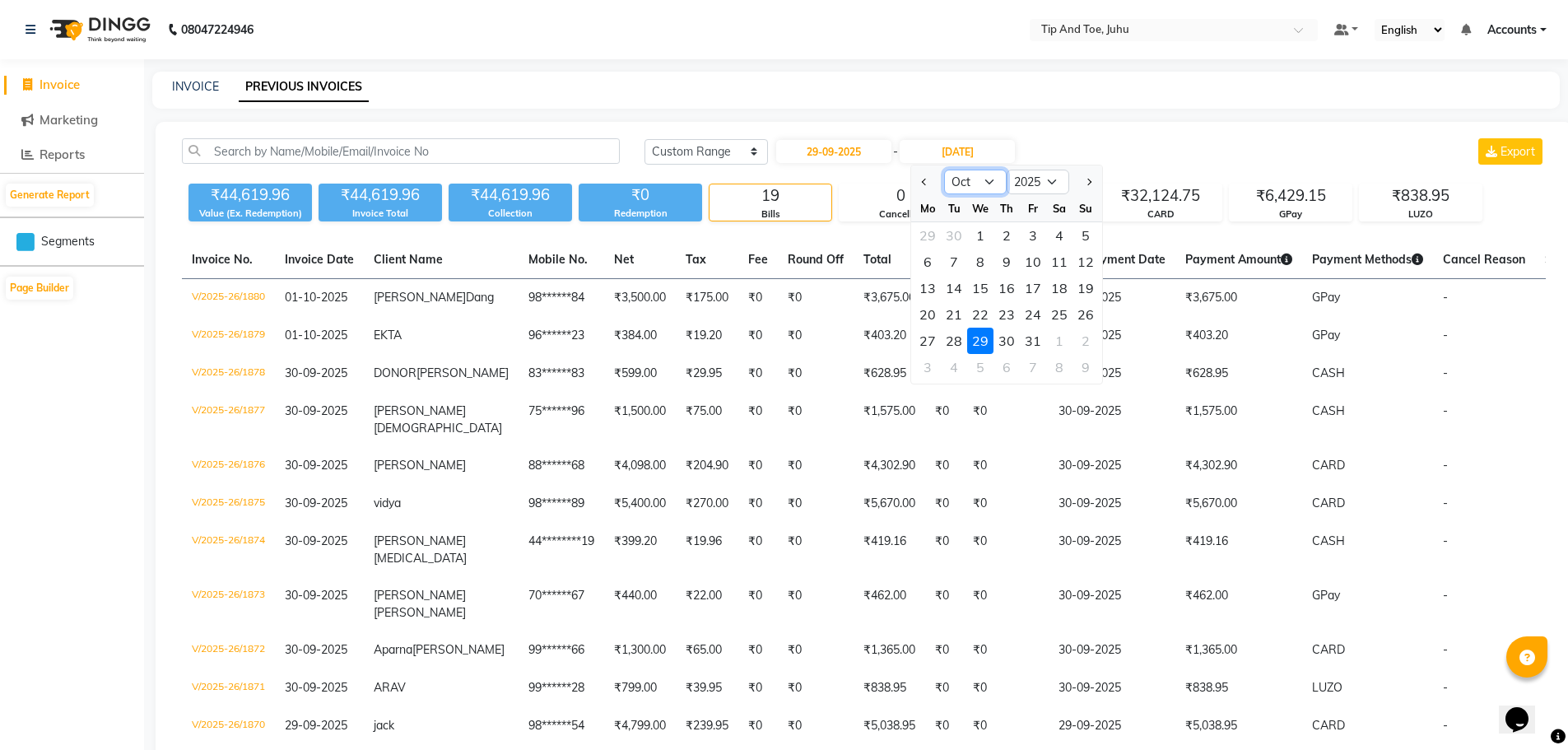
click at [984, 182] on select "Sep Oct Nov Dec" at bounding box center [975, 181] width 63 height 25
select select "9"
click at [944, 170] on select "Sep Oct Nov Dec" at bounding box center [975, 181] width 63 height 25
click at [928, 338] on div "29" at bounding box center [927, 340] width 26 height 26
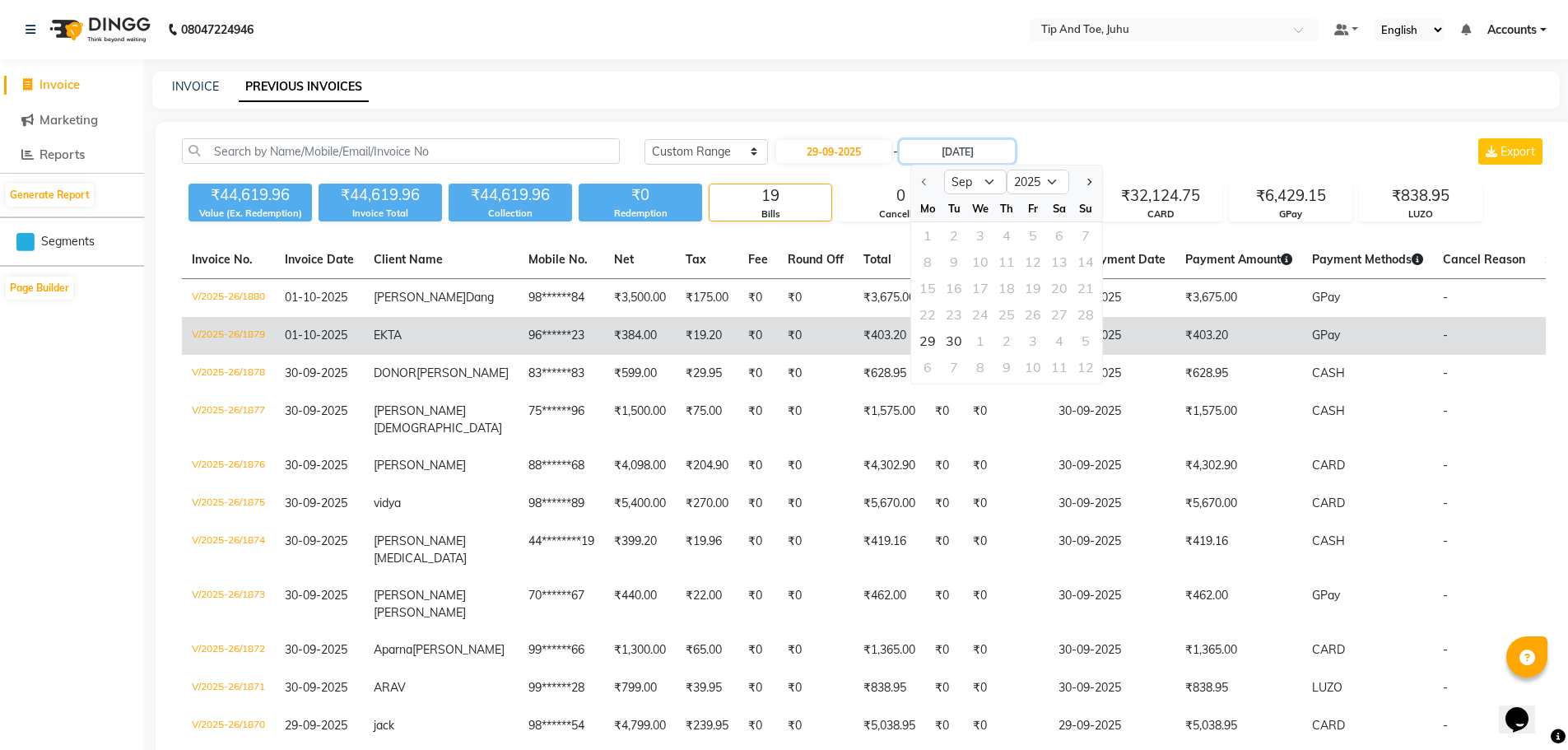
type input "29-09-2025"
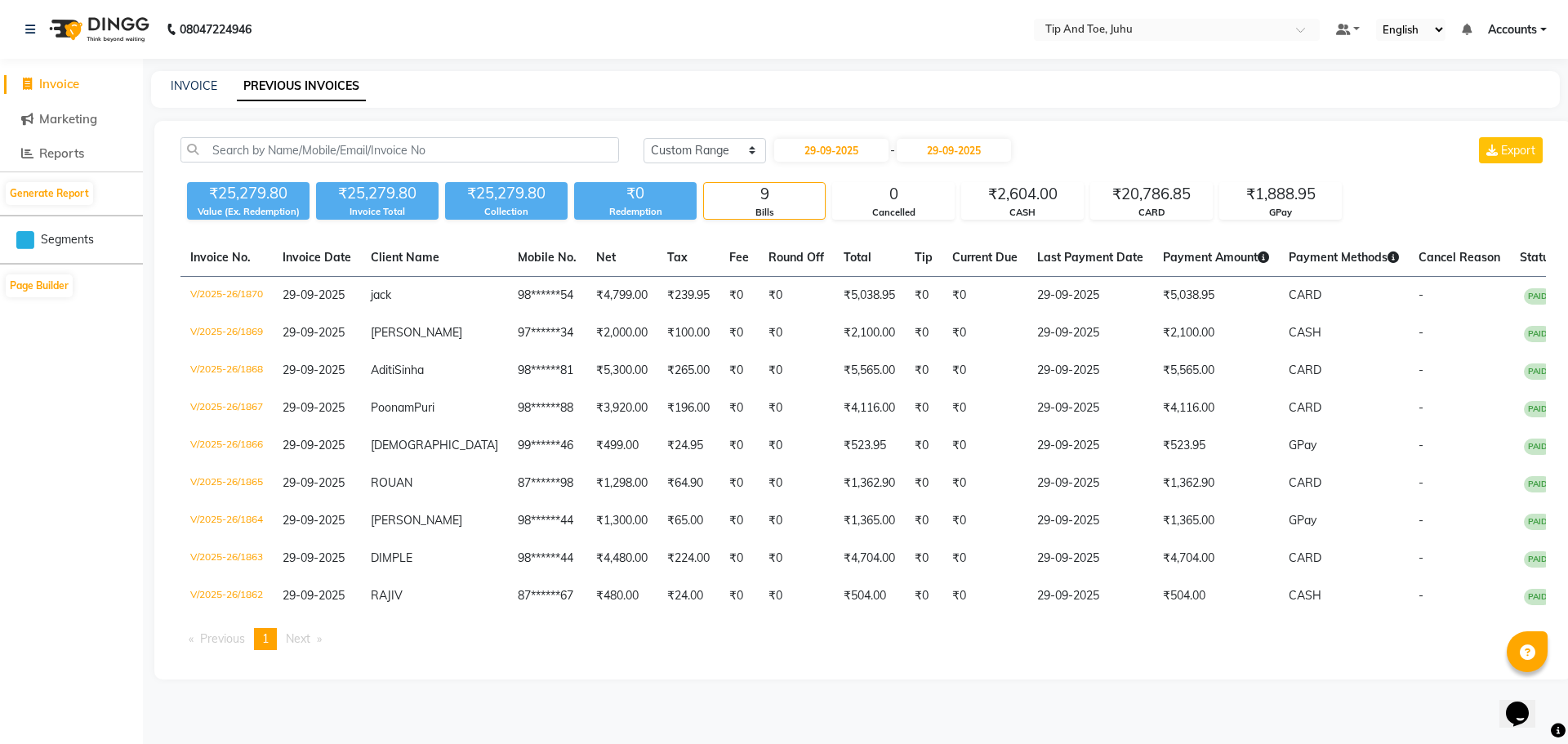
drag, startPoint x: 1329, startPoint y: 230, endPoint x: 1268, endPoint y: 230, distance: 61.0
drag, startPoint x: 1268, startPoint y: 230, endPoint x: 1229, endPoint y: 135, distance: 102.7
click at [1229, 135] on div "Today Yesterday Custom Range 29-09-2025 - 29-09-2025 Export ₹25,279.80 Value (E…" at bounding box center [864, 400] width 1418 height 558
click at [296, 646] on span "Next page" at bounding box center [298, 638] width 24 height 15
click at [216, 646] on span "Previous page" at bounding box center [223, 638] width 45 height 15
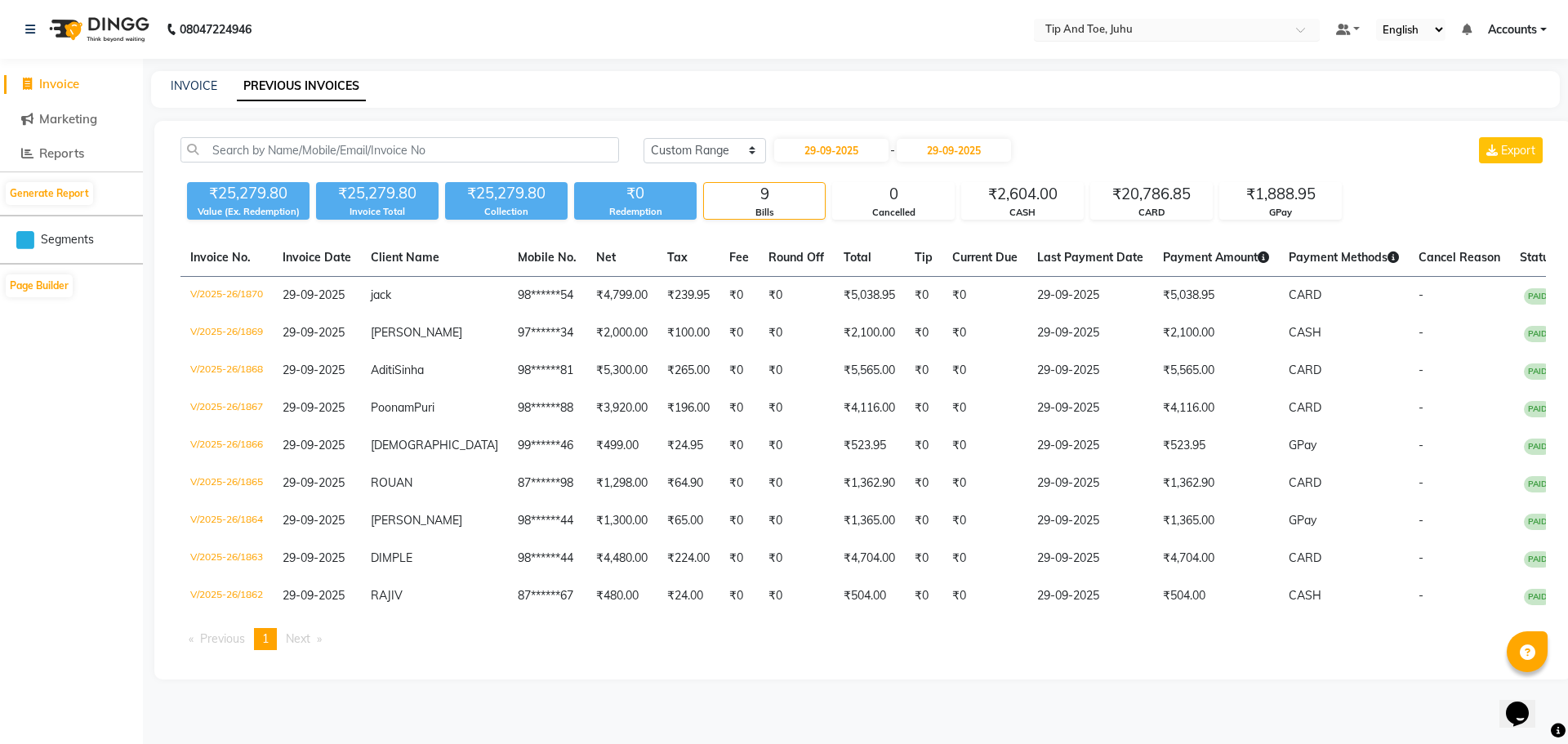
click at [1068, 28] on input "text" at bounding box center [1159, 31] width 236 height 17
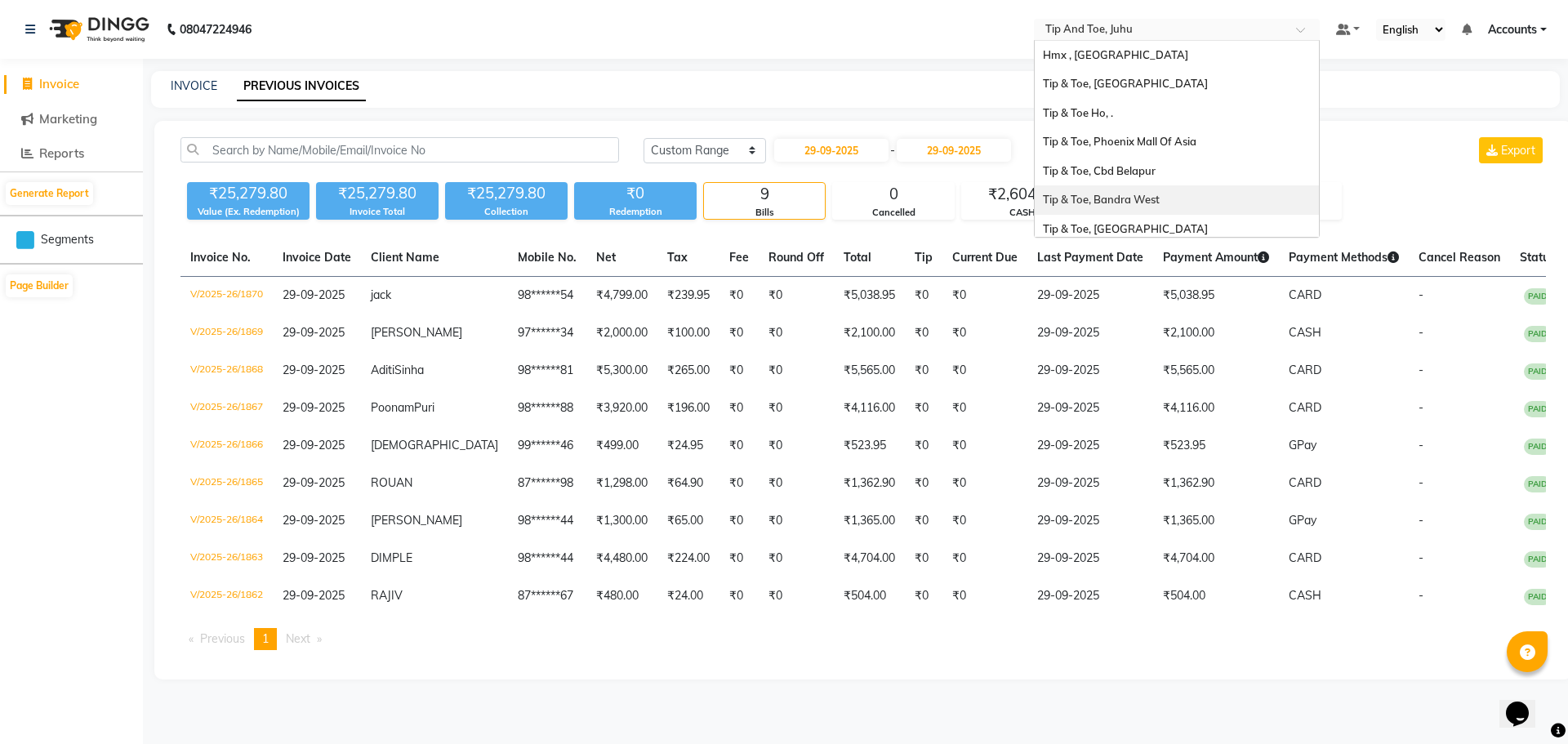
click at [1118, 199] on span "Tip & Toe, Bandra West" at bounding box center [1101, 198] width 117 height 13
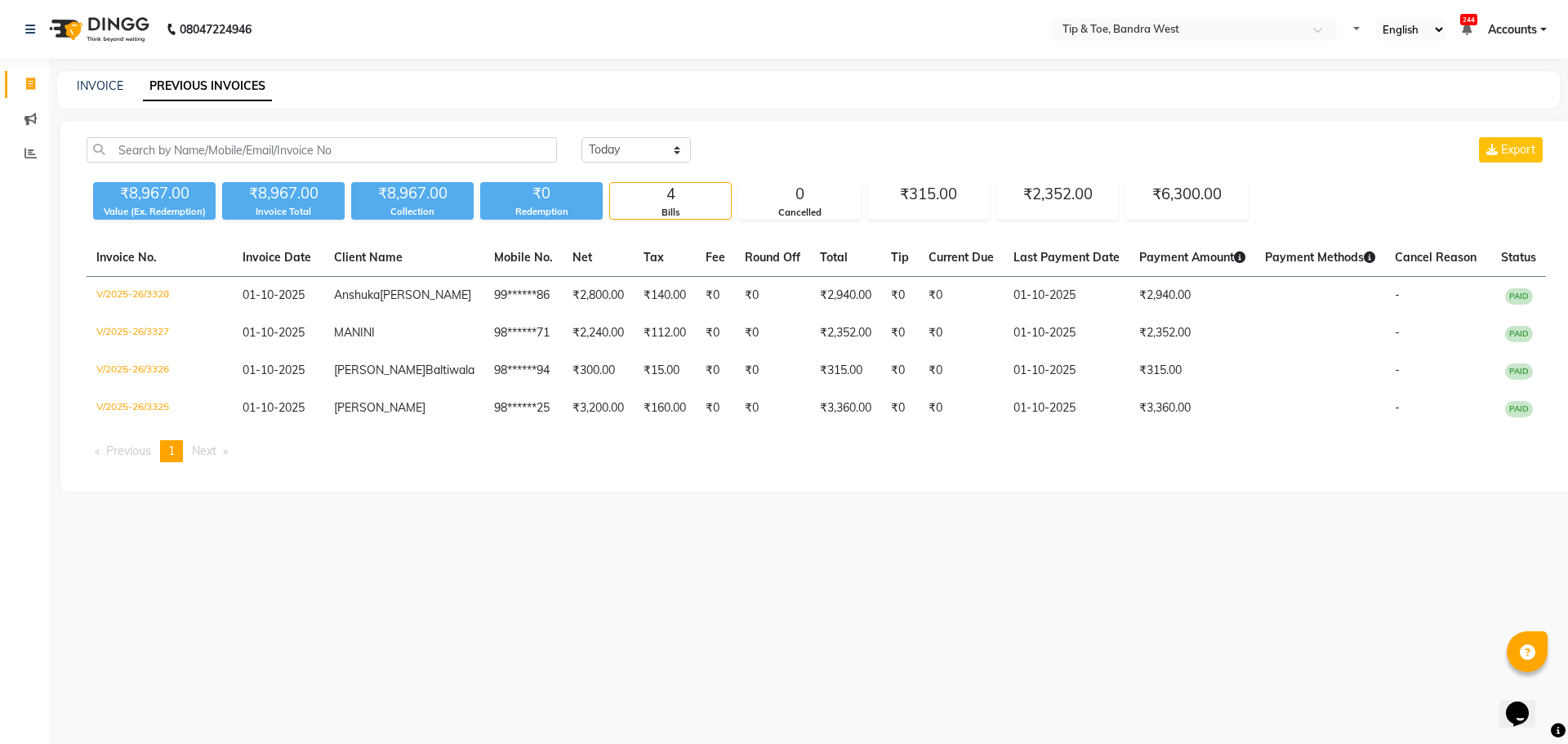
click at [70, 83] on div "INVOICE PREVIOUS INVOICES" at bounding box center [799, 87] width 1483 height 18
click at [613, 154] on select "[DATE] [DATE] Custom Range" at bounding box center [636, 150] width 110 height 25
select select "range"
click at [582, 137] on select "[DATE] [DATE] Custom Range" at bounding box center [636, 150] width 110 height 25
click at [778, 150] on input "01-10-2025" at bounding box center [769, 151] width 115 height 23
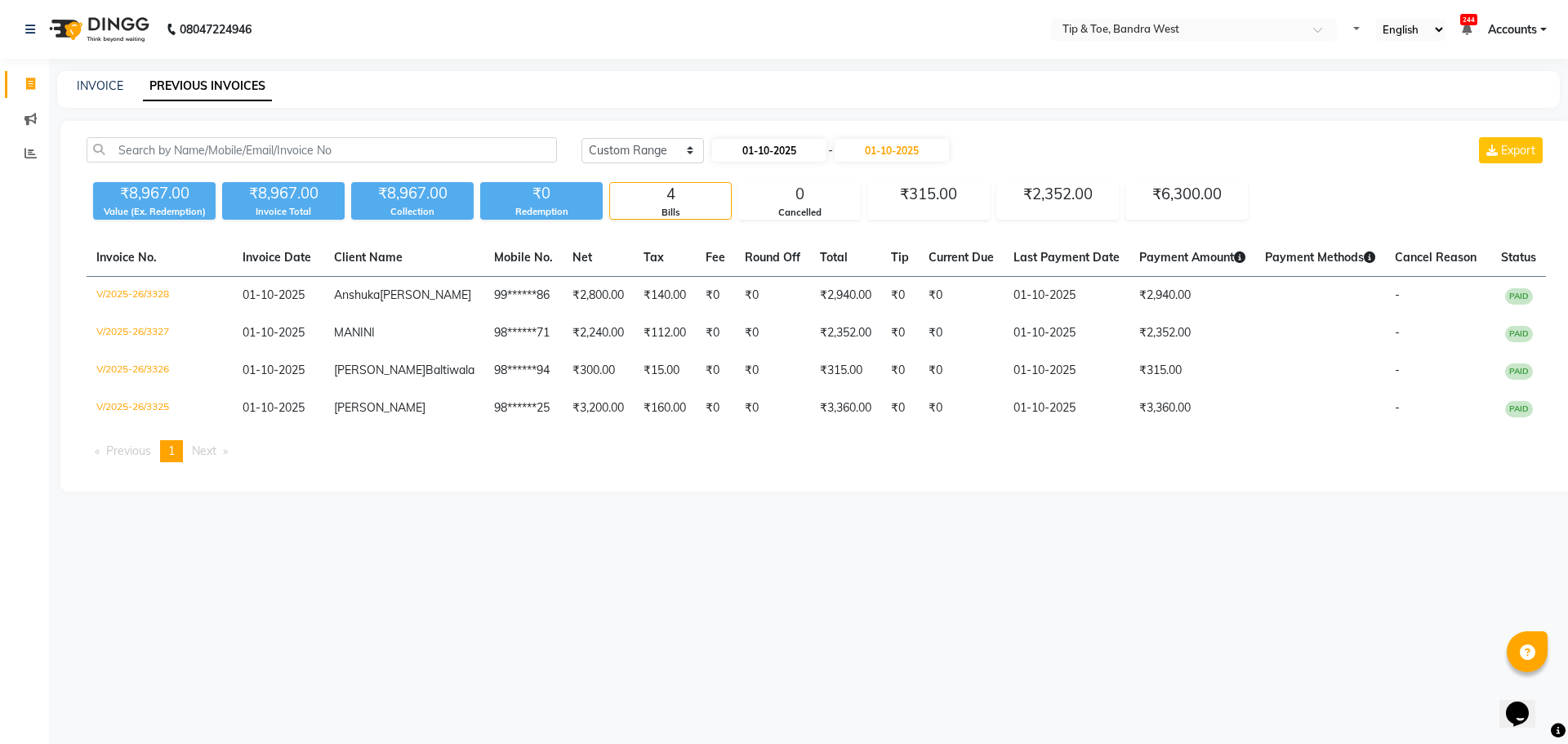
select select "10"
select select "2025"
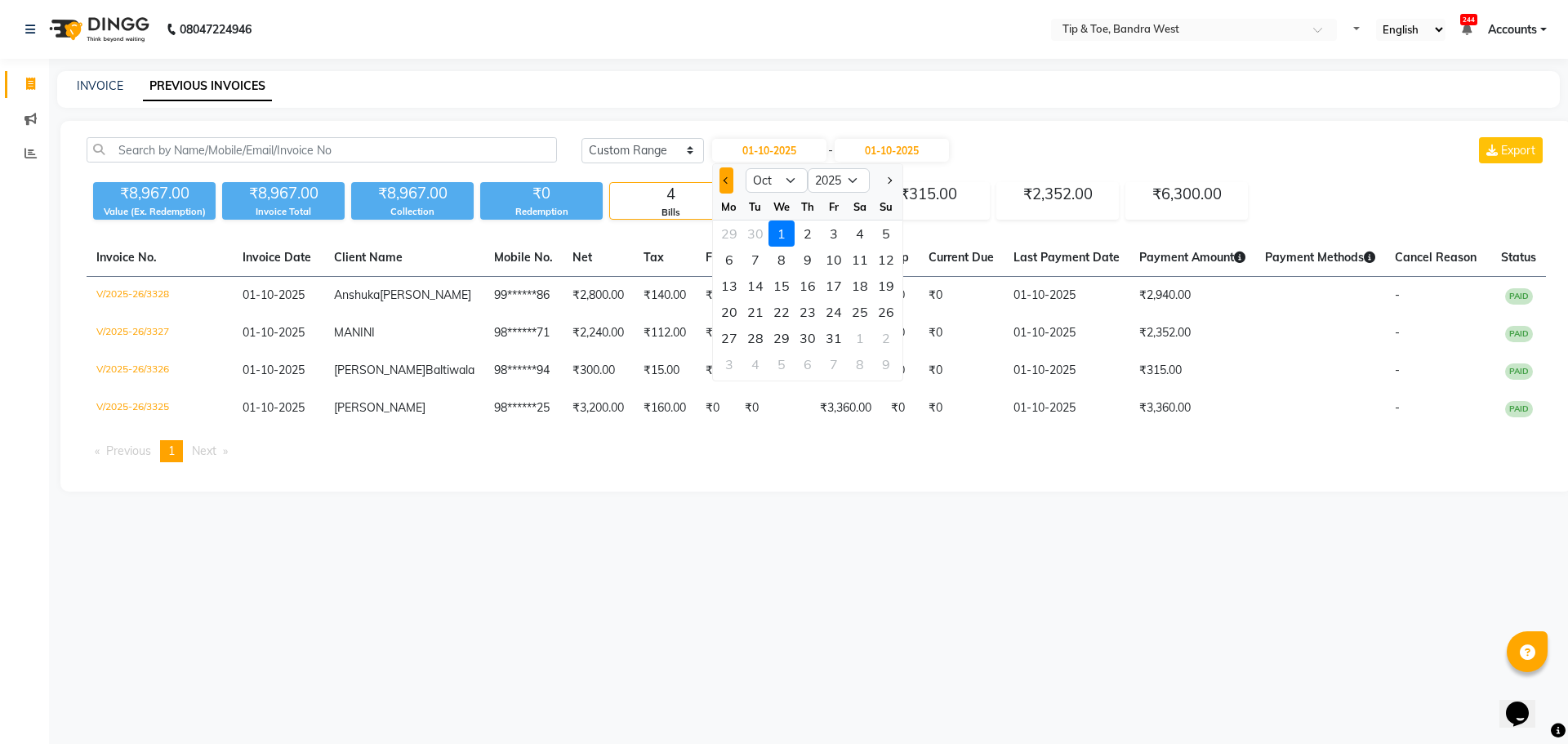
click at [728, 174] on button "Previous month" at bounding box center [727, 180] width 14 height 26
select select "9"
click at [726, 342] on div "29" at bounding box center [729, 337] width 26 height 26
type input "29-09-2025"
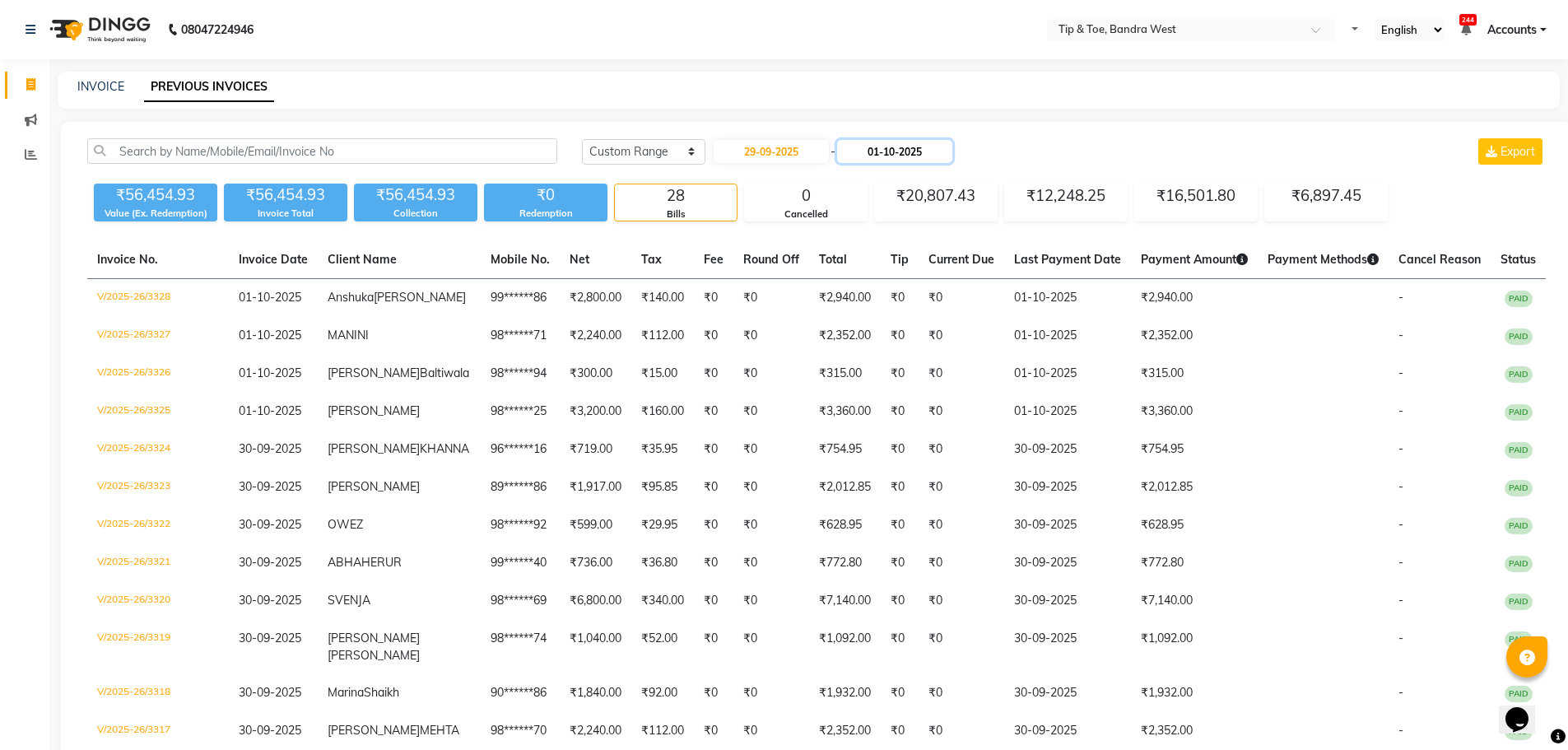
click at [929, 149] on input "01-10-2025" at bounding box center [895, 152] width 116 height 24
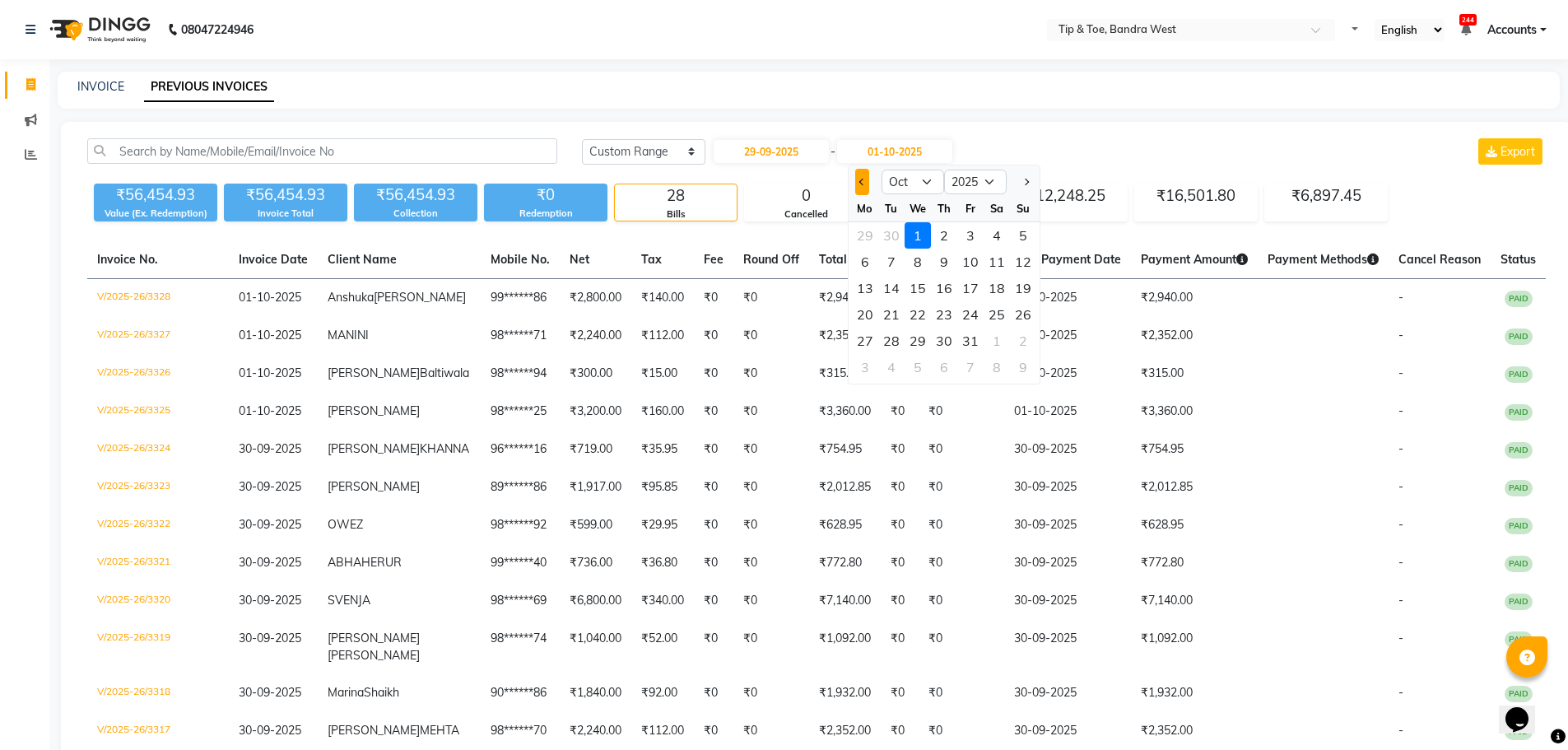
click at [855, 182] on button "Previous month" at bounding box center [861, 181] width 14 height 26
select select "9"
click at [867, 342] on div "29" at bounding box center [864, 340] width 26 height 26
type input "29-09-2025"
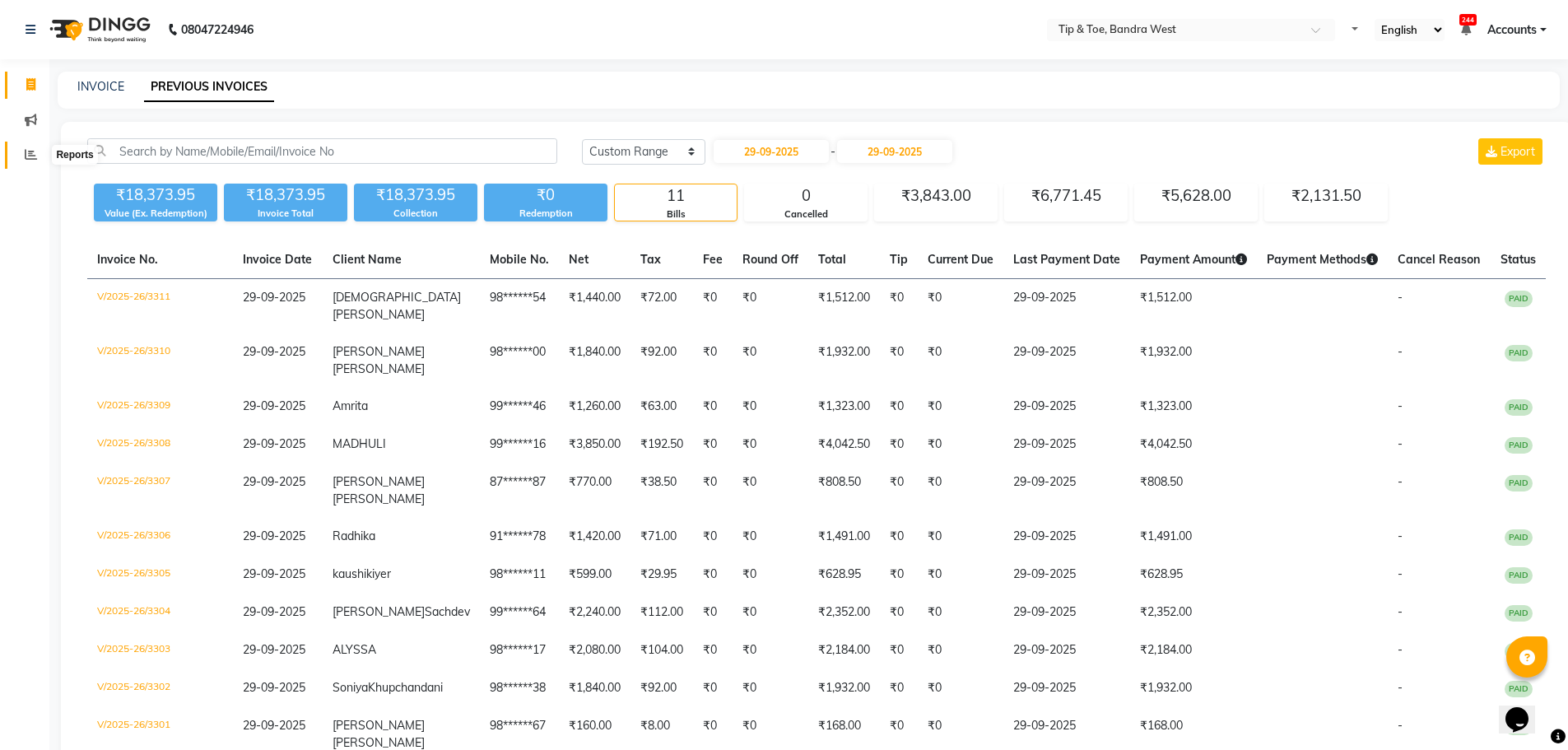
click at [29, 156] on icon at bounding box center [30, 154] width 13 height 13
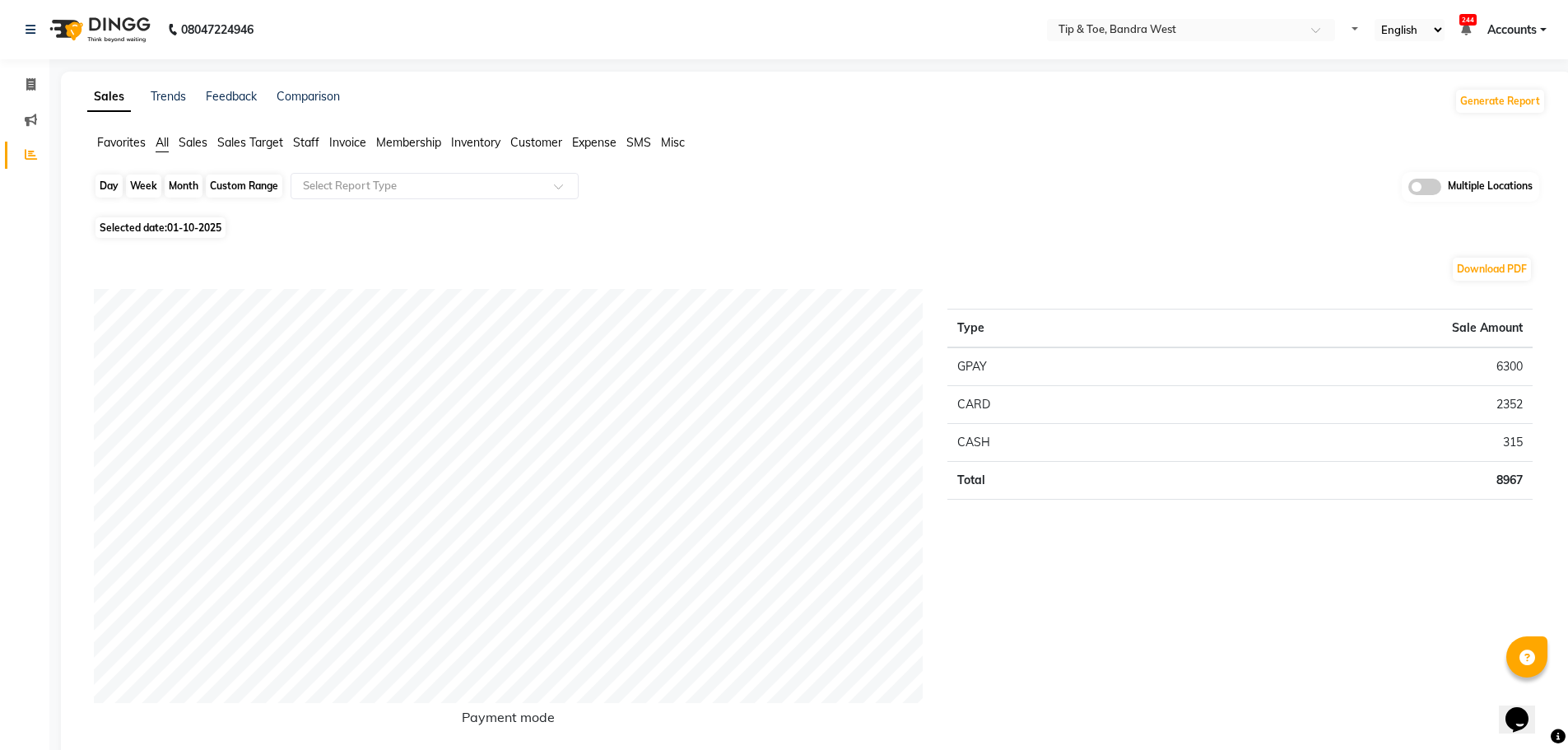
click at [108, 186] on div "Day" at bounding box center [109, 186] width 27 height 24
select select "10"
select select "2025"
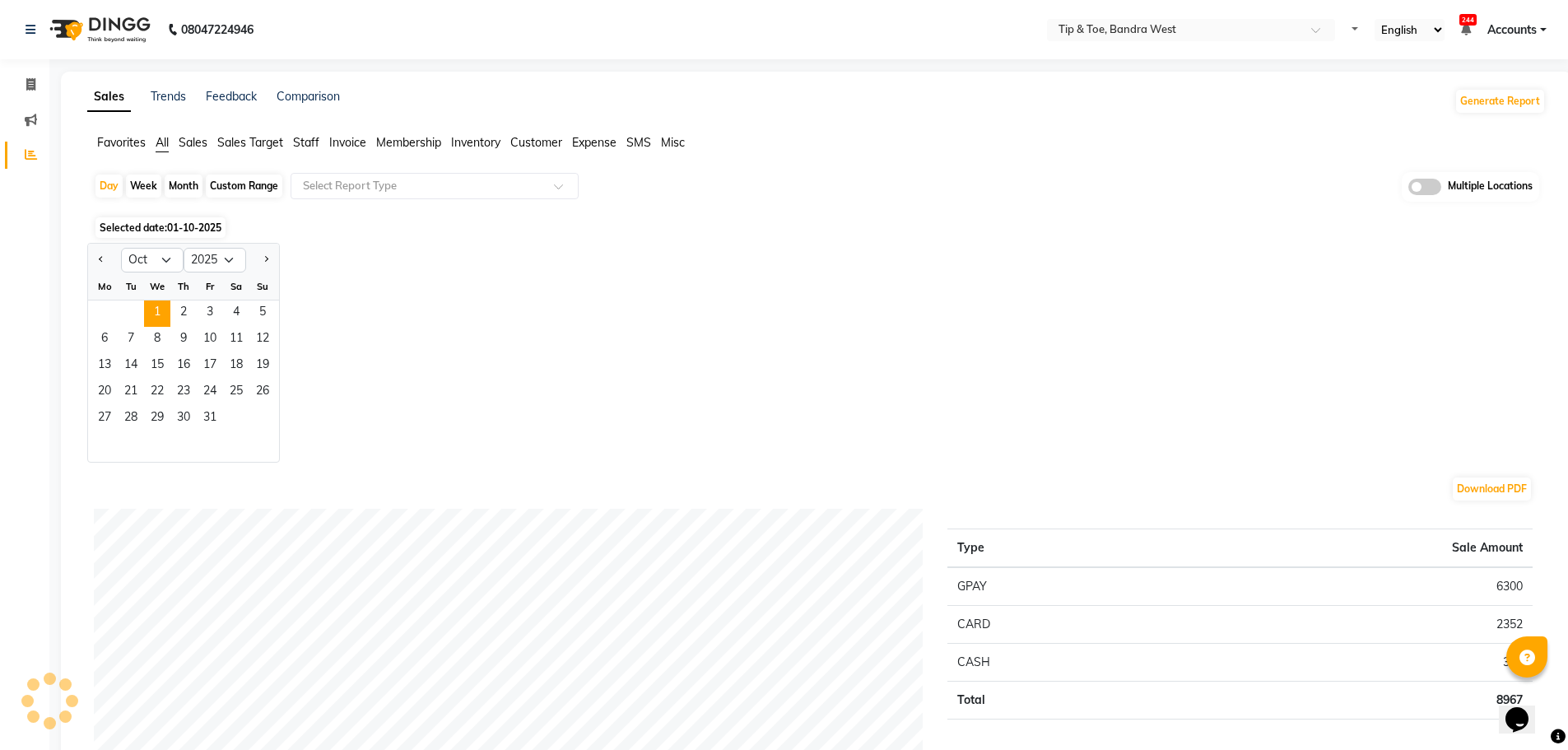
click at [90, 261] on div at bounding box center [105, 260] width 33 height 26
click at [100, 262] on button "Previous month" at bounding box center [101, 260] width 13 height 26
select select "9"
click at [105, 417] on span "29" at bounding box center [104, 419] width 26 height 26
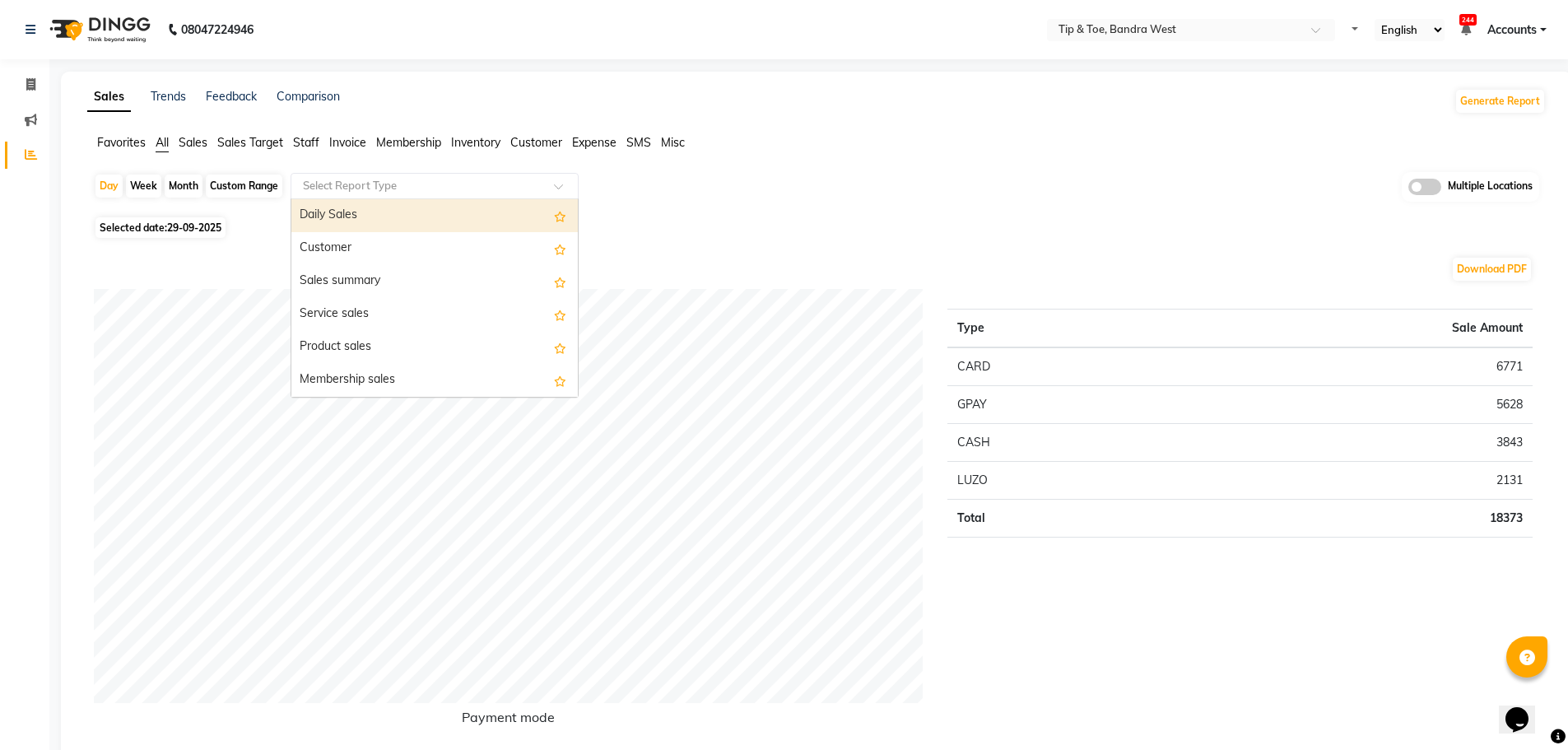
click at [314, 185] on input "text" at bounding box center [418, 185] width 237 height 17
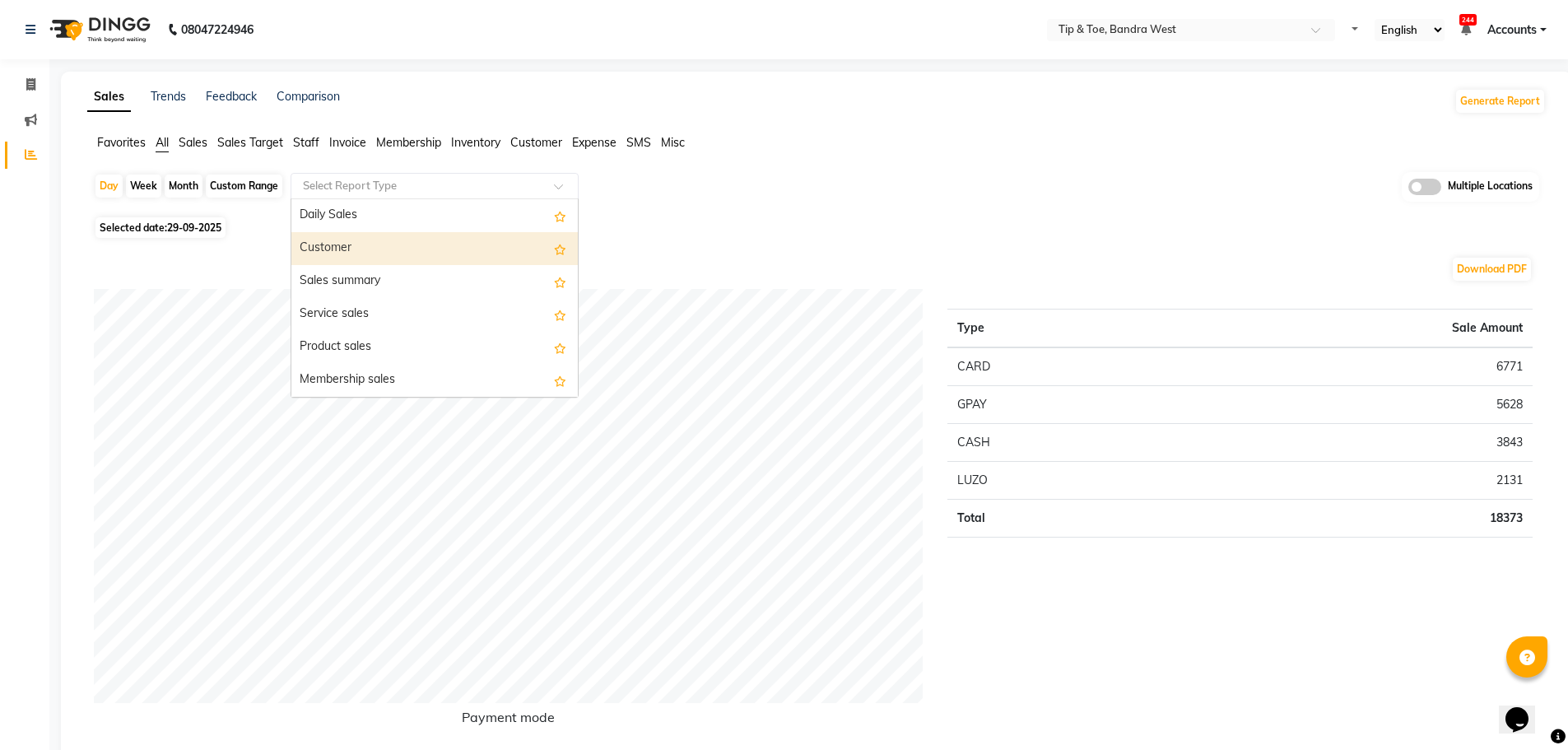
click at [349, 250] on div "Customer" at bounding box center [434, 249] width 286 height 33
select select "full_report"
select select "csv"
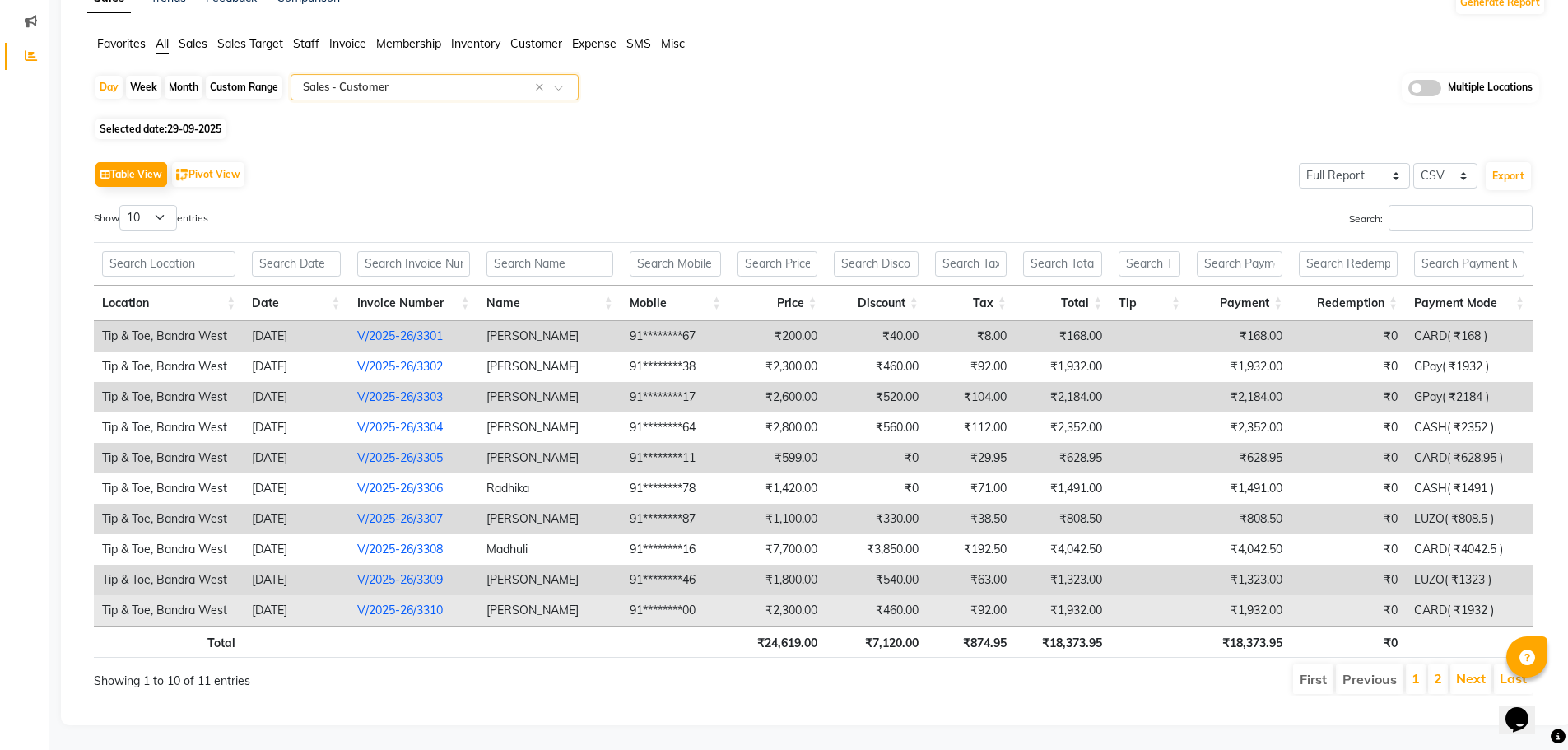
scroll to position [111, 0]
